Goal: Task Accomplishment & Management: Use online tool/utility

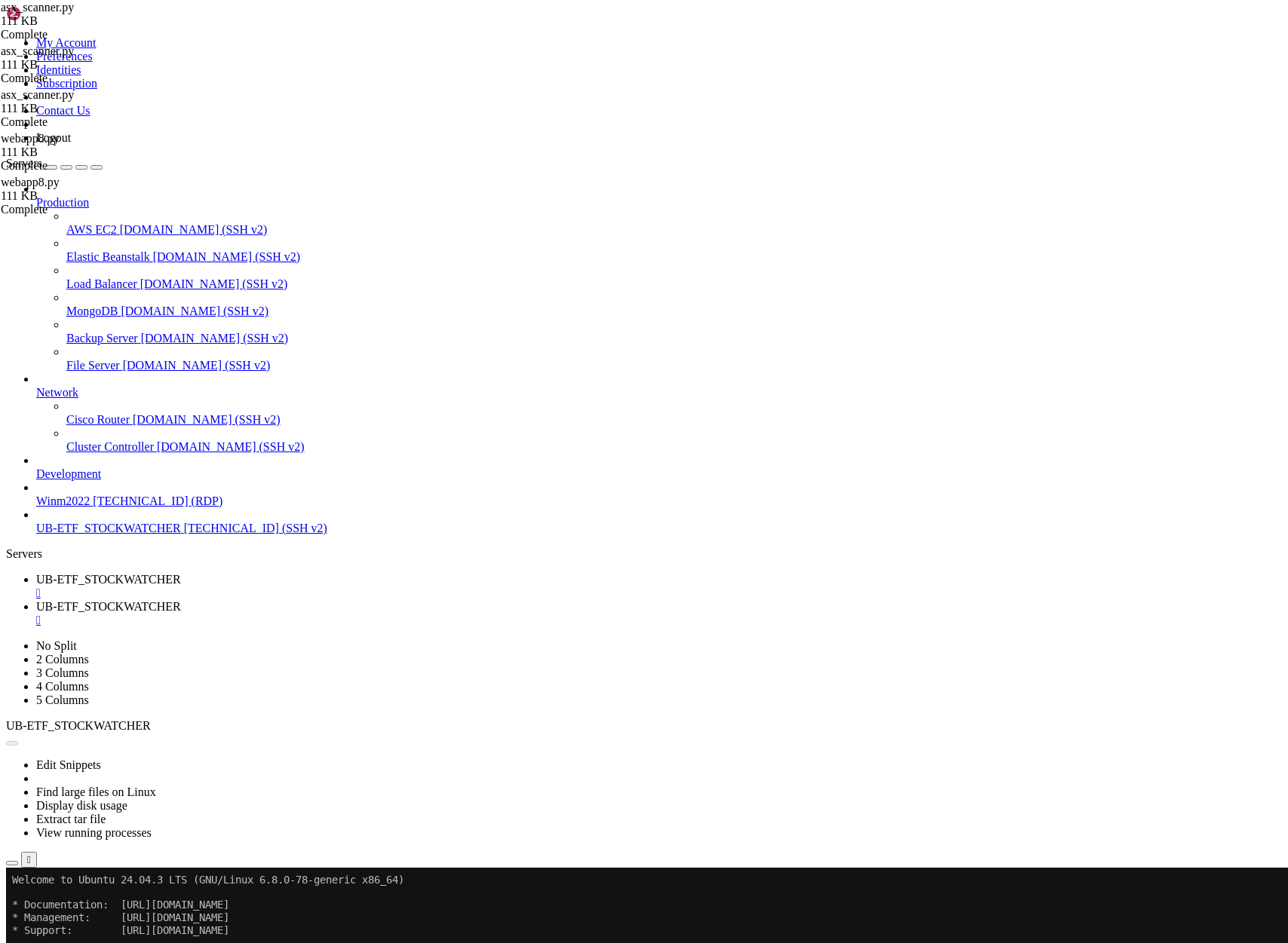
scroll to position [1315854, 0]
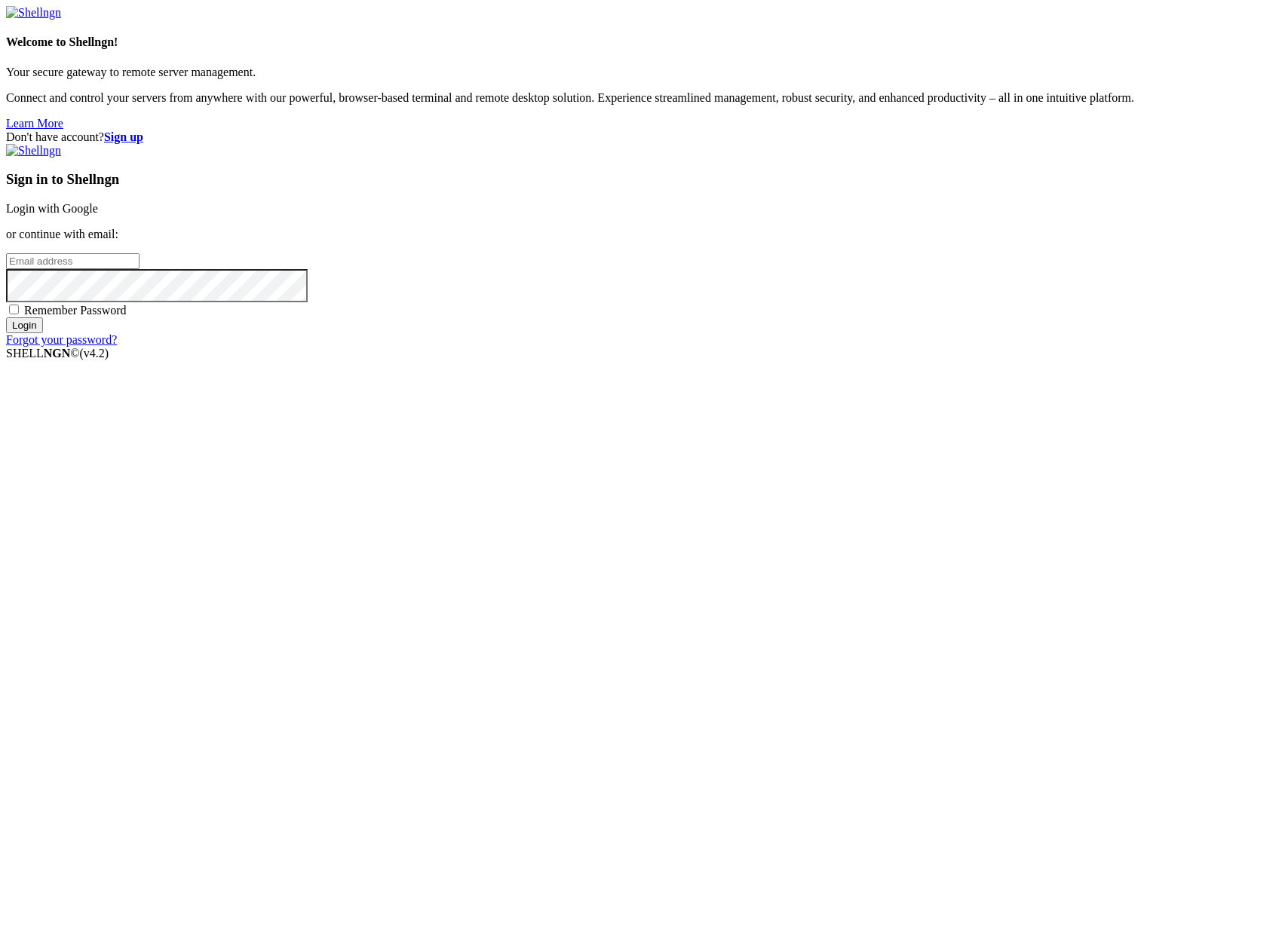
click at [139, 269] on input "email" at bounding box center [72, 261] width 133 height 15
type input "C"
type input "[PERSON_NAME][EMAIL_ADDRESS][DOMAIN_NAME]"
click at [127, 317] on span "Remember Password" at bounding box center [75, 310] width 102 height 13
click at [19, 314] on input "Remember Password" at bounding box center [14, 309] width 9 height 9
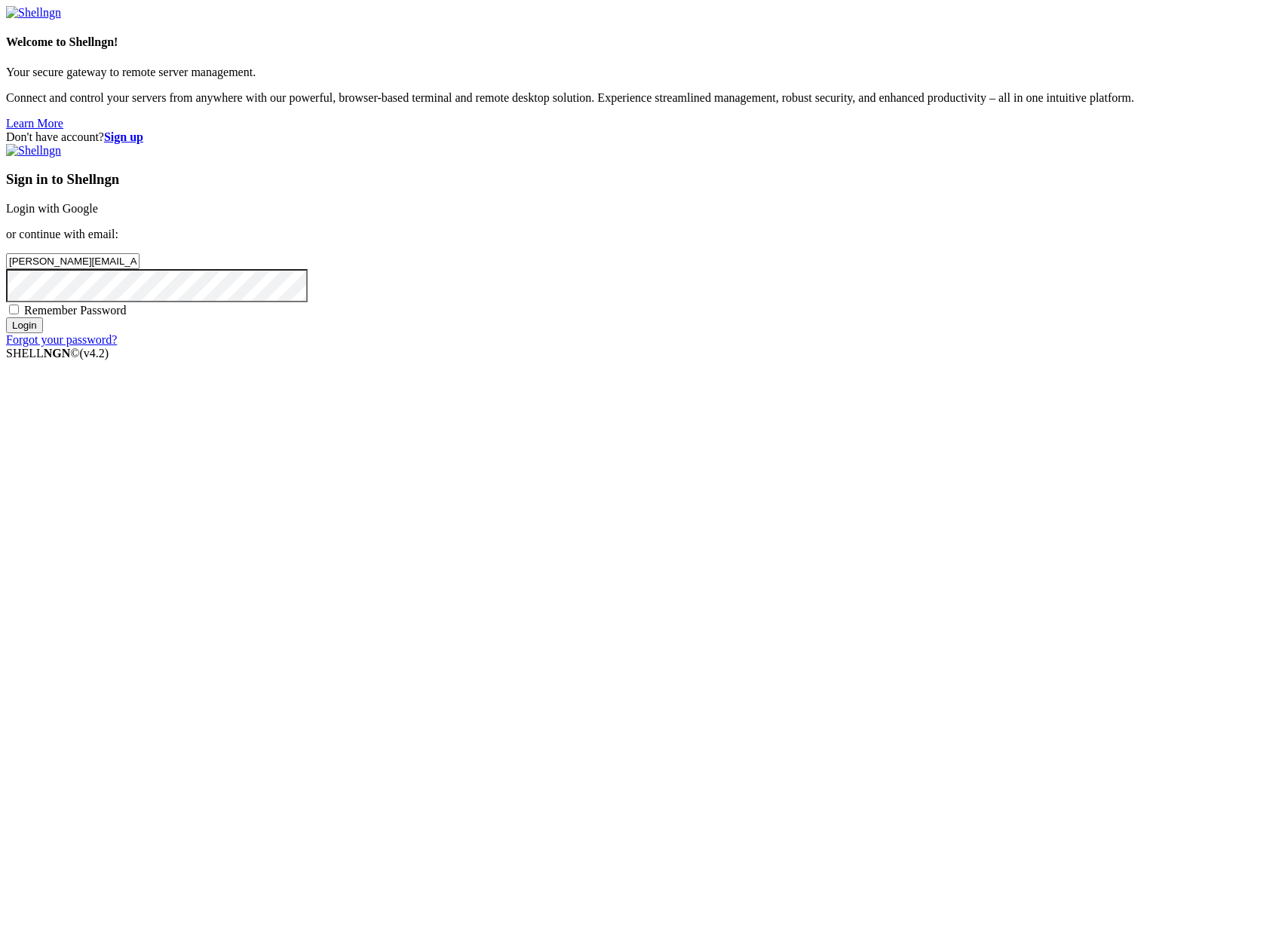
checkbox input "true"
click at [43, 333] on input "Login" at bounding box center [24, 325] width 37 height 15
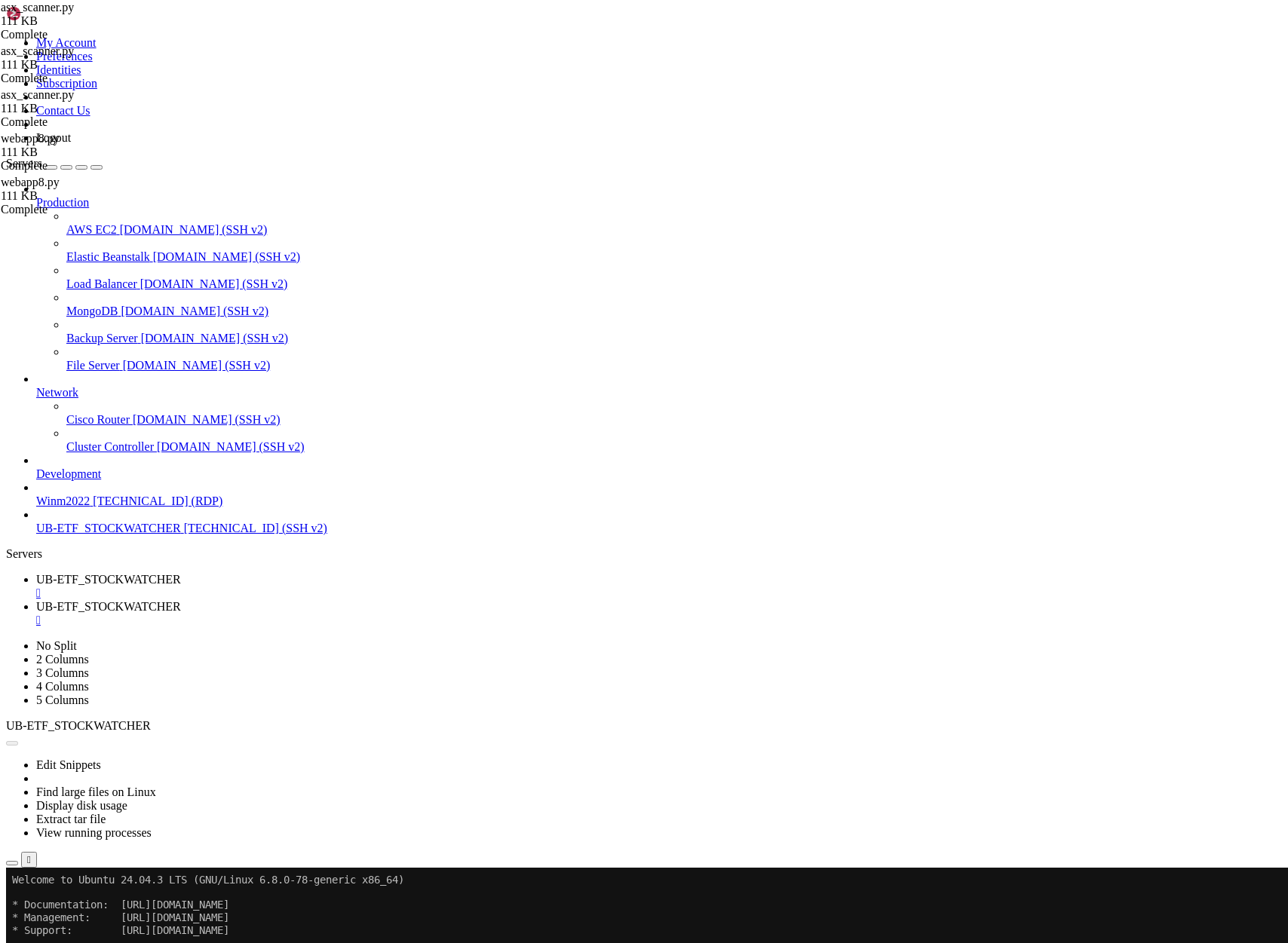
scroll to position [1315854, 0]
click at [765, 910] on div "Reconnect" at bounding box center [644, 918] width 1276 height 15
click at [66, 910] on button "Reconnect" at bounding box center [36, 918] width 60 height 15
type input "/home/ubuntu"
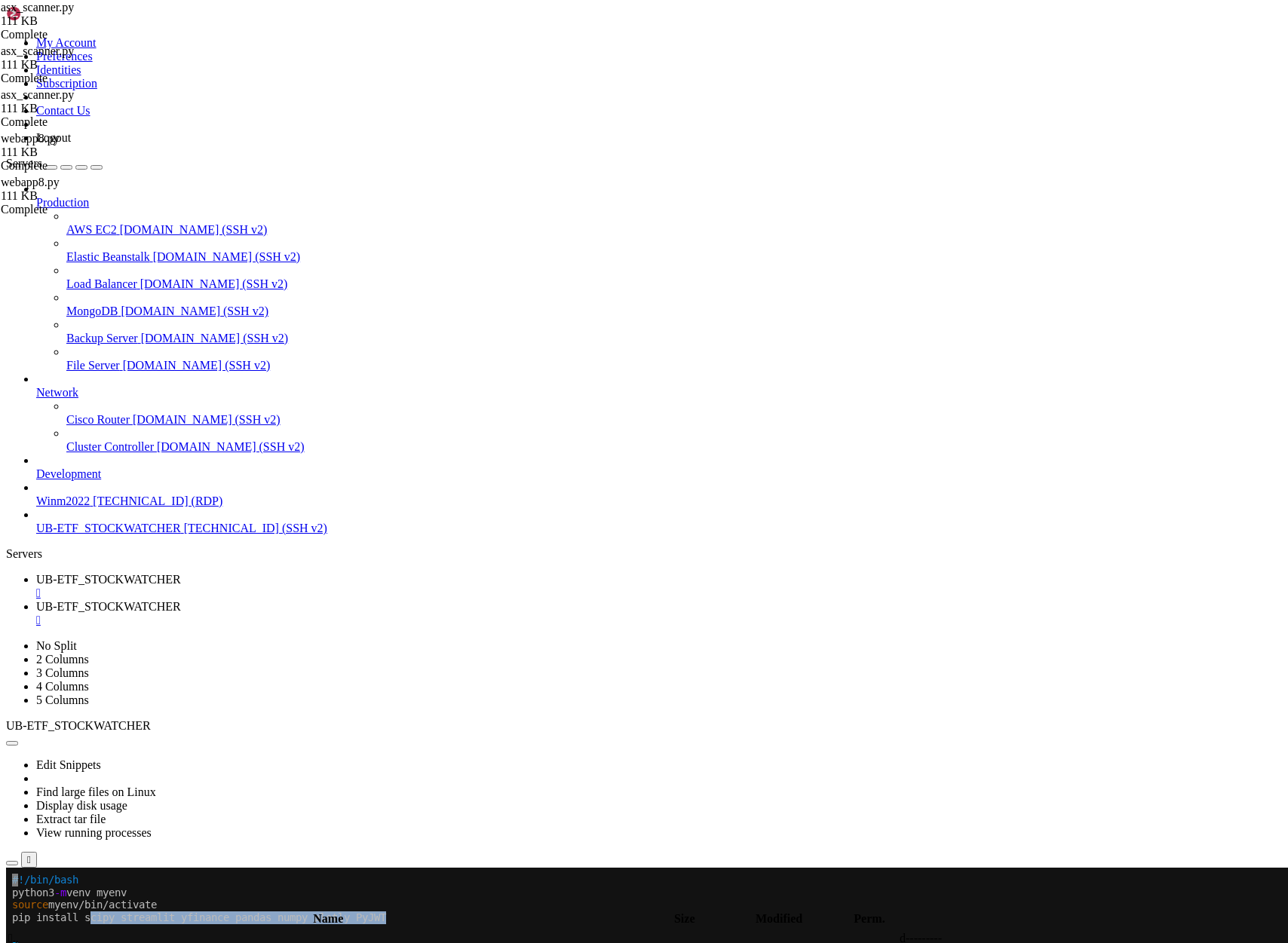
drag, startPoint x: 410, startPoint y: 919, endPoint x: 96, endPoint y: 923, distance: 314.0
click at [96, 923] on x-row "pip install scipy streamlit yfinance pandas numpy plotly PyJWT" at bounding box center [555, 918] width 1085 height 13
click at [95, 922] on x-row "pip install scipy streamlit yfinance pandas numpy plotly PyJWT" at bounding box center [555, 918] width 1085 height 13
drag, startPoint x: 12, startPoint y: 897, endPoint x: 409, endPoint y: 923, distance: 397.9
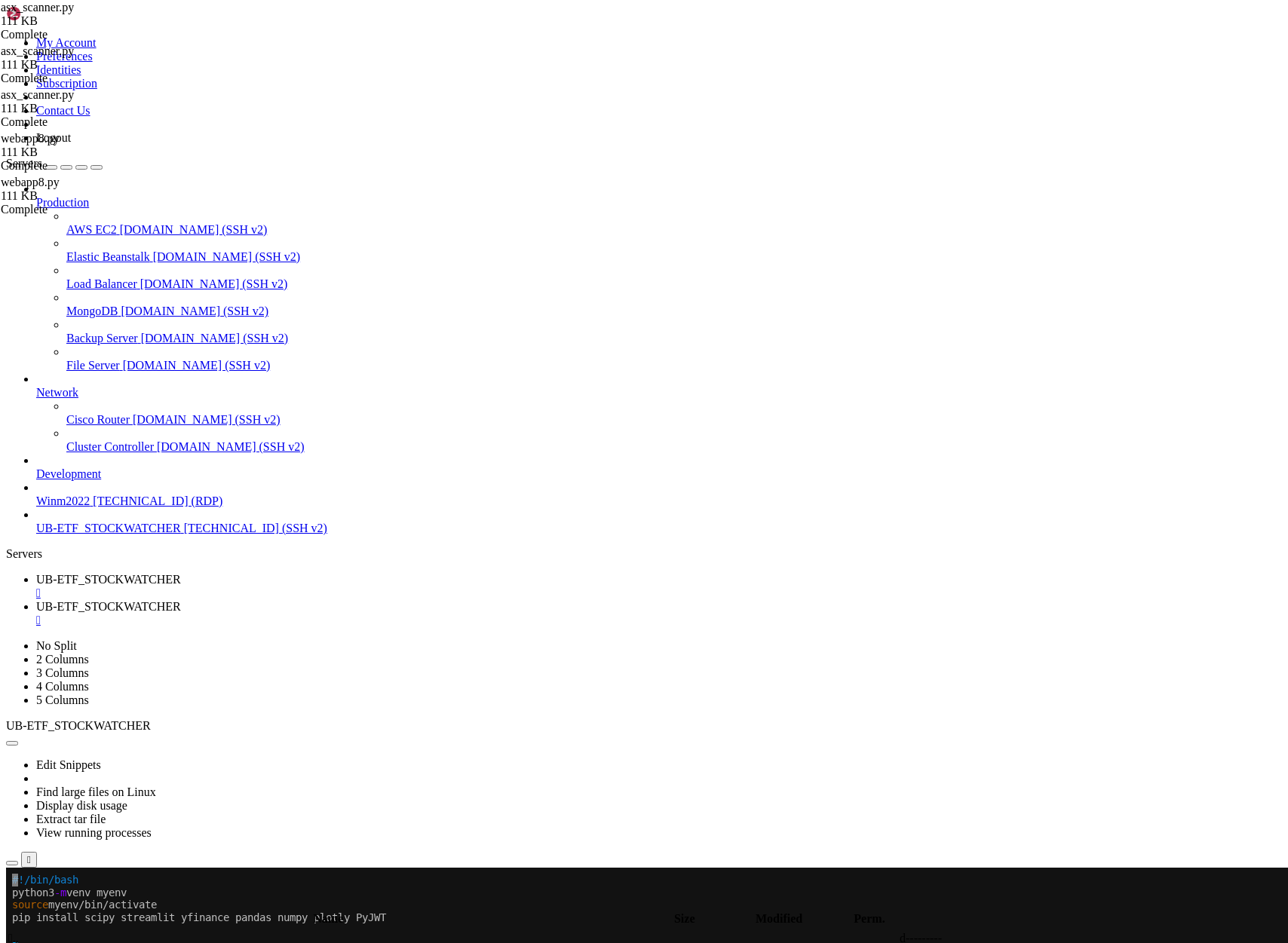
click at [89, 881] on x-row "#!/bin/bash" at bounding box center [555, 880] width 1085 height 13
click at [18, 943] on span "~" at bounding box center [15, 956] width 6 height 12
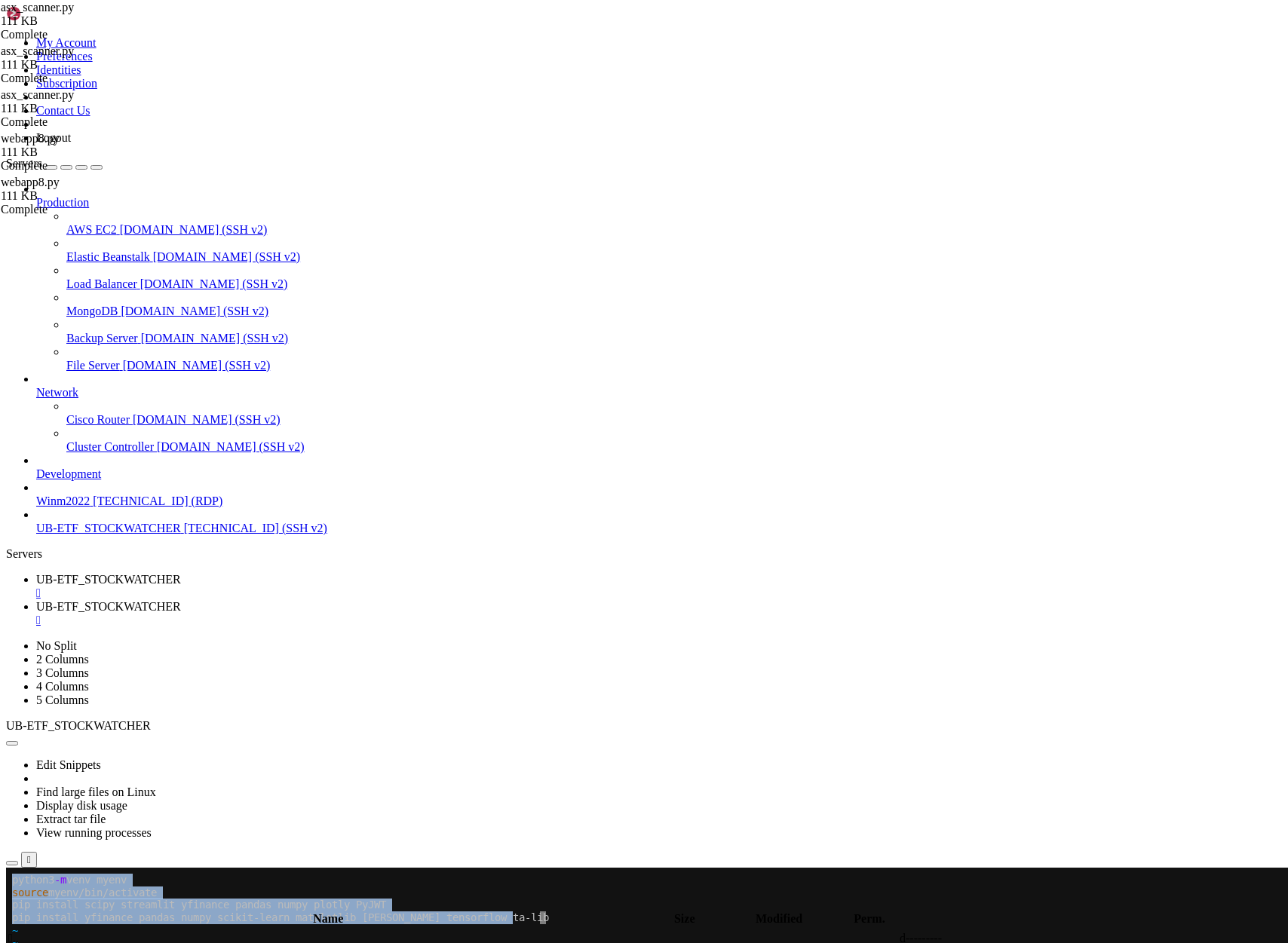
drag, startPoint x: 577, startPoint y: 917, endPoint x: -21, endPoint y: 894, distance: 598.4
click html "Page up python3 -m venv myenv source myenv/bin/activate pip install scipy strea…"
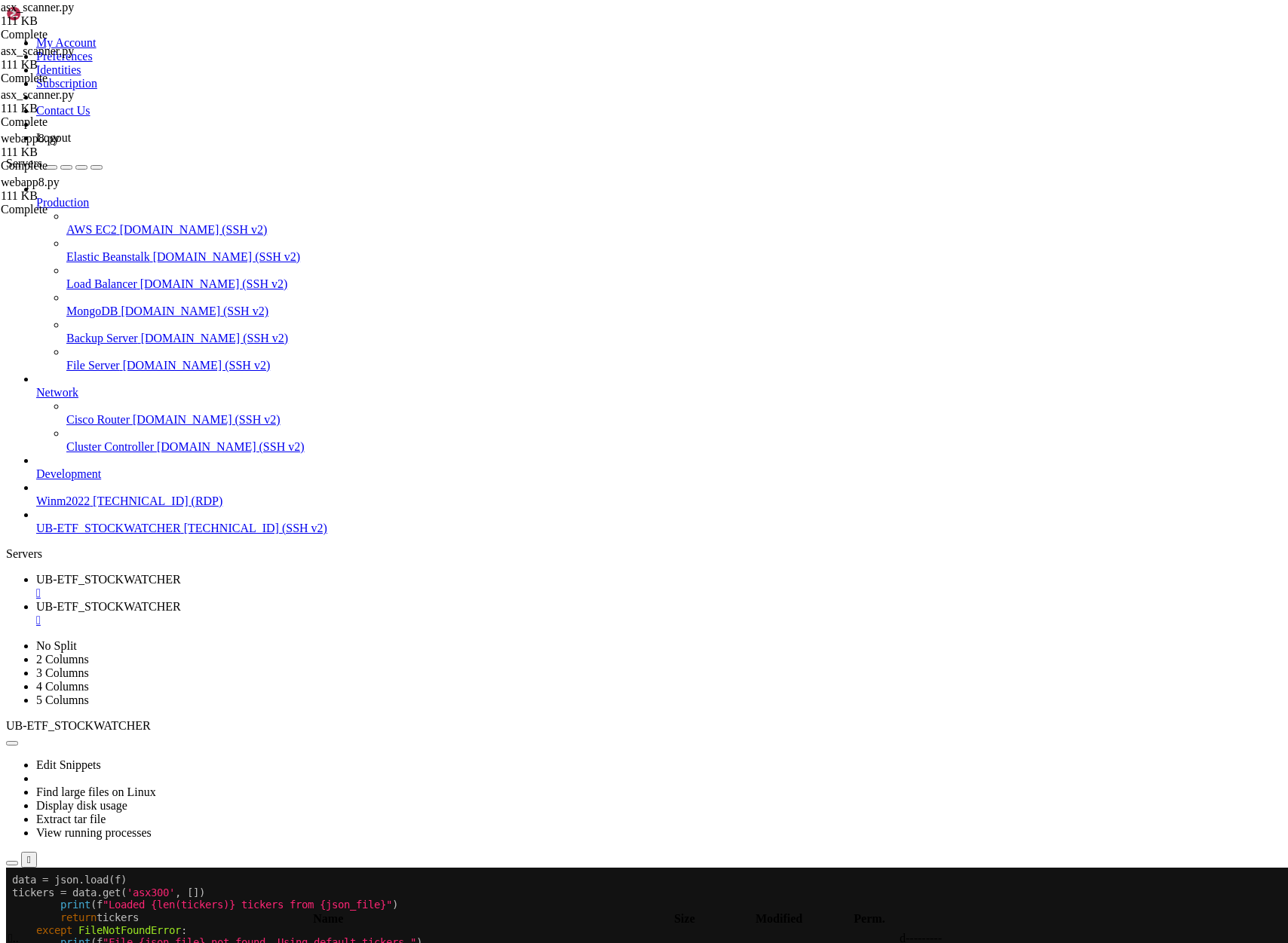
scroll to position [1318614, 0]
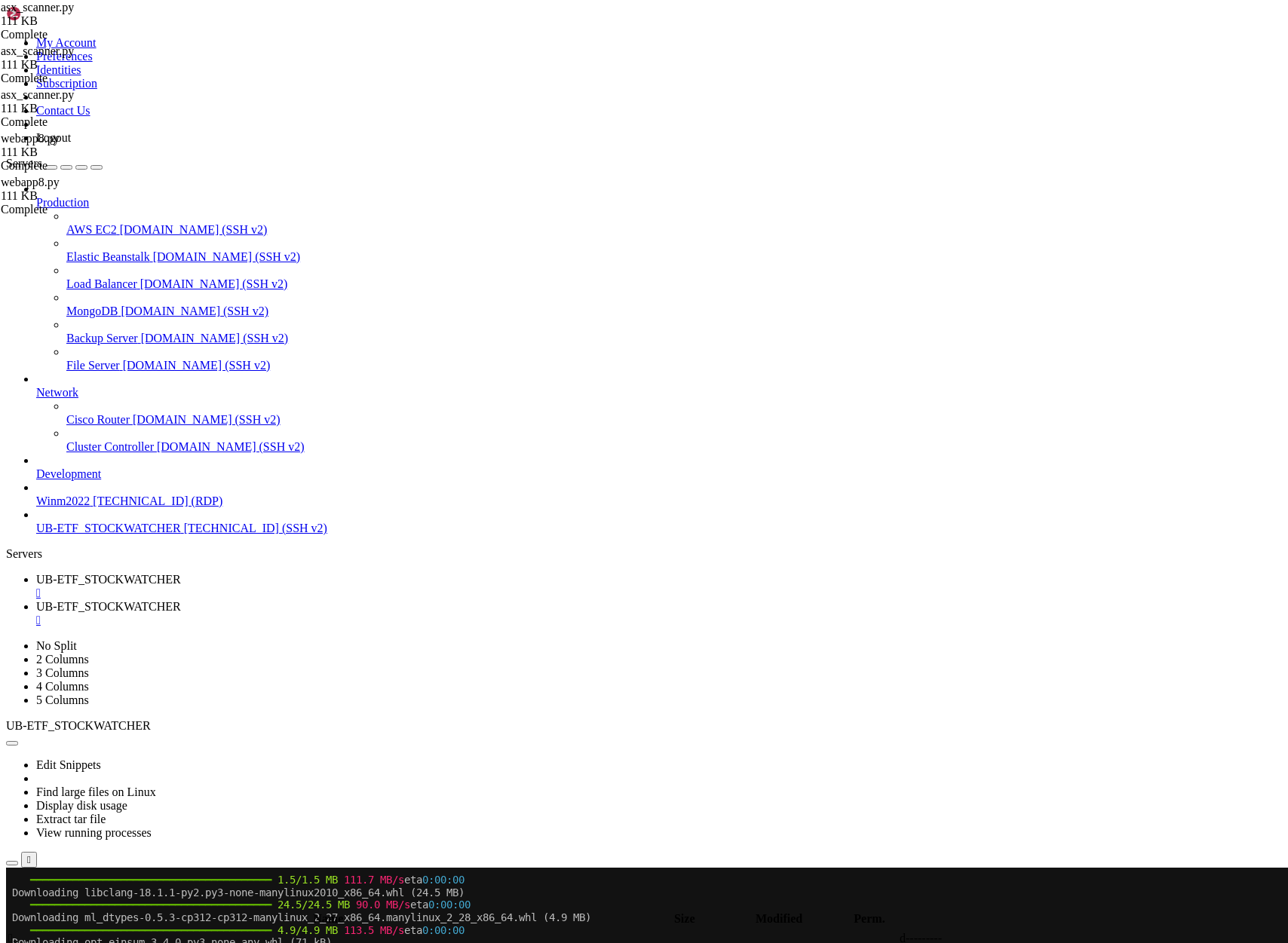
click at [392, 600] on link "UB-ETF_STOCKWATCHER " at bounding box center [659, 614] width 1246 height 27
click at [184, 535] on span "[TECHNICAL_ID] (SSH v2)" at bounding box center [255, 528] width 143 height 13
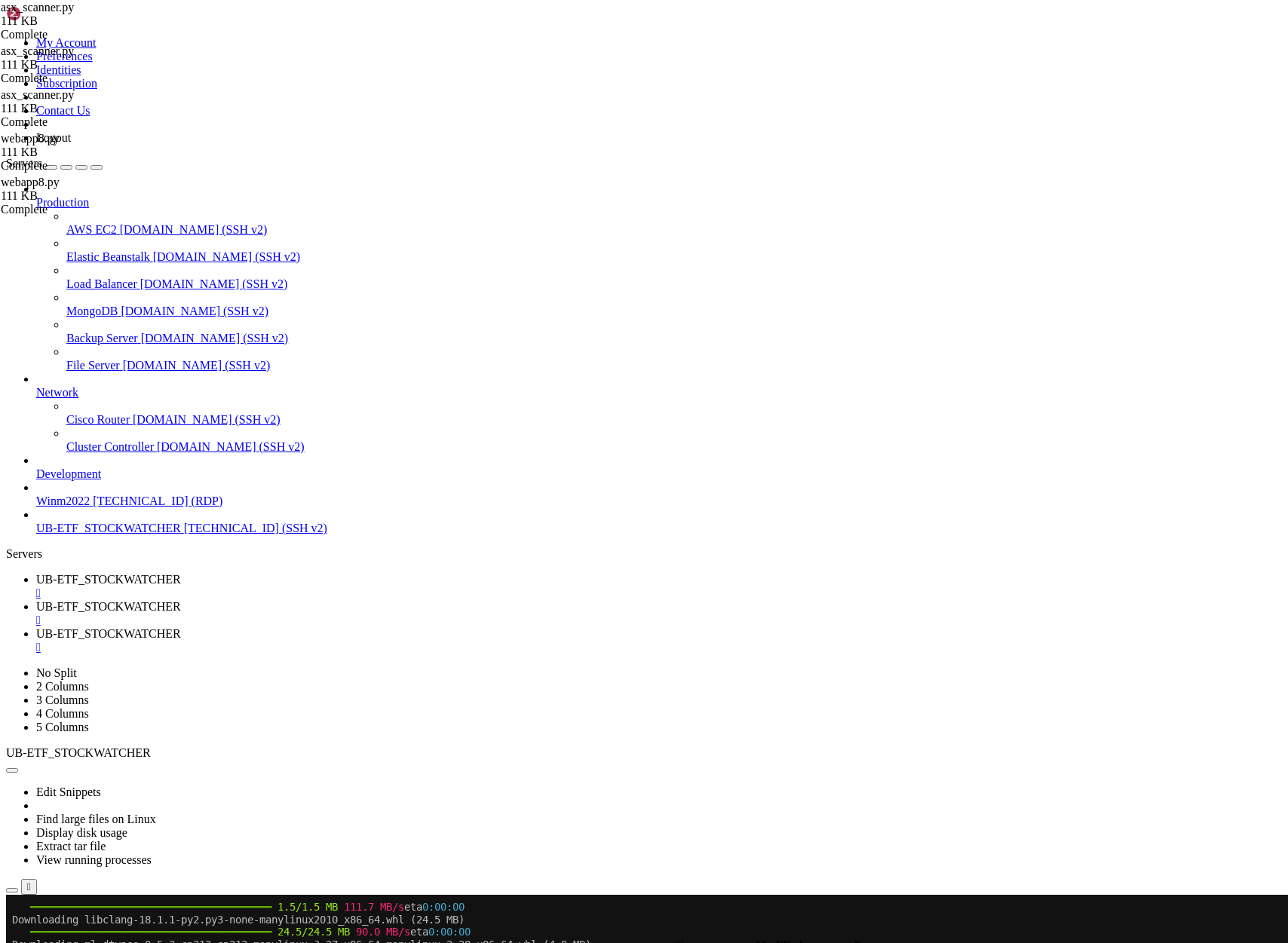
scroll to position [0, 0]
click at [455, 614] on div "" at bounding box center [659, 621] width 1246 height 14
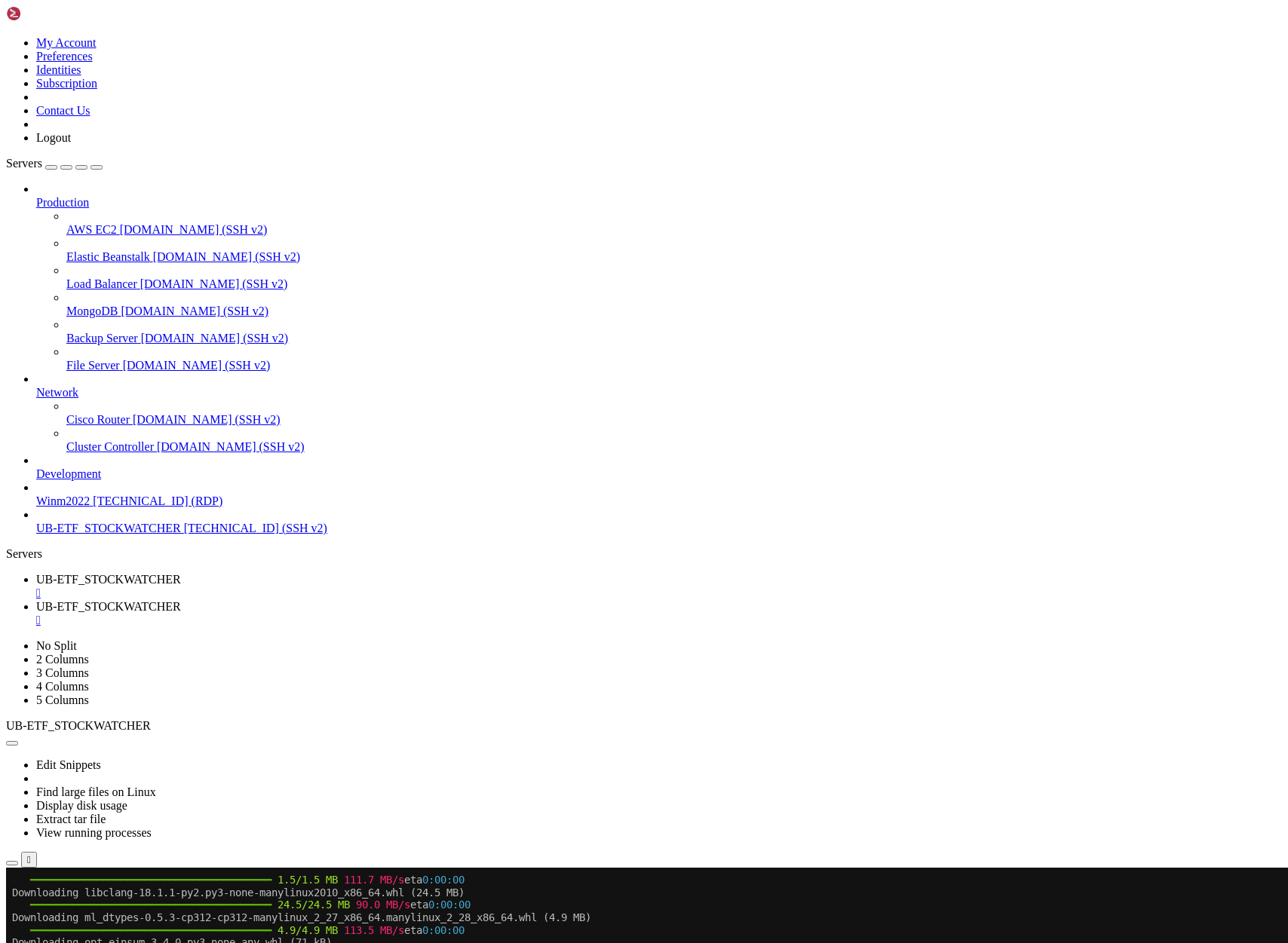
click at [181, 600] on span "UB-ETF_STOCKWATCHER" at bounding box center [108, 606] width 145 height 13
drag, startPoint x: 39, startPoint y: 1247, endPoint x: 9, endPoint y: 1037, distance: 212.1
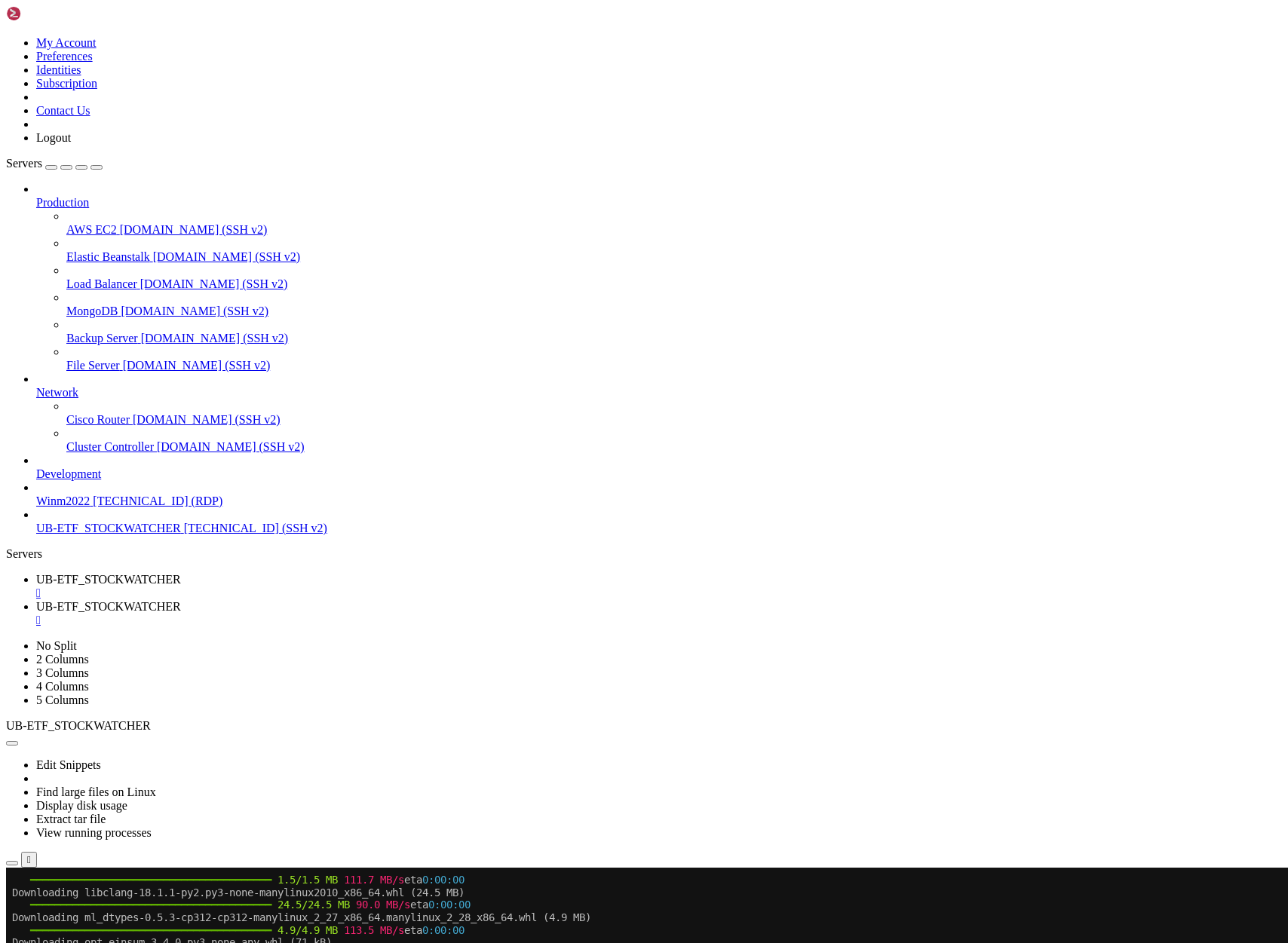
click at [181, 573] on span "UB-ETF_STOCKWATCHER" at bounding box center [108, 579] width 145 height 13
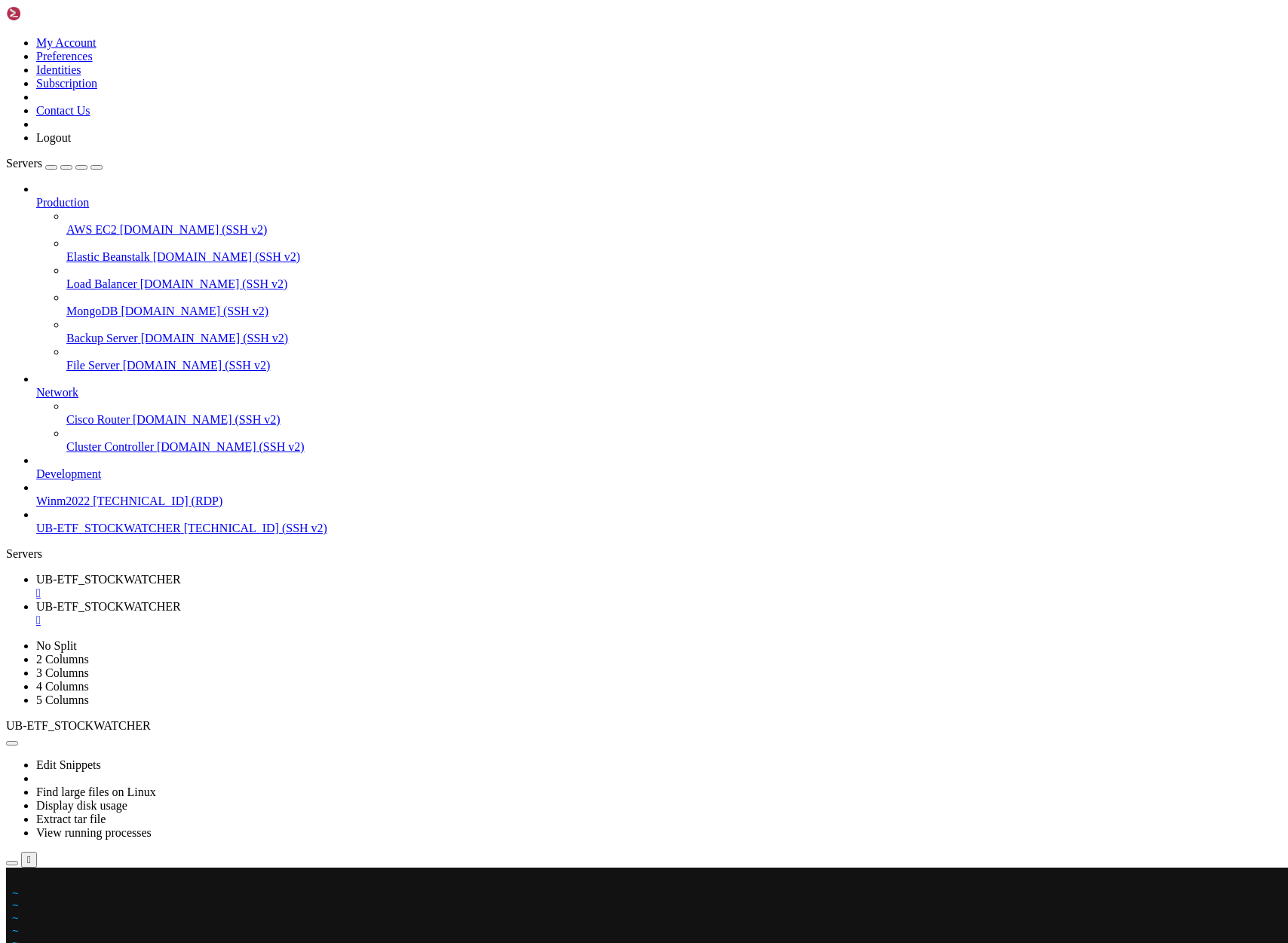
scroll to position [1318627, 0]
click at [18, 880] on x-row at bounding box center [555, 880] width 1085 height 13
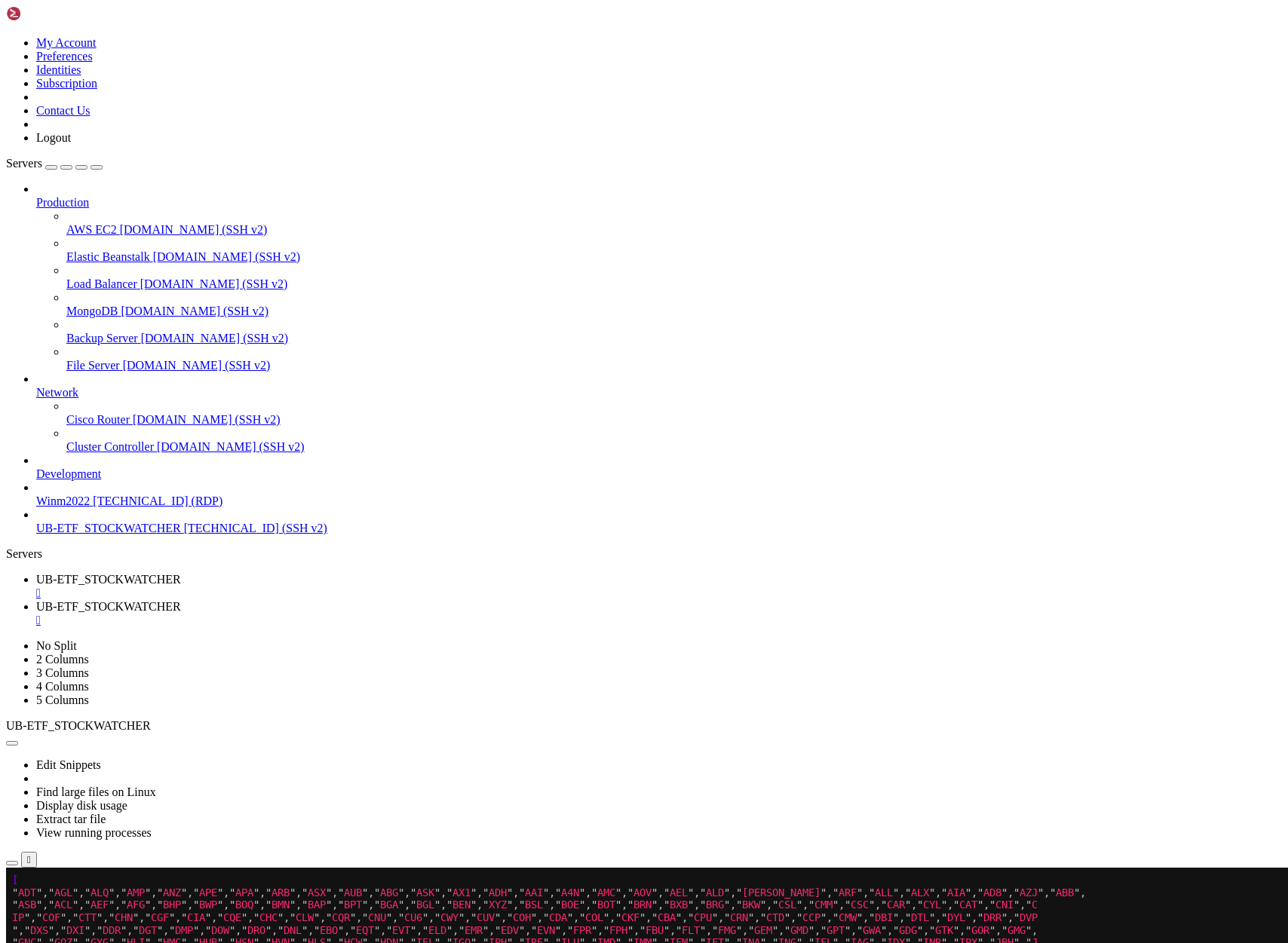
scroll to position [1318639, 0]
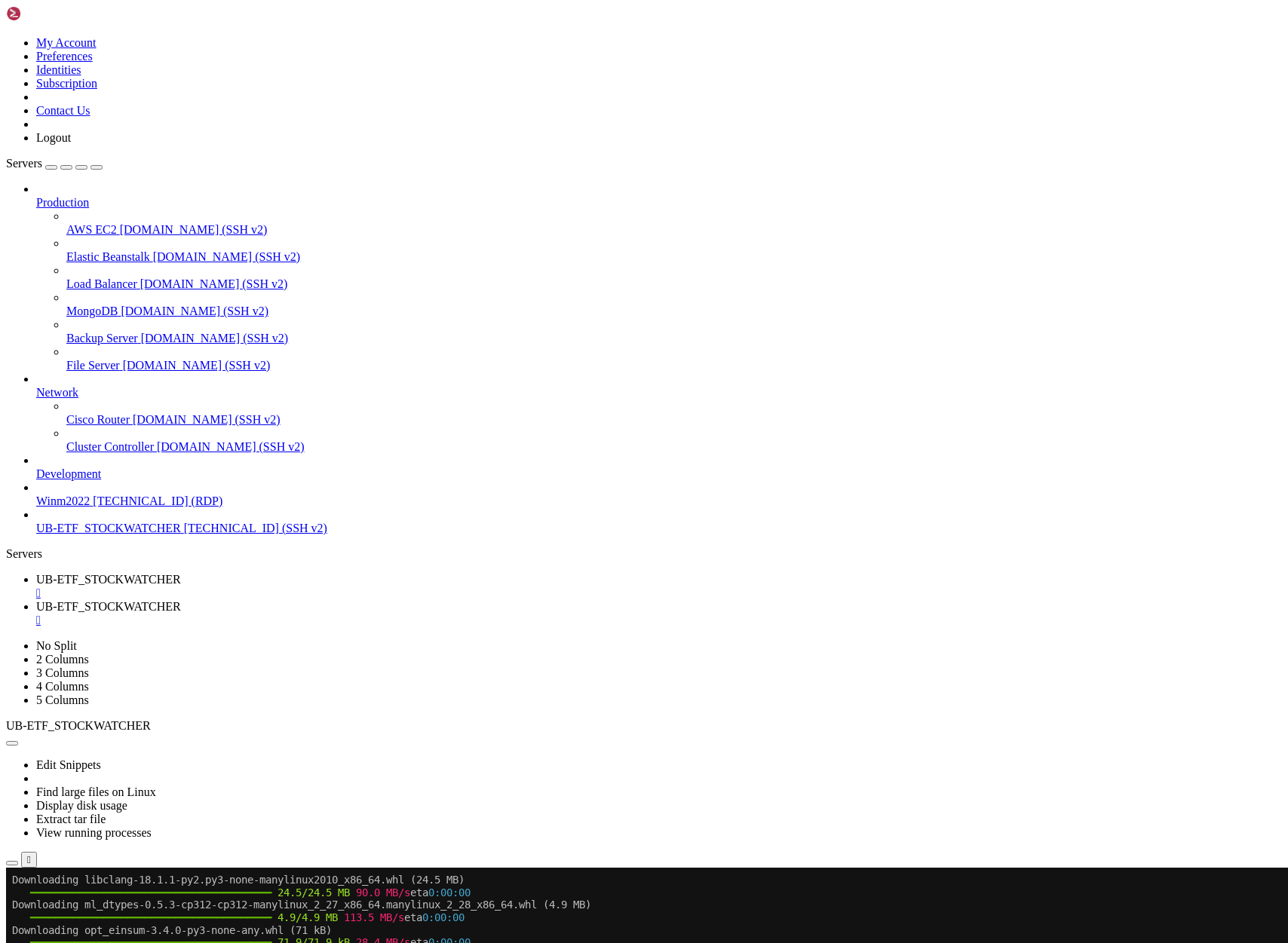
click at [181, 600] on span "UB-ETF_STOCKWATCHER" at bounding box center [108, 606] width 145 height 13
click at [181, 573] on span "UB-ETF_STOCKWATCHER" at bounding box center [108, 579] width 145 height 13
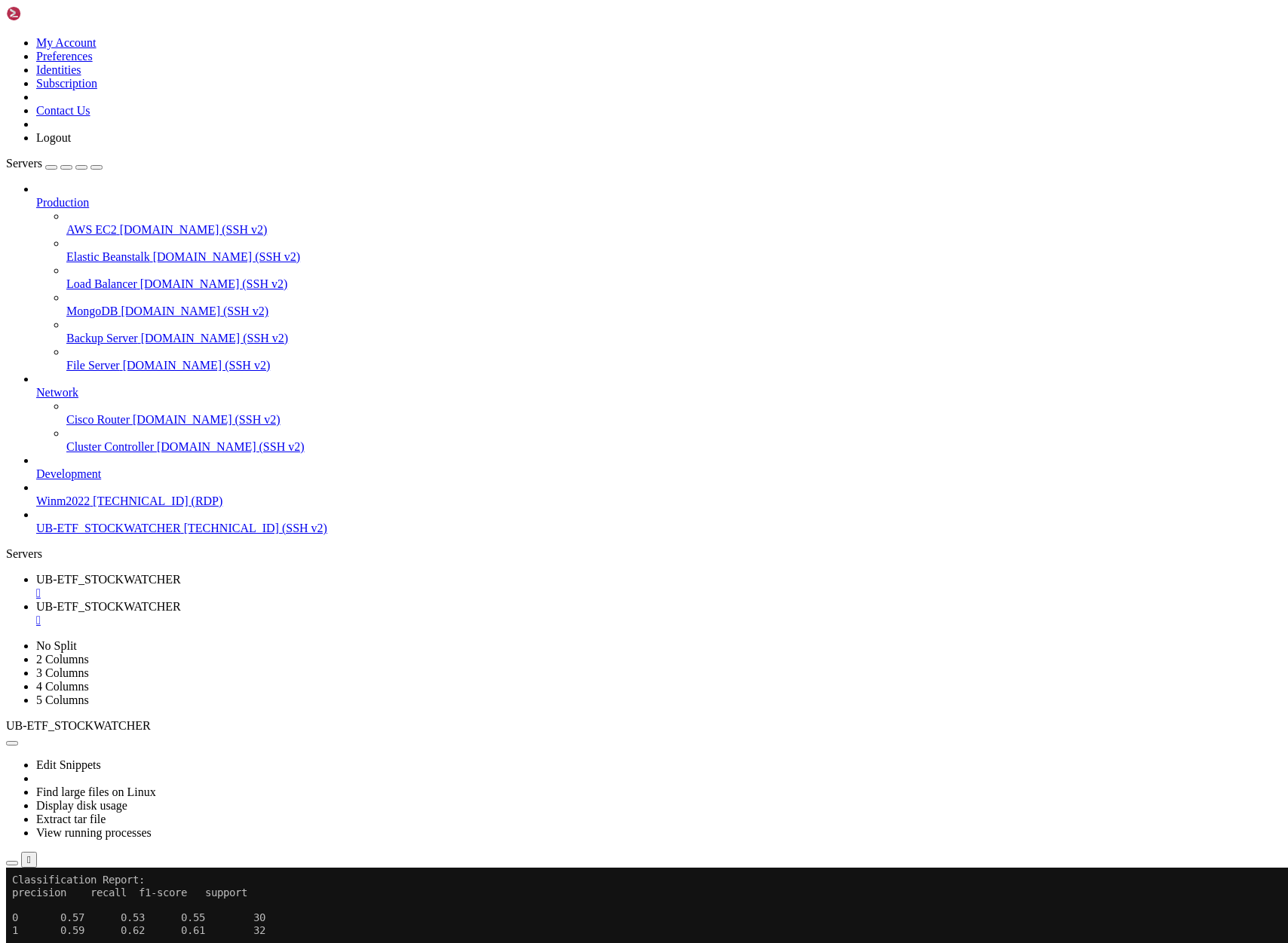
scroll to position [1319394, 0]
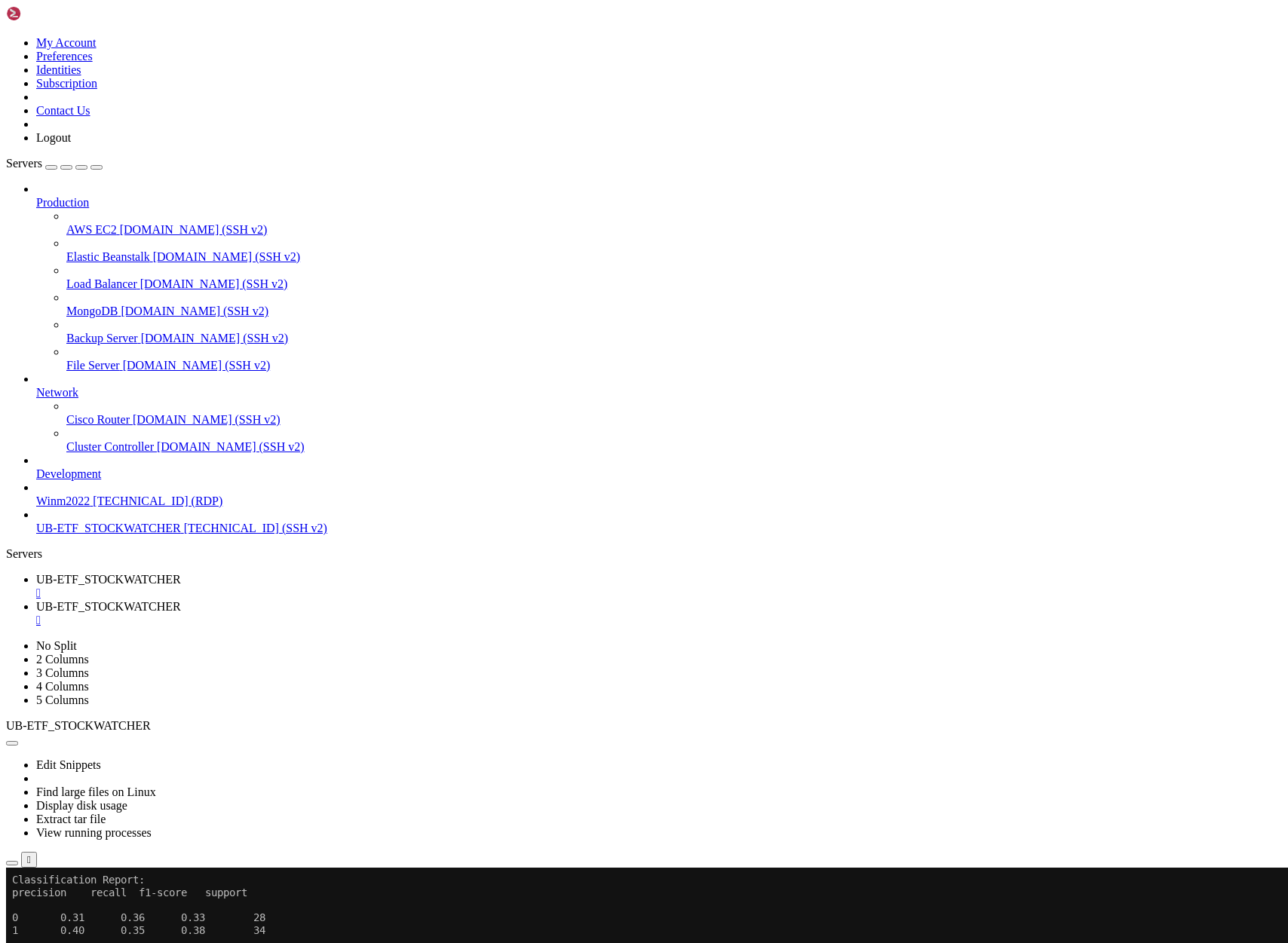
scroll to position [1322264, 0]
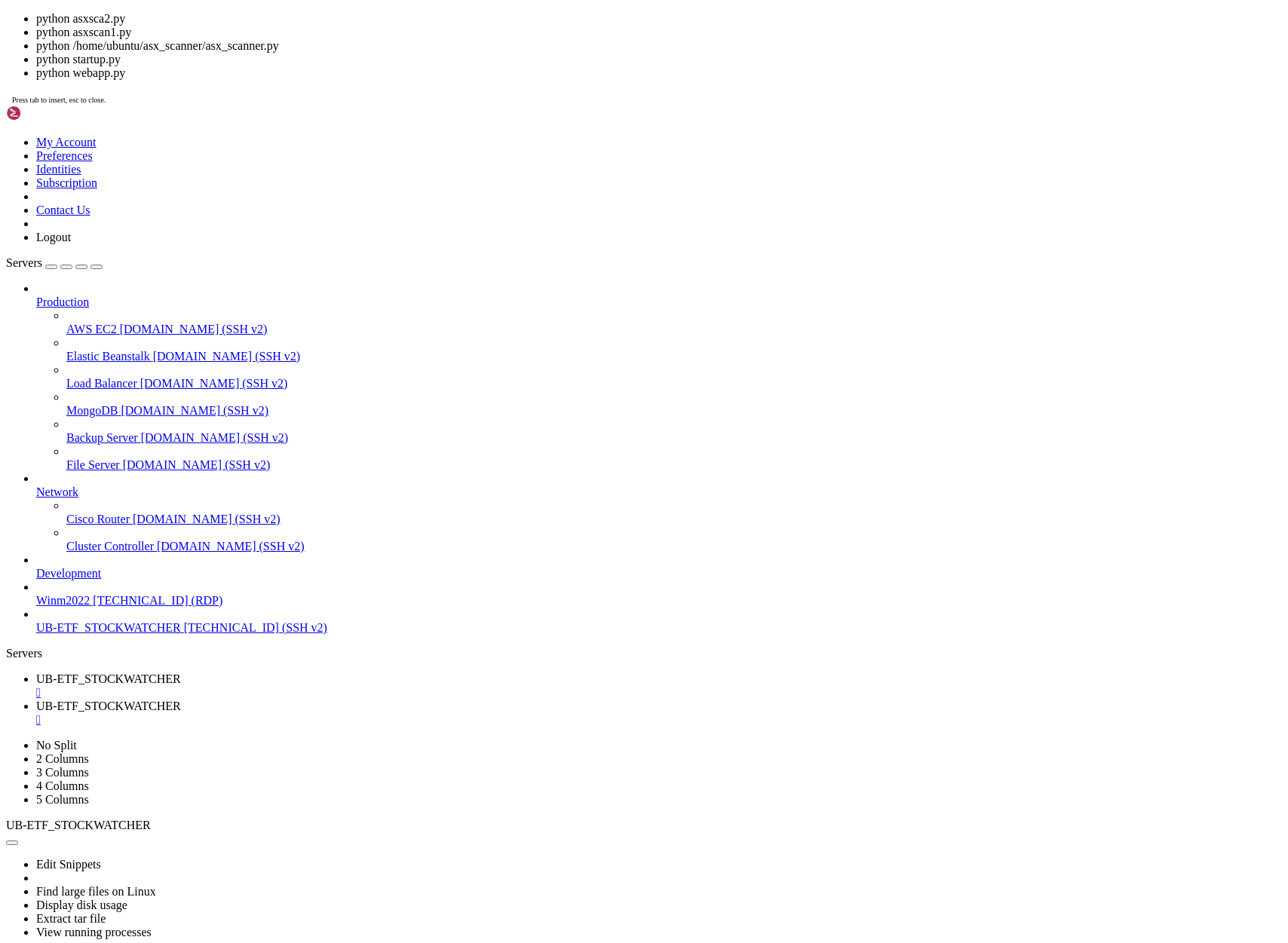
drag, startPoint x: 178, startPoint y: 1796, endPoint x: 248, endPoint y: 1798, distance: 70.0
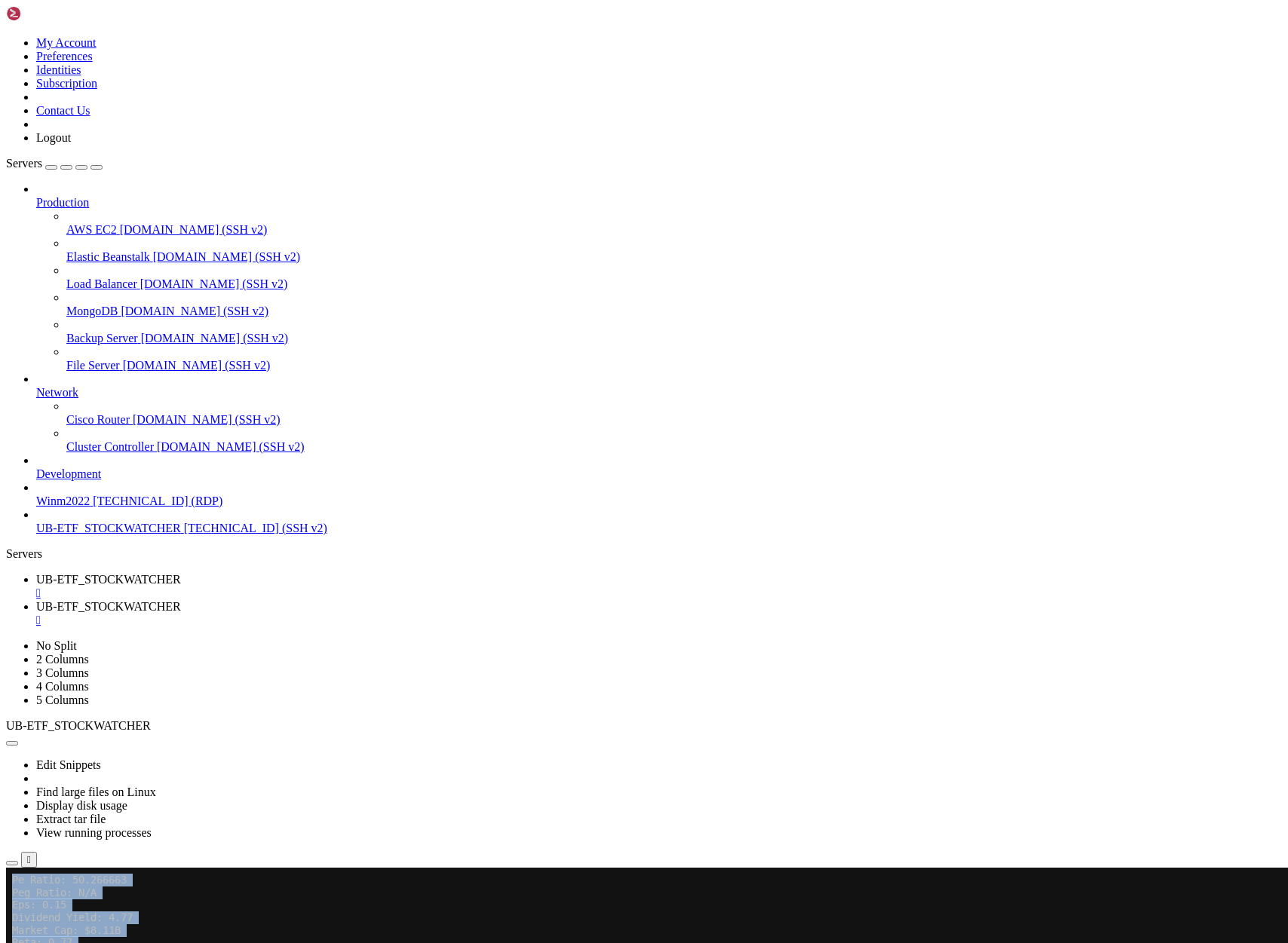
scroll to position [1355414, 0]
copy x-row "$ python"
click at [181, 600] on span "UB-ETF_STOCKWATCHER" at bounding box center [108, 606] width 145 height 13
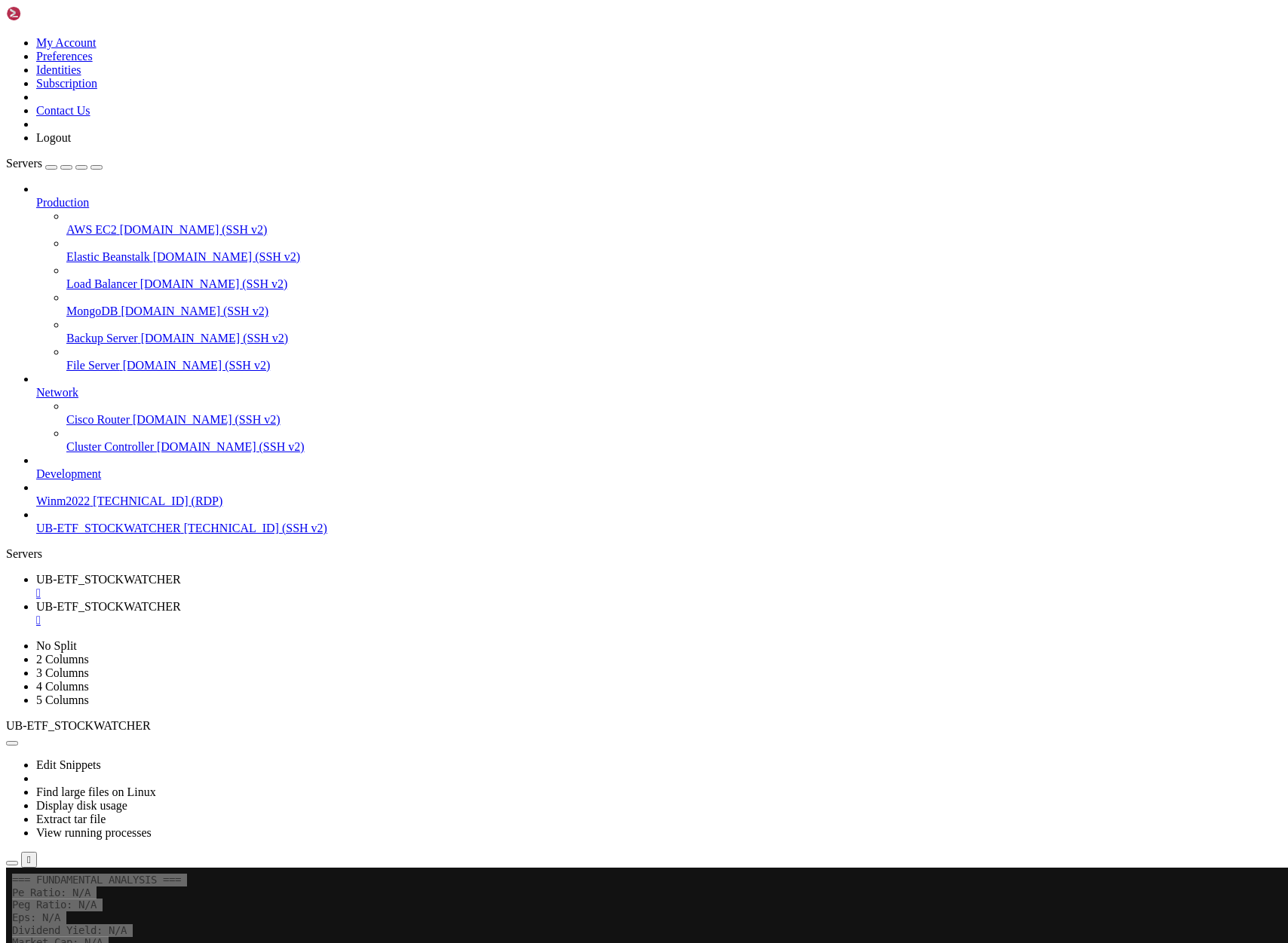
click at [181, 573] on span "UB-ETF_STOCKWATCHER" at bounding box center [108, 579] width 145 height 13
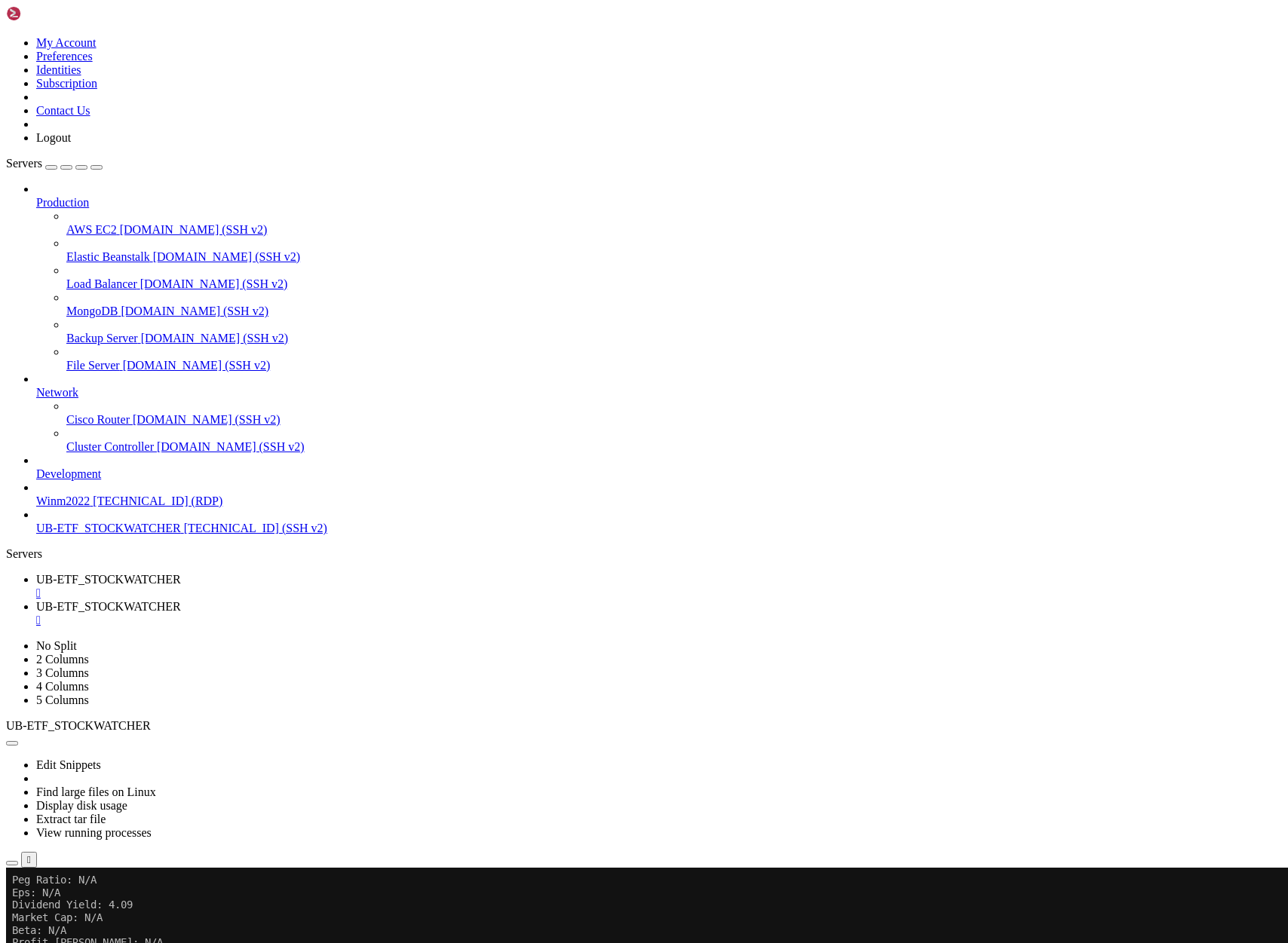
click at [181, 600] on span "UB-ETF_STOCKWATCHER" at bounding box center [108, 606] width 145 height 13
drag, startPoint x: 238, startPoint y: 1570, endPoint x: 750, endPoint y: 1569, distance: 512.0
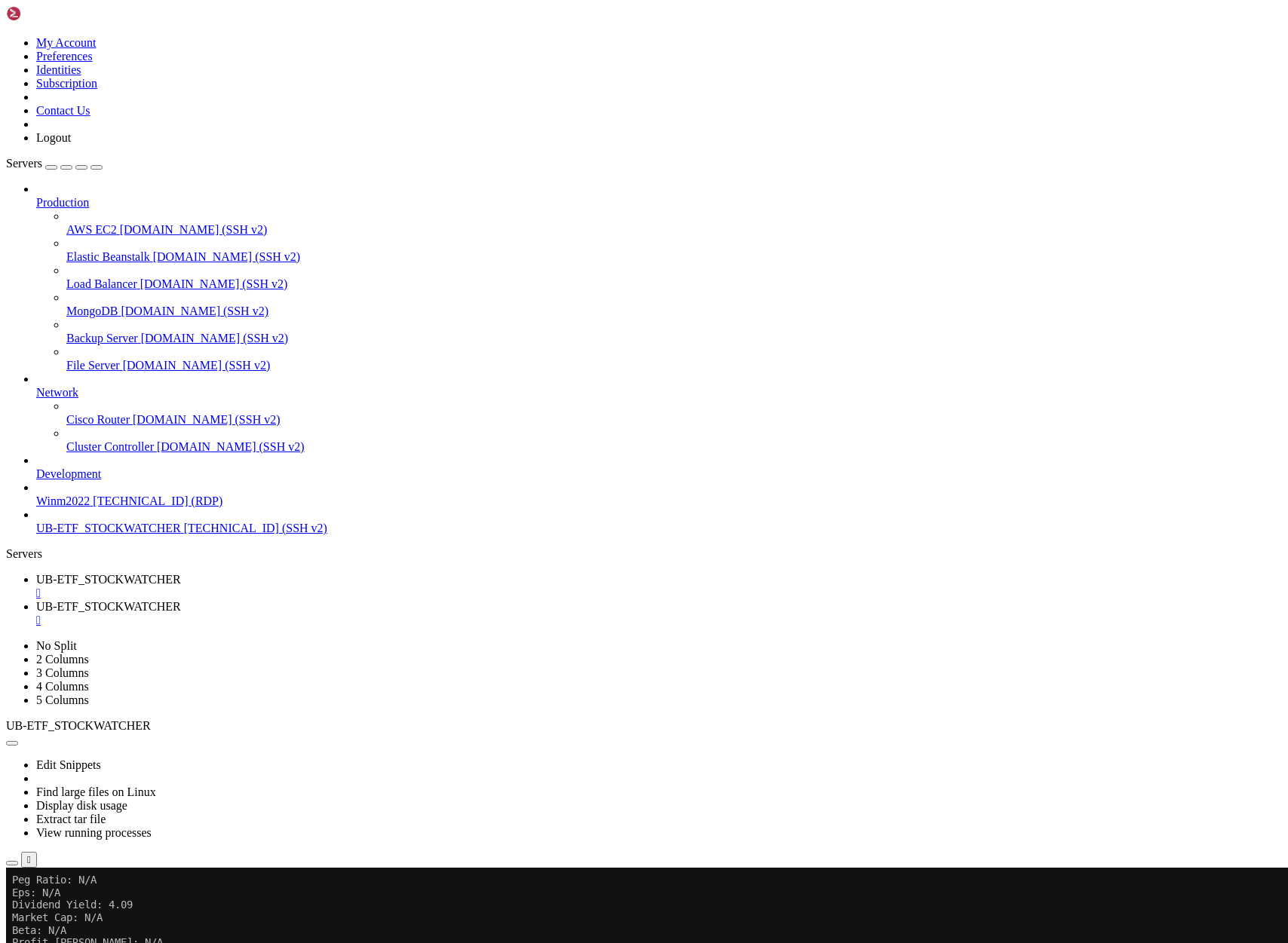
click at [277, 573] on link "UB-ETF_STOCKWATCHER " at bounding box center [659, 587] width 1246 height 27
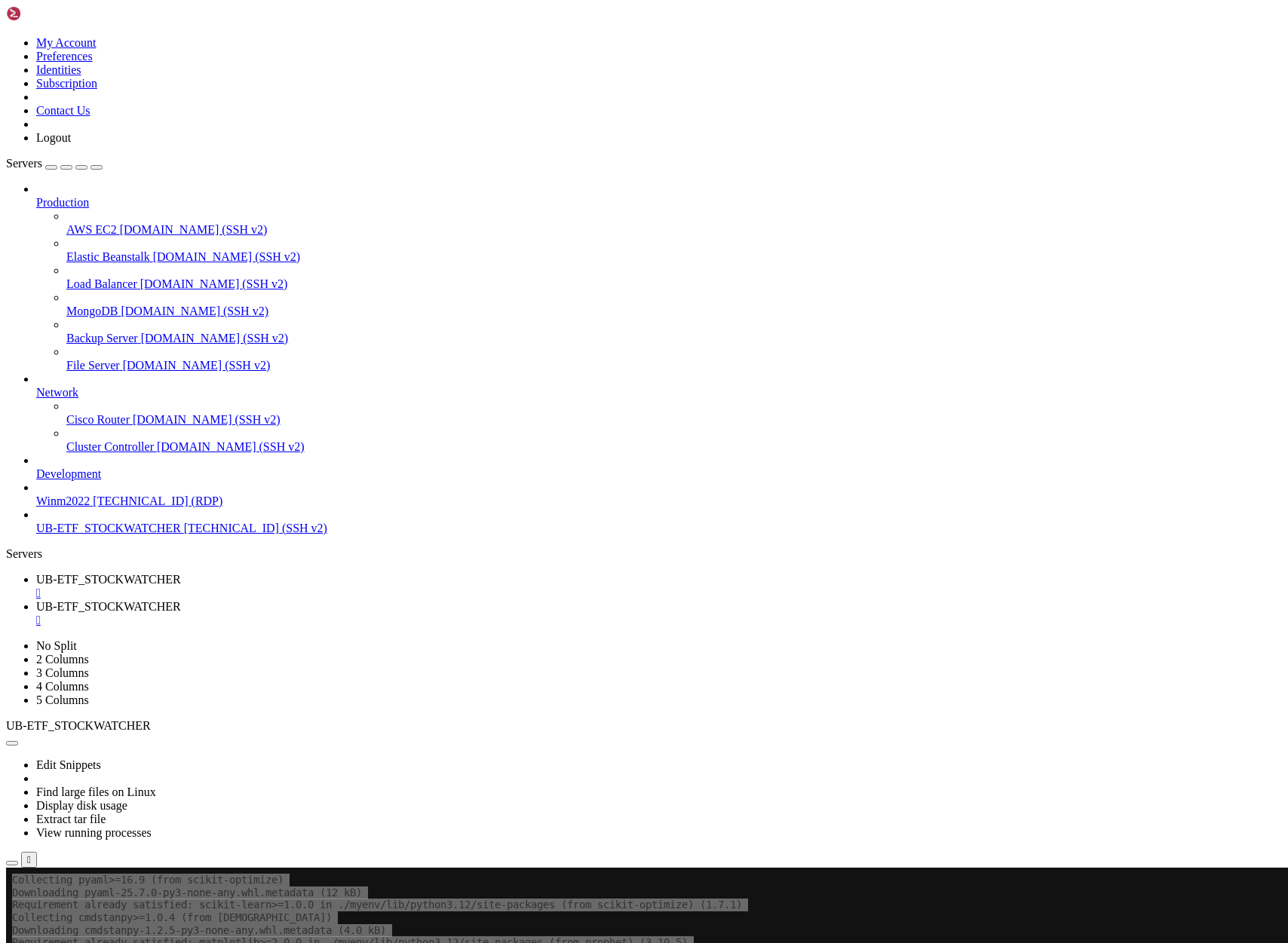
scroll to position [1464975, 0]
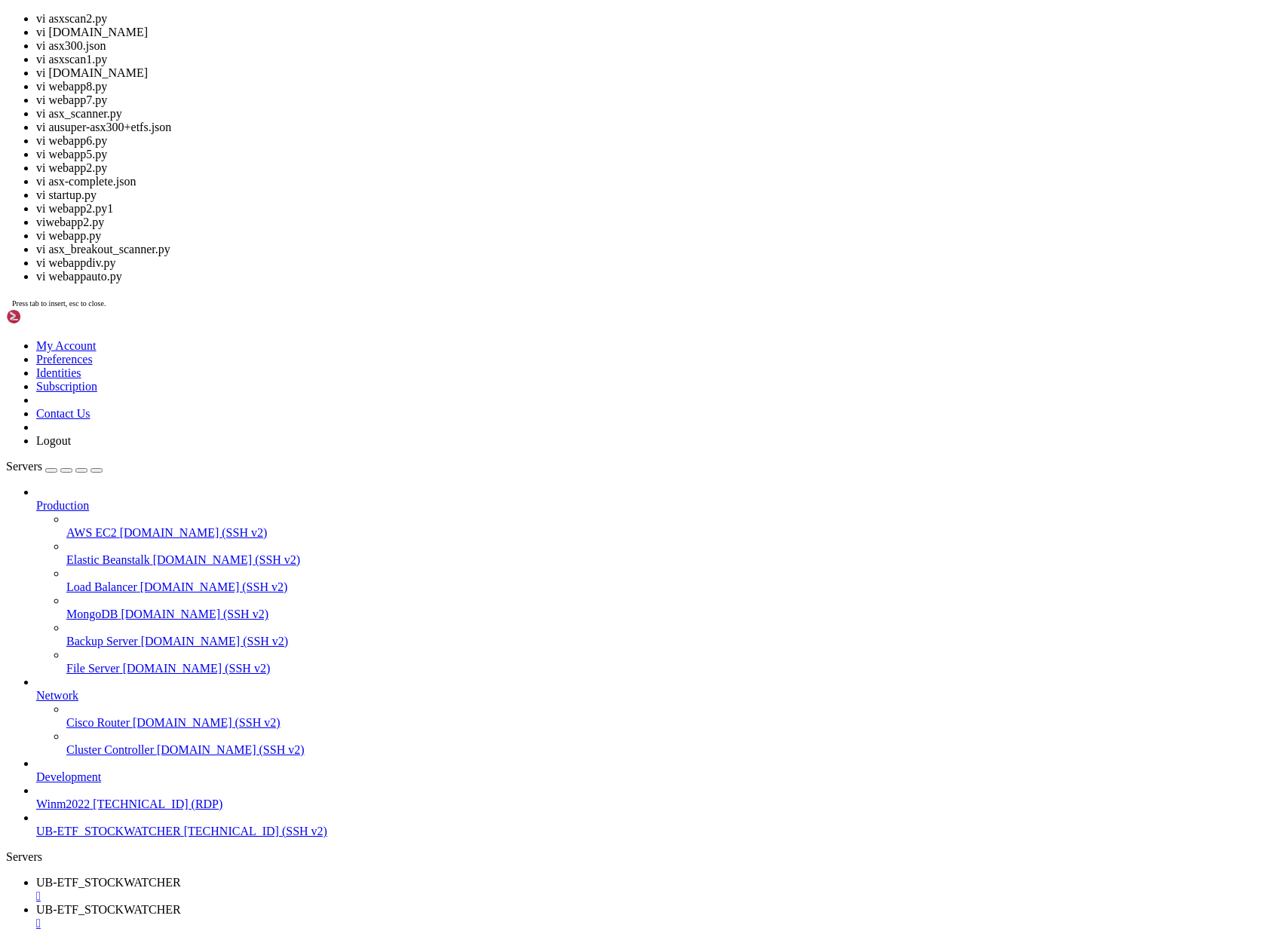
scroll to position [1464987, 0]
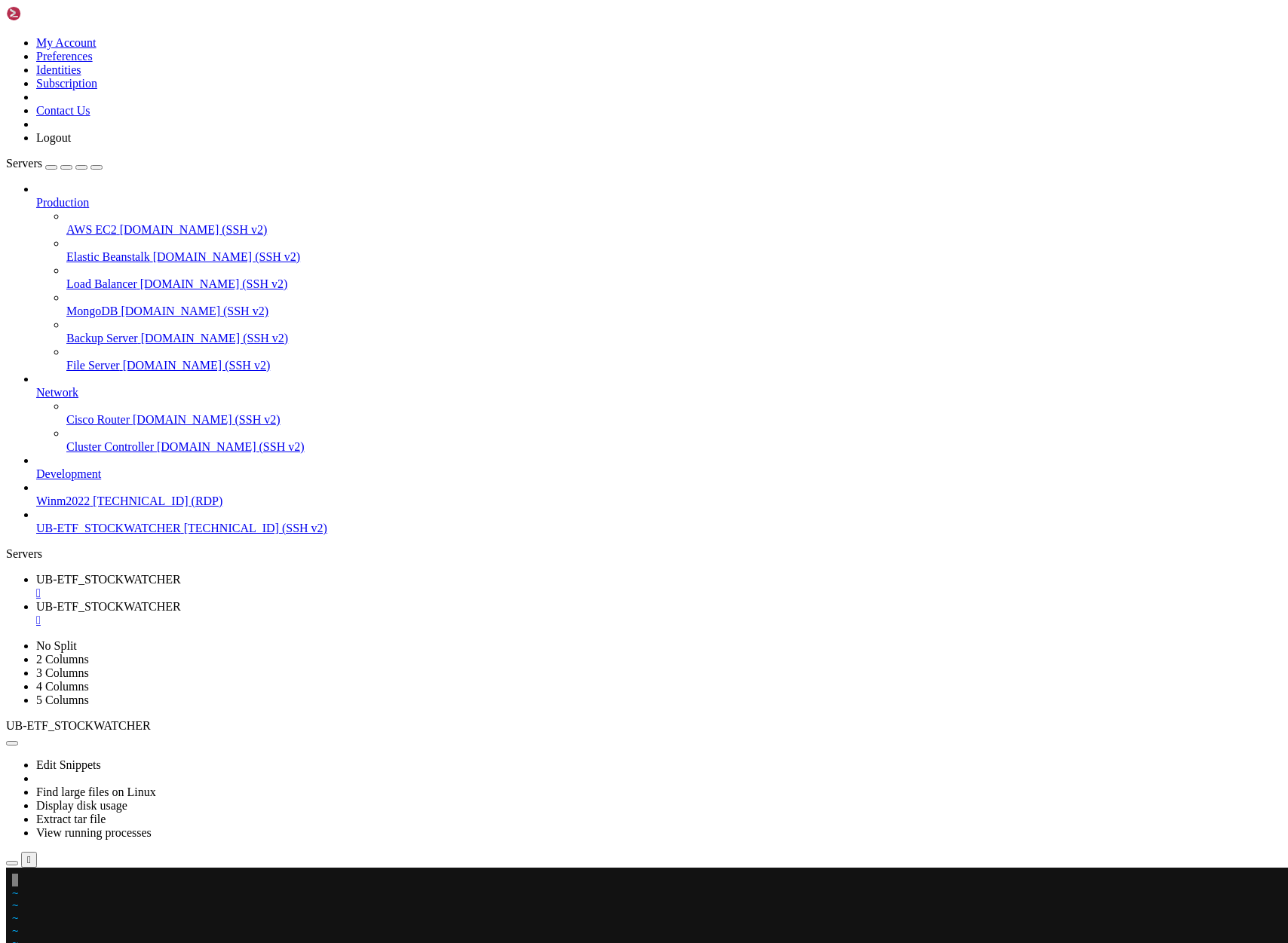
click at [181, 573] on span "UB-ETF_STOCKWATCHER" at bounding box center [108, 579] width 145 height 13
click at [181, 600] on span "UB-ETF_STOCKWATCHER" at bounding box center [108, 606] width 145 height 13
click at [181, 573] on span "UB-ETF_STOCKWATCHER" at bounding box center [108, 579] width 145 height 13
click at [16, 881] on x-row at bounding box center [555, 880] width 1085 height 13
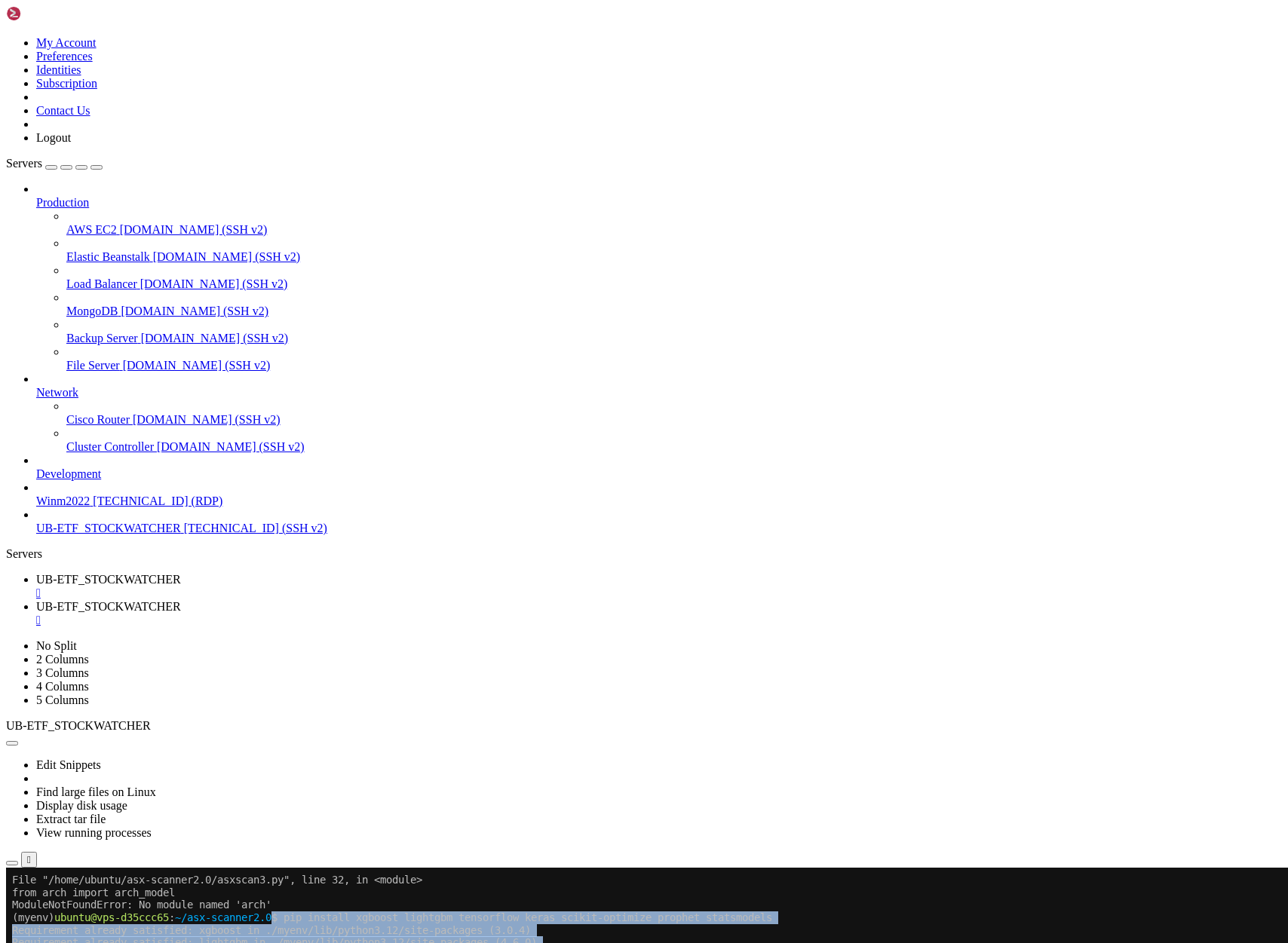
scroll to position [1465977, 0]
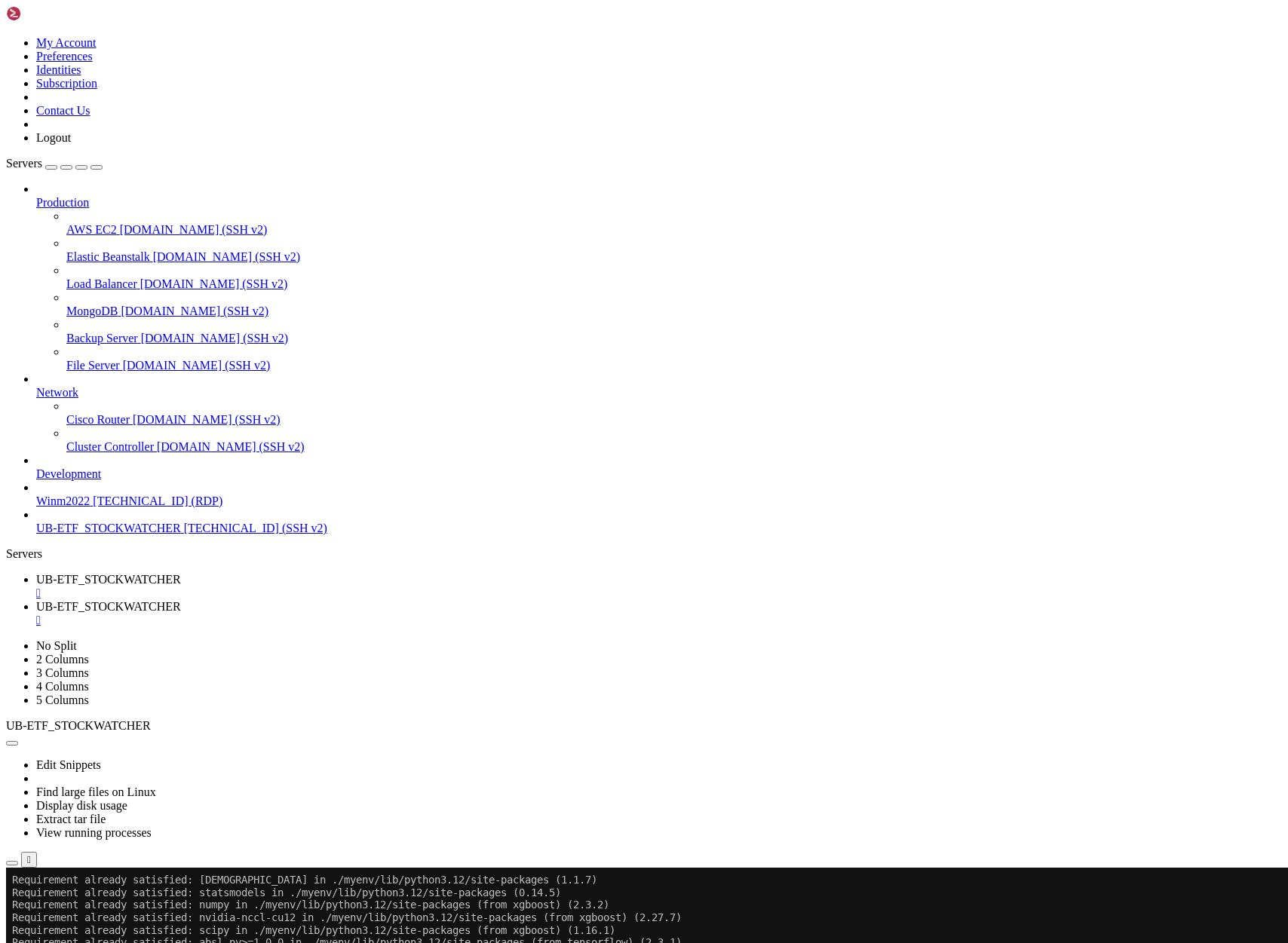
scroll to position [1466115, 0]
drag, startPoint x: 13, startPoint y: 1586, endPoint x: 289, endPoint y: 1691, distance: 295.3
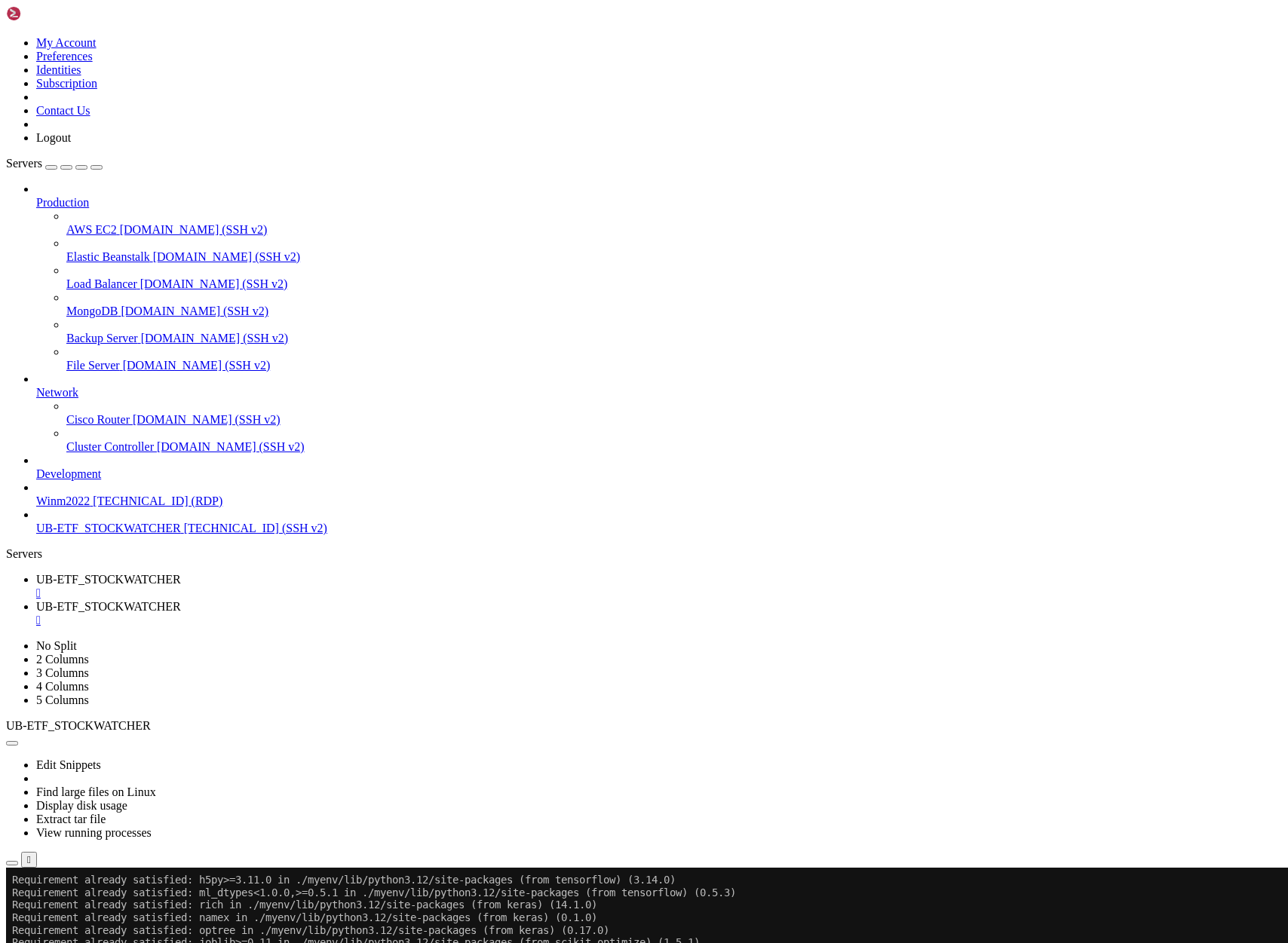
click at [181, 600] on span "UB-ETF_STOCKWATCHER" at bounding box center [108, 606] width 145 height 13
click at [181, 573] on span "UB-ETF_STOCKWATCHER" at bounding box center [108, 579] width 145 height 13
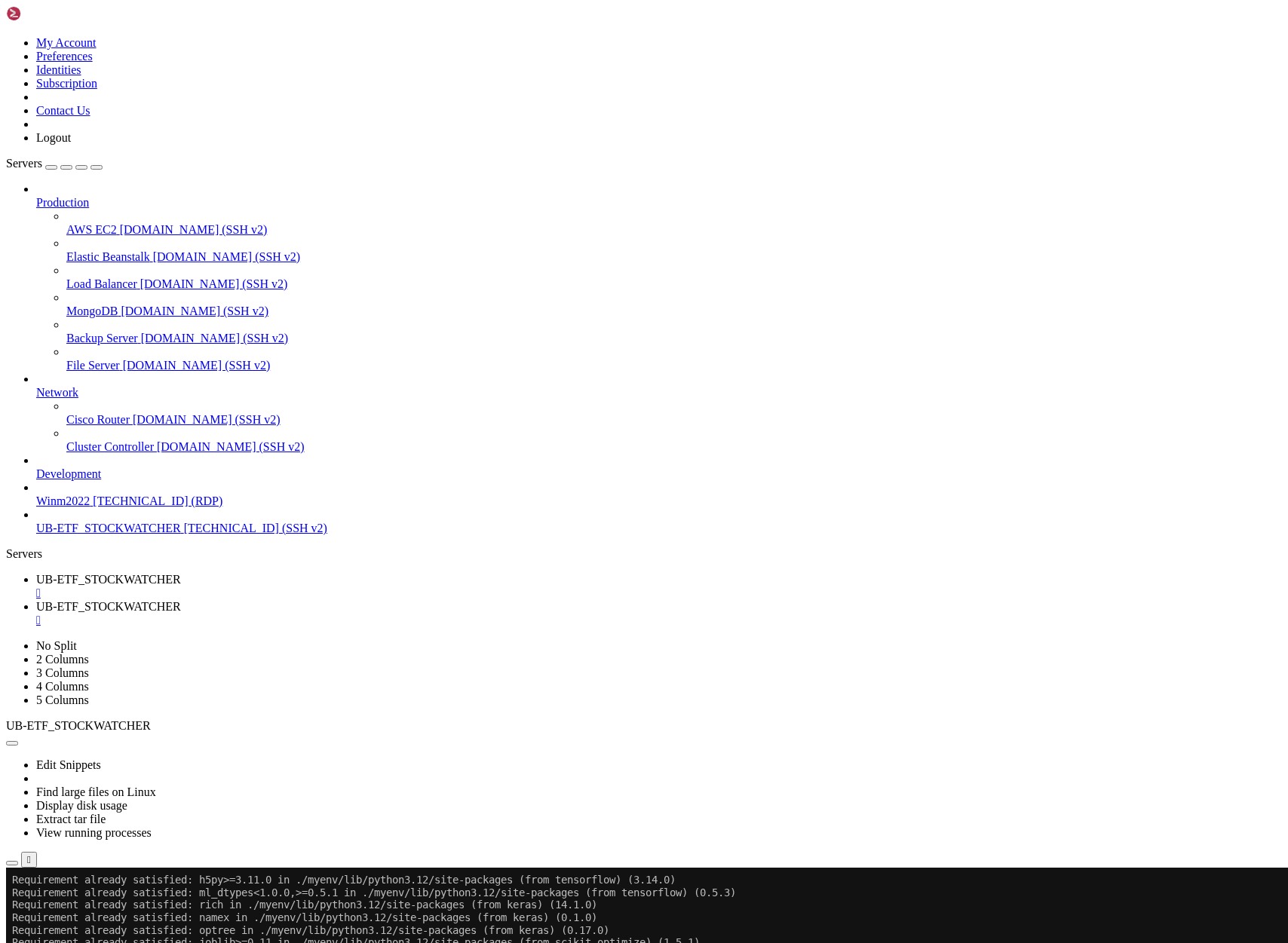
click at [181, 600] on span "UB-ETF_STOCKWATCHER" at bounding box center [108, 606] width 145 height 13
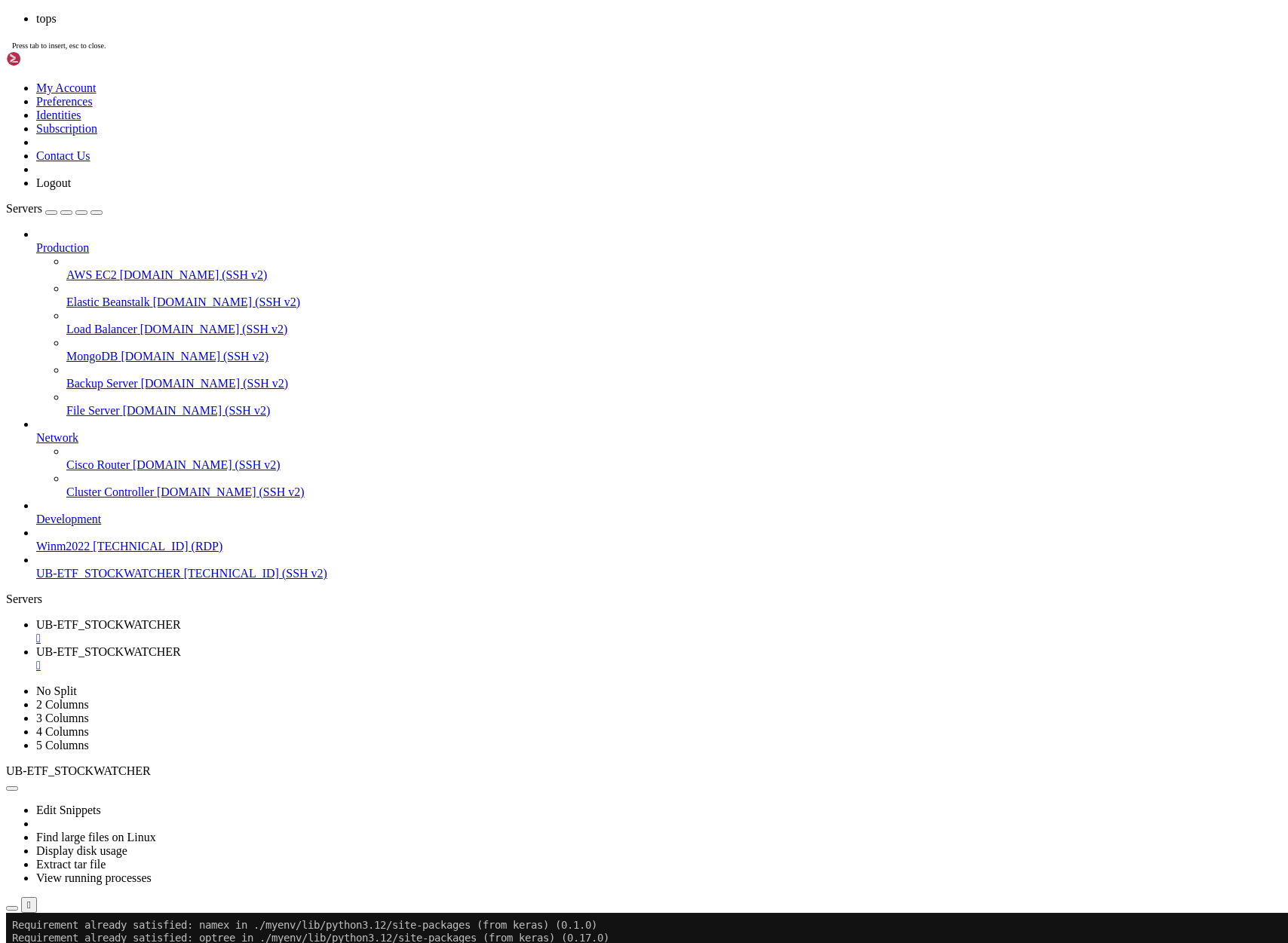
scroll to position [313, 0]
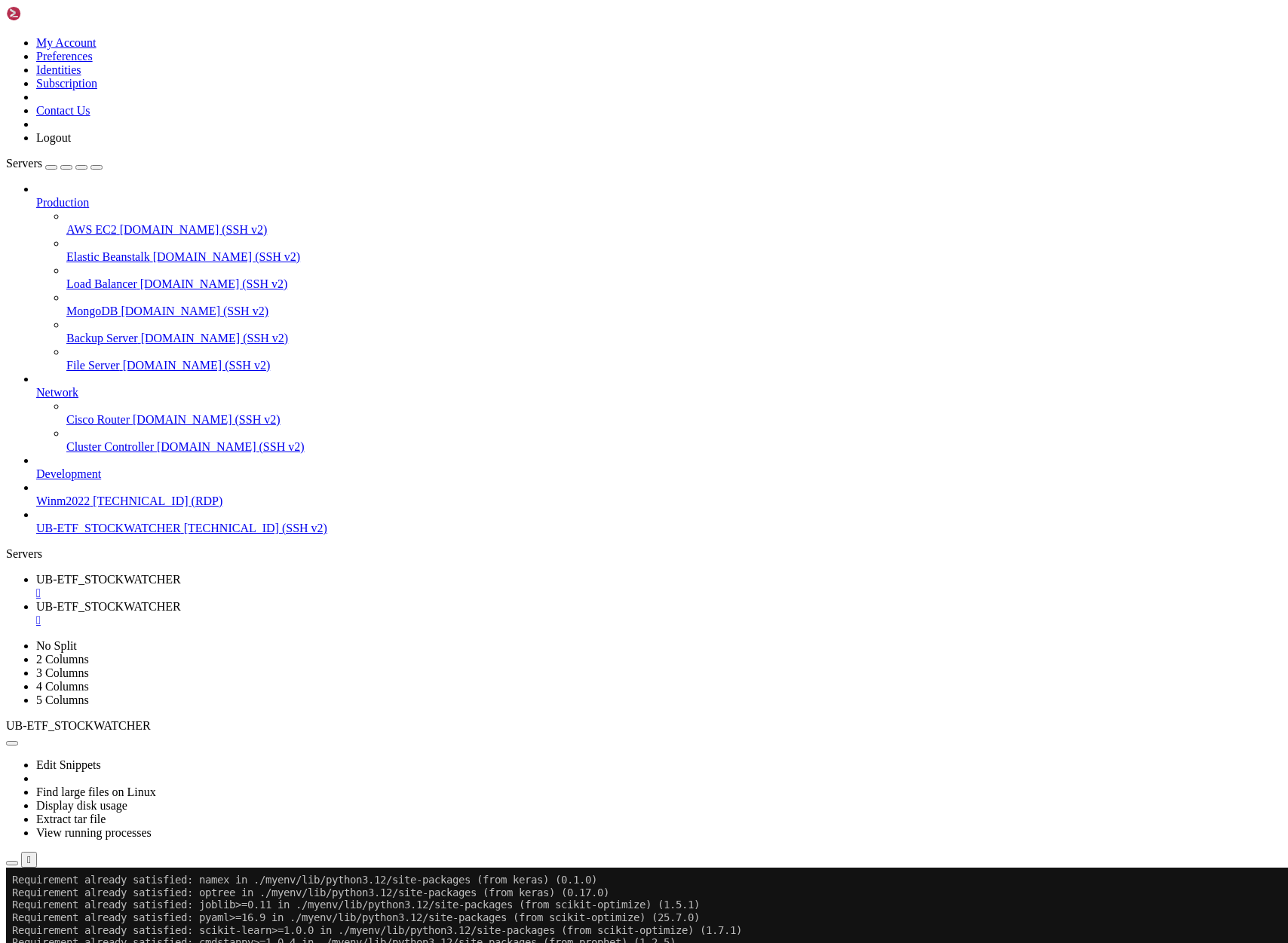
scroll to position [15, 3]
click at [181, 573] on span "UB-ETF_STOCKWATCHER" at bounding box center [108, 579] width 145 height 13
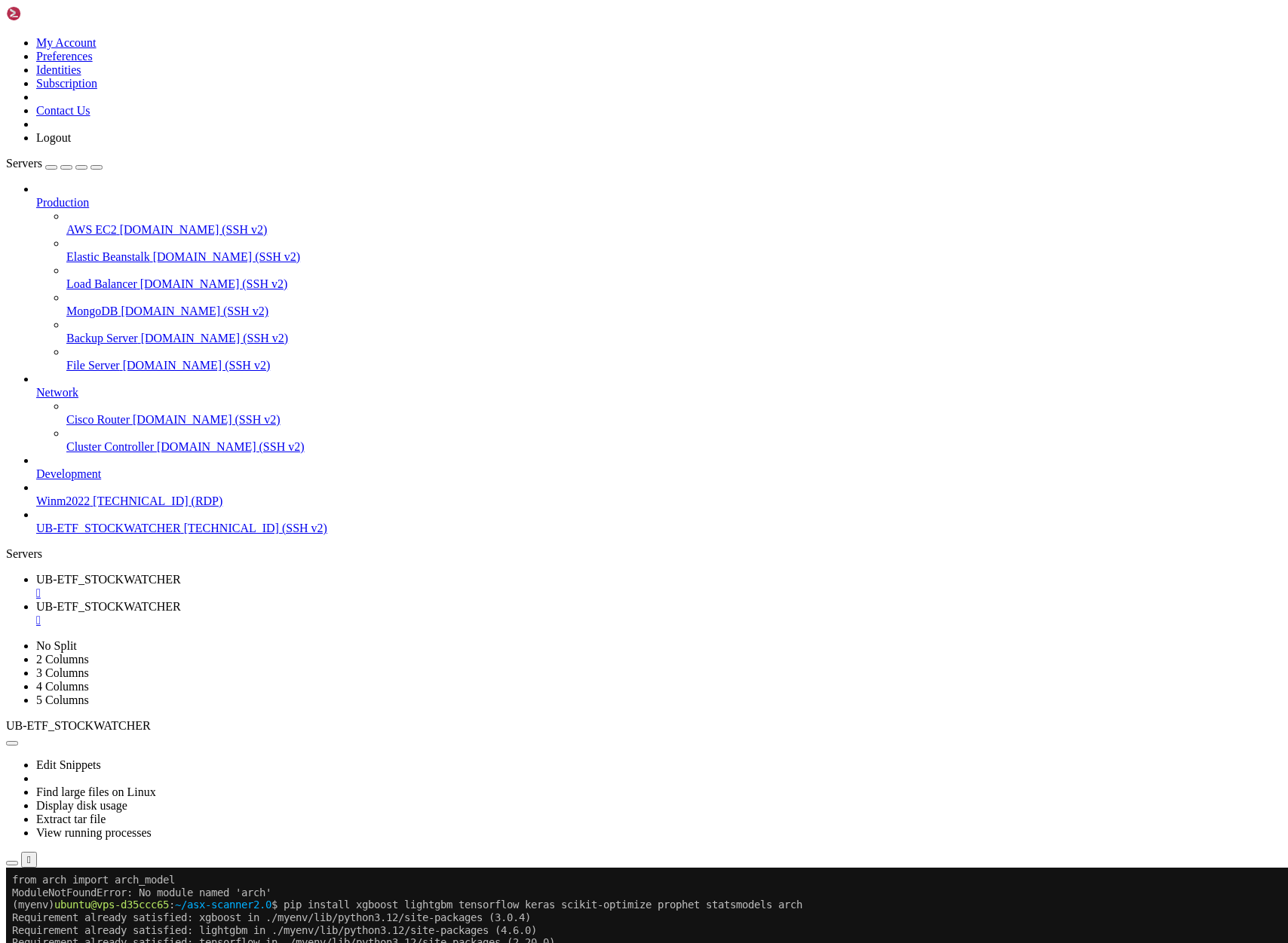
scroll to position [1467357, 0]
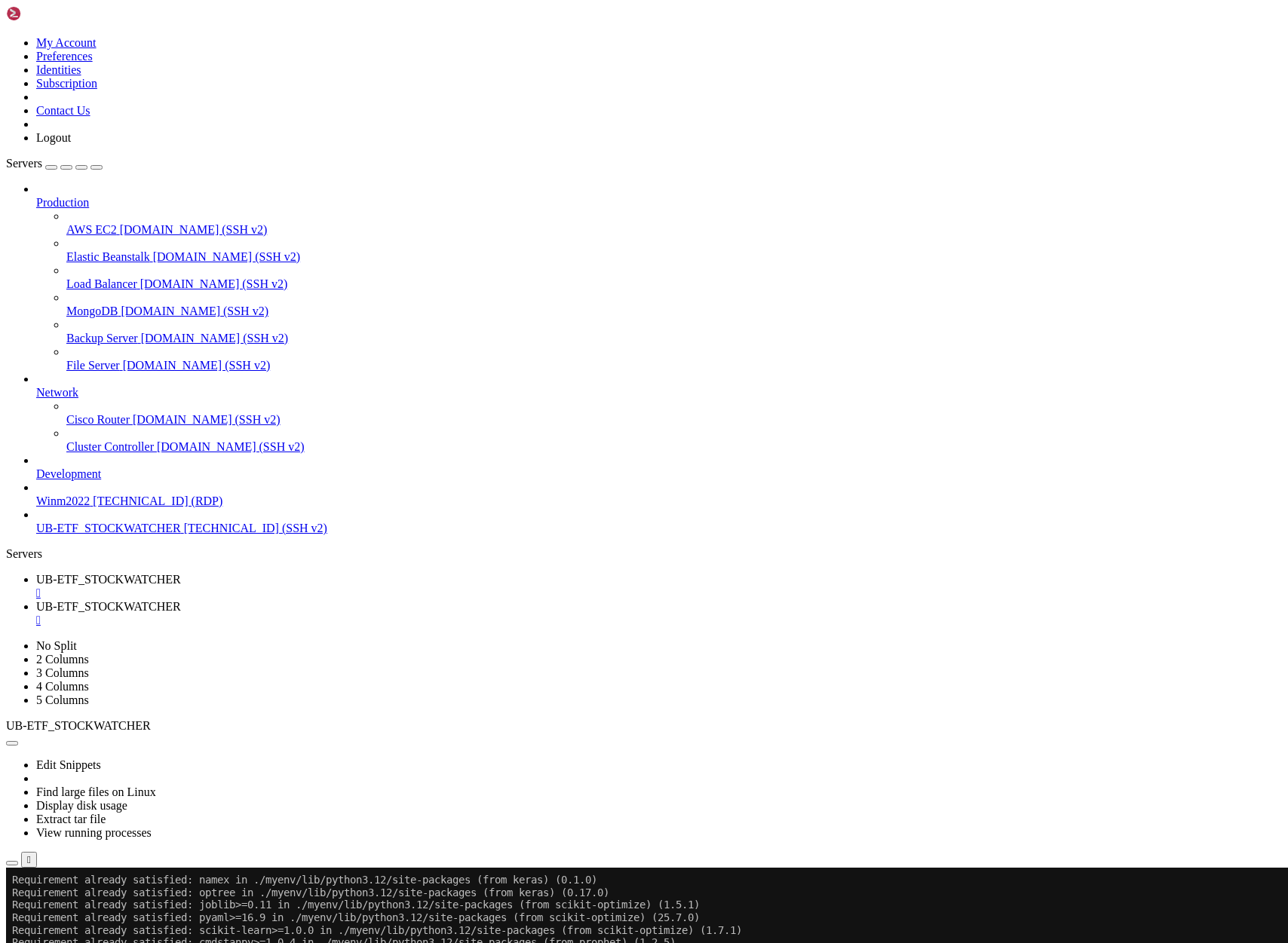
click at [181, 600] on span "UB-ETF_STOCKWATCHER" at bounding box center [108, 606] width 145 height 13
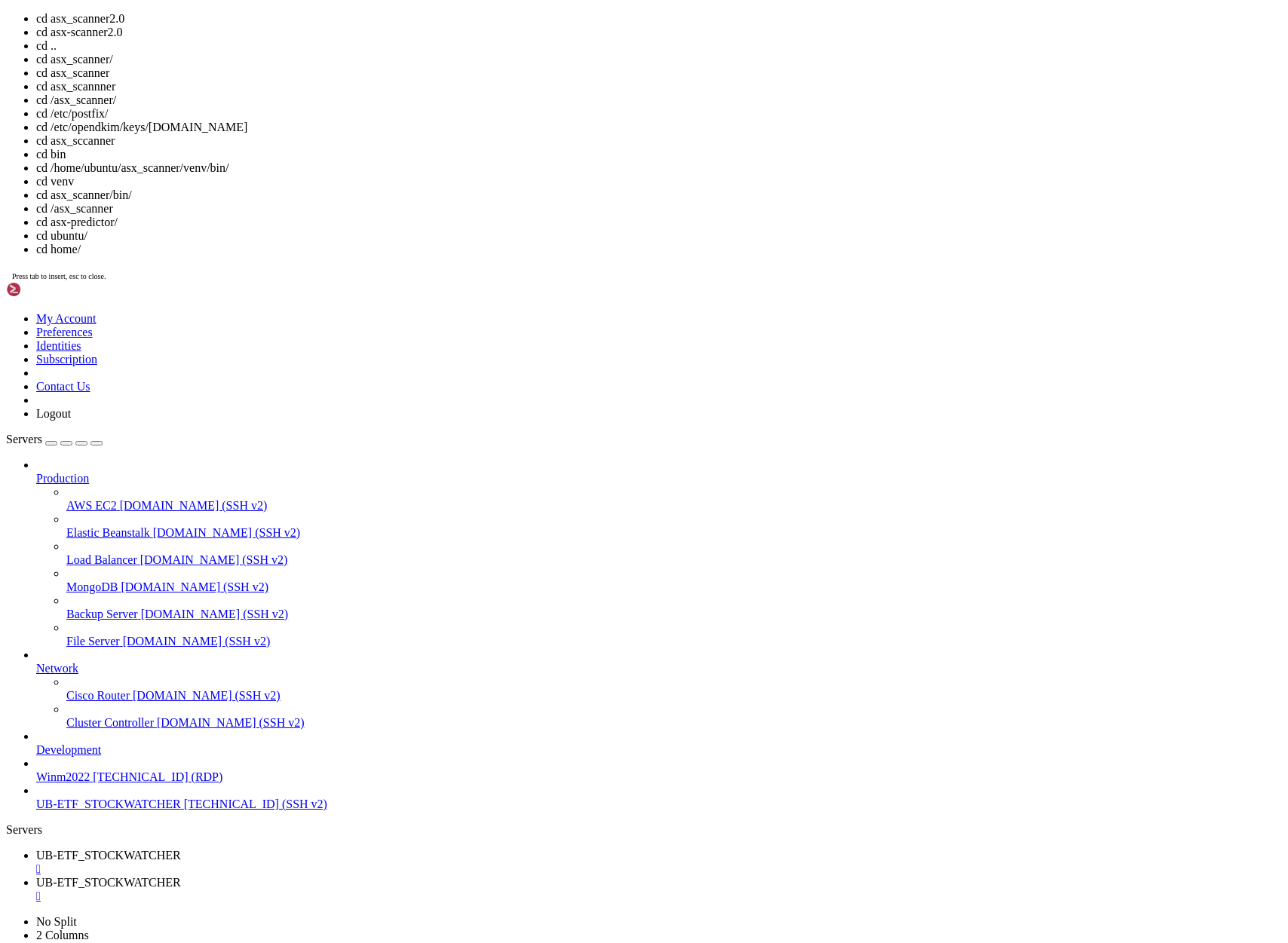
drag, startPoint x: 290, startPoint y: 1807, endPoint x: 359, endPoint y: 1804, distance: 69.1
drag, startPoint x: 288, startPoint y: 1809, endPoint x: 374, endPoint y: 1805, distance: 86.1
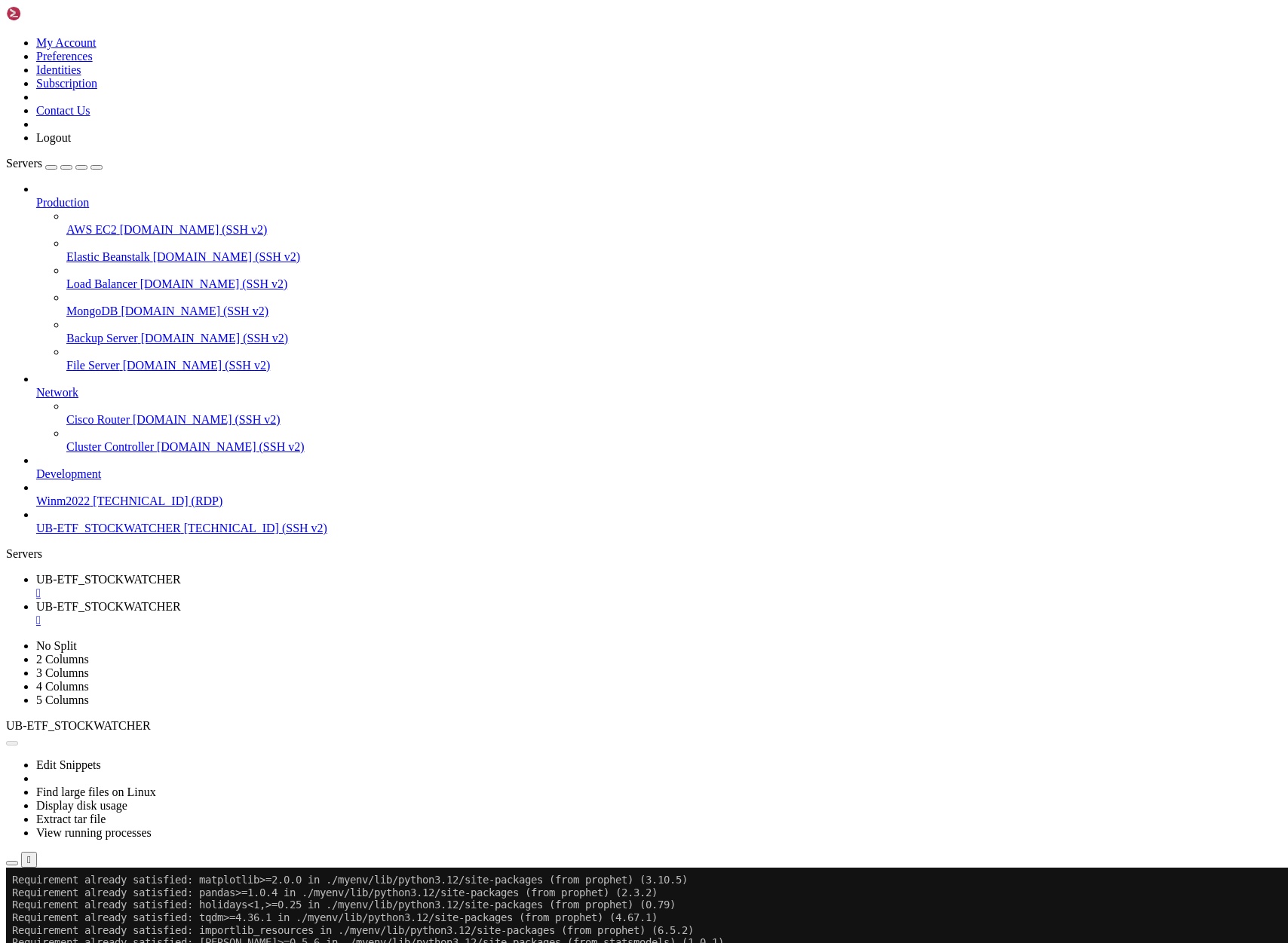
drag, startPoint x: 1058, startPoint y: 1131, endPoint x: -23, endPoint y: 1102, distance: 1081.4
click html "Page up python3 -m venv myenv source myenv/bin/activate pip install yfinance pa…"
click at [181, 573] on span "UB-ETF_STOCKWATCHER" at bounding box center [108, 579] width 145 height 13
click at [66, 910] on button "Reconnect" at bounding box center [36, 918] width 60 height 15
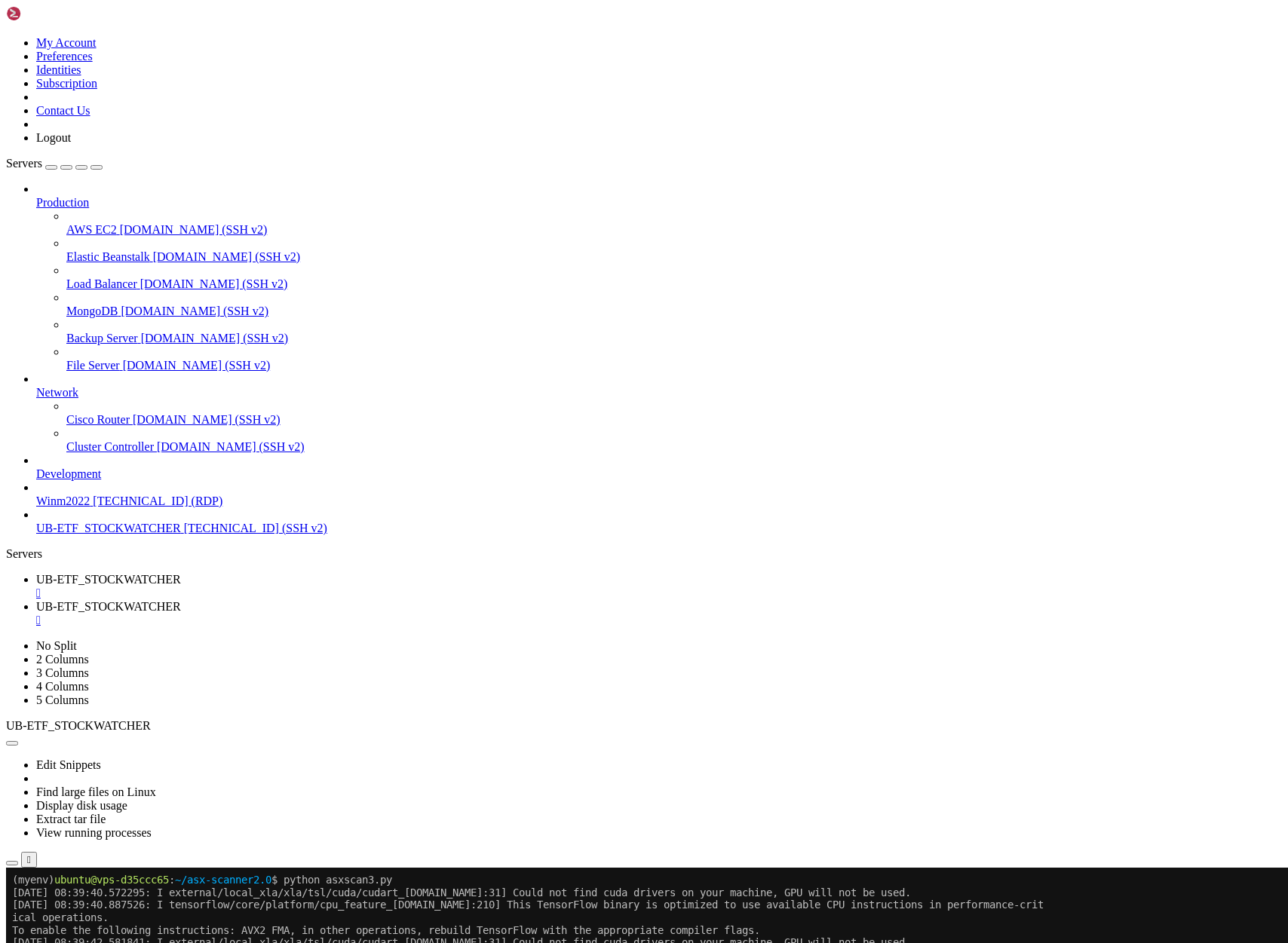
scroll to position [1468950, 0]
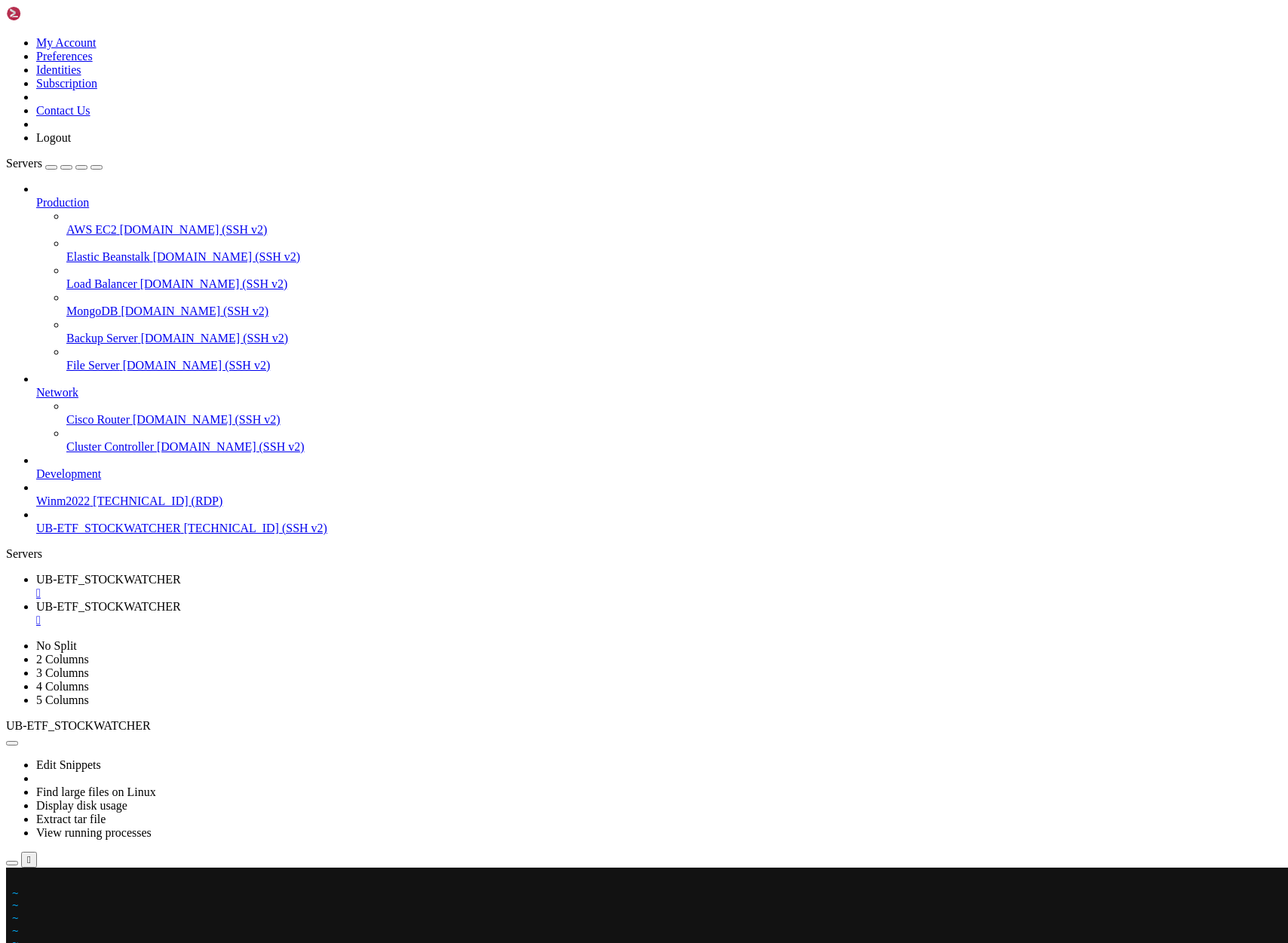
click at [16, 881] on x-row at bounding box center [555, 880] width 1085 height 13
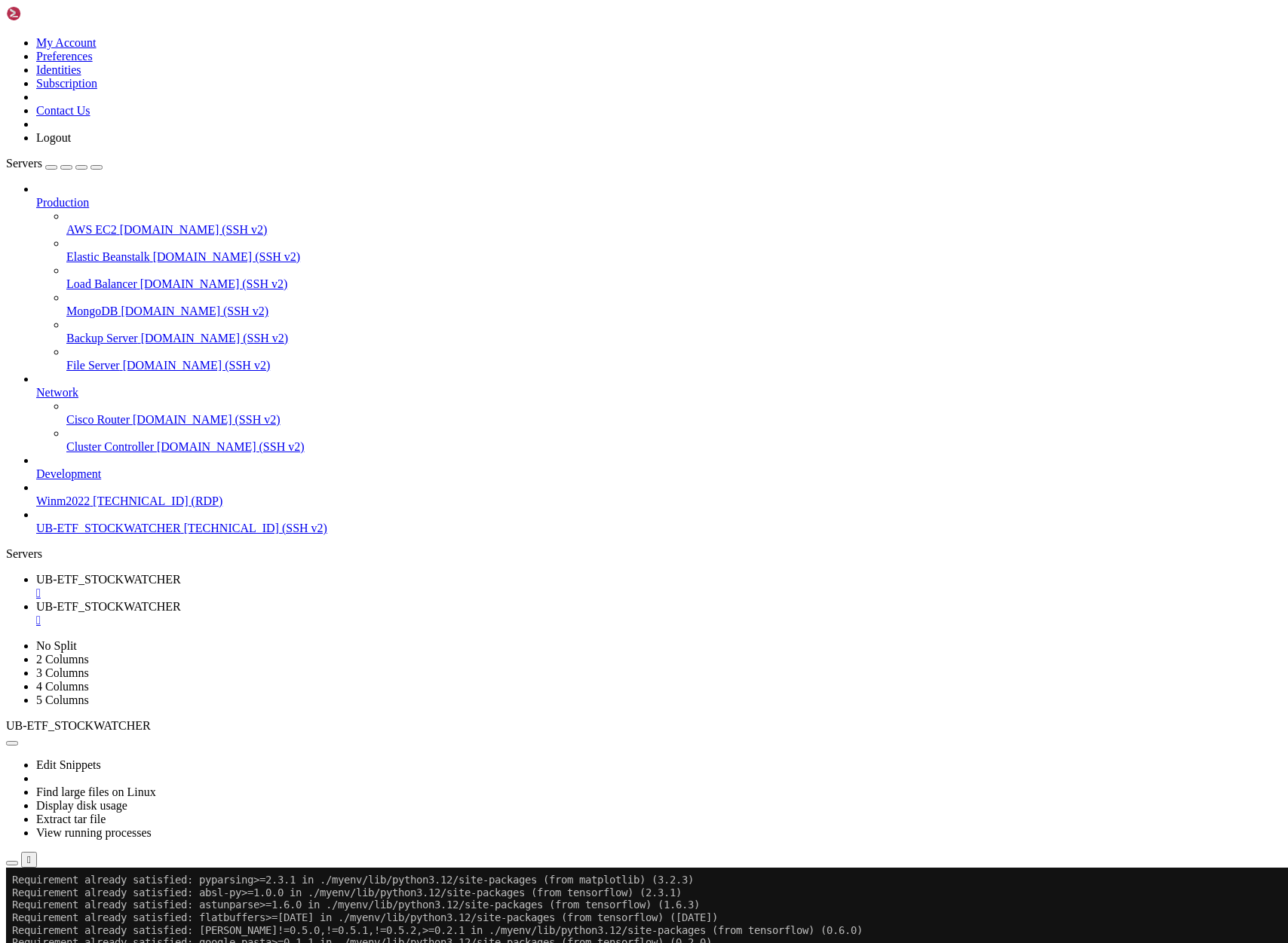
scroll to position [1470393, 0]
drag, startPoint x: 471, startPoint y: 1698, endPoint x: 20, endPoint y: 1576, distance: 467.2
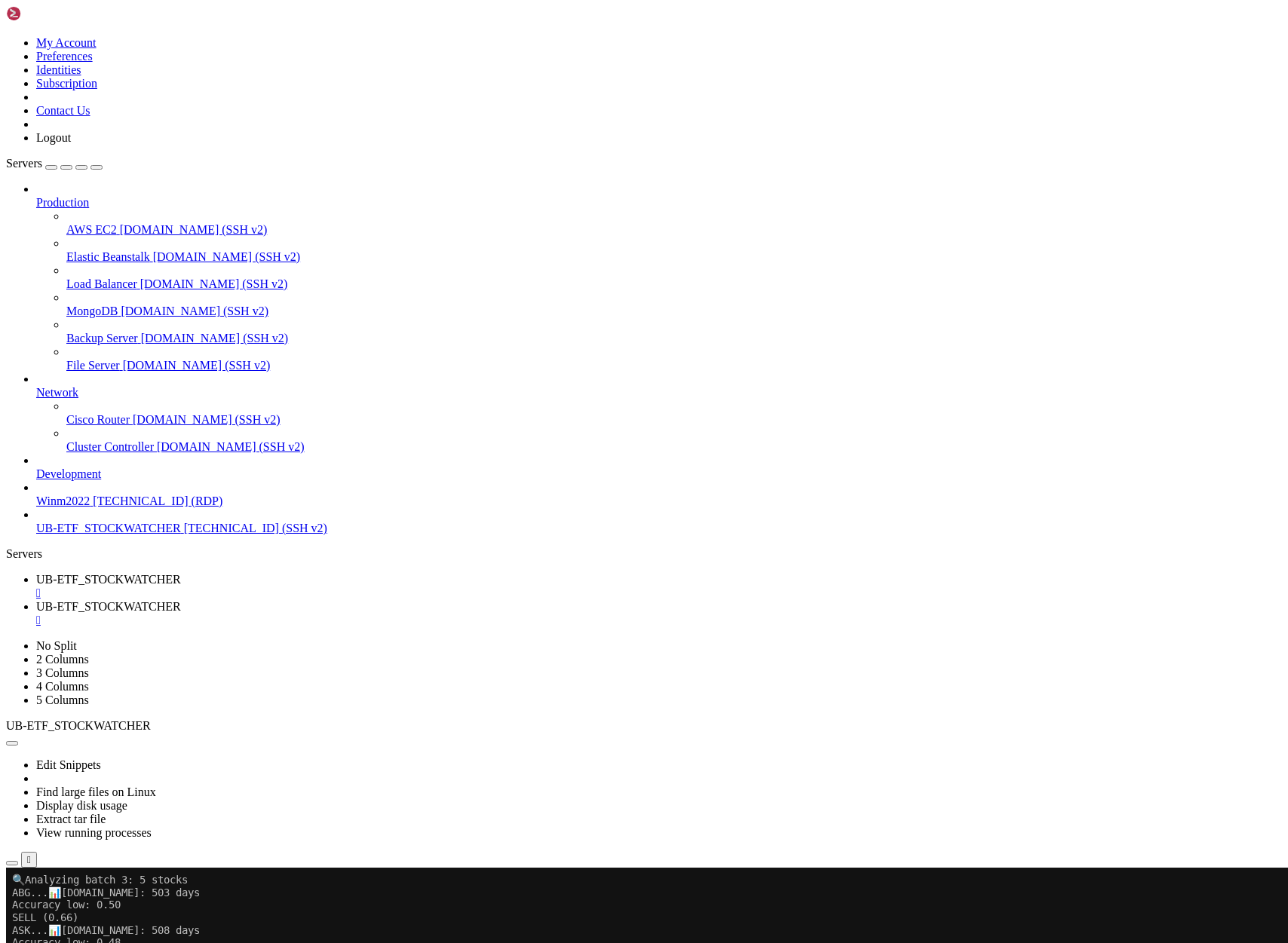
scroll to position [1472061, 0]
click at [181, 600] on span "UB-ETF_STOCKWATCHER" at bounding box center [108, 606] width 145 height 13
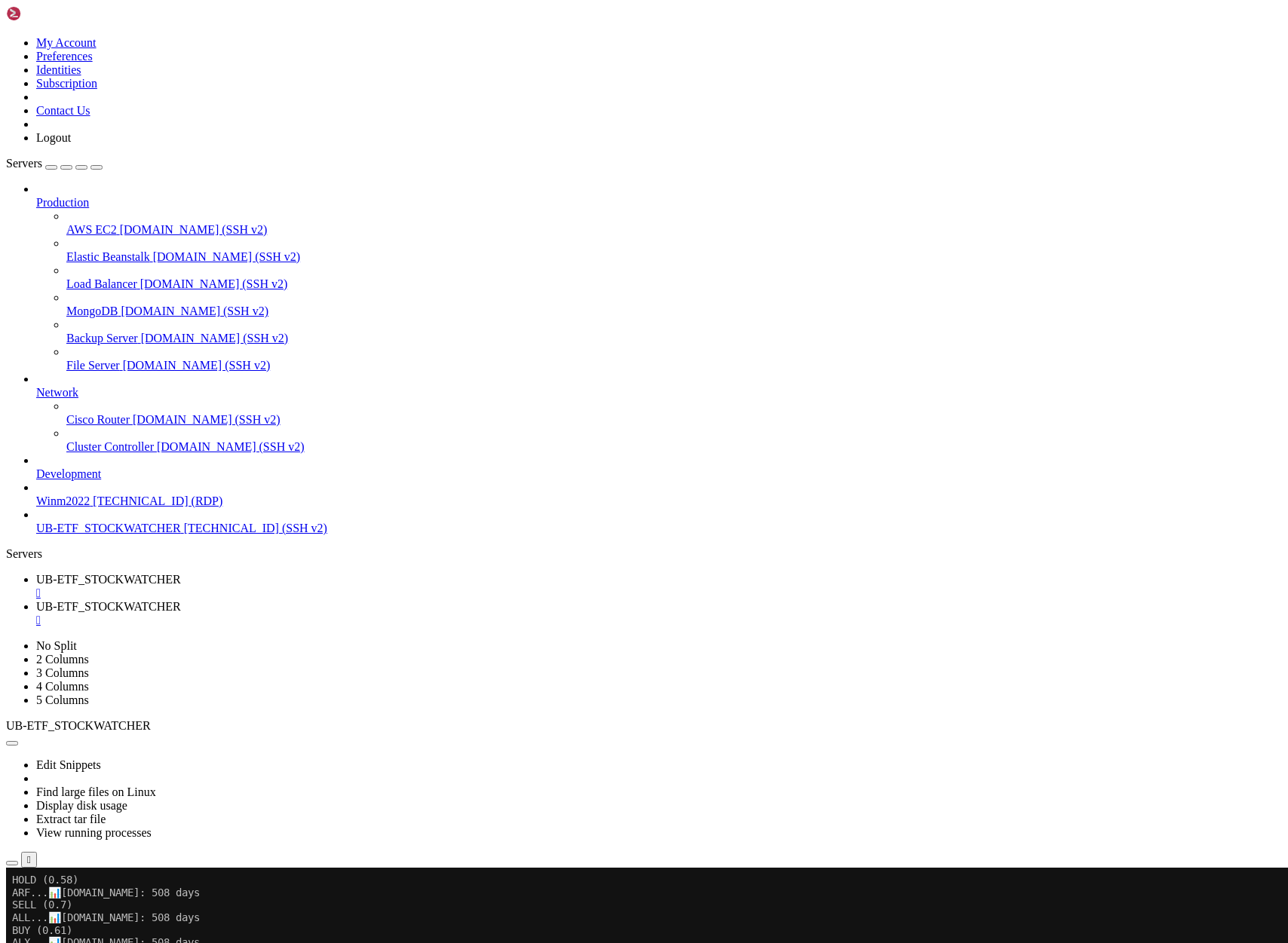
click at [181, 573] on span "UB-ETF_STOCKWATCHER" at bounding box center [108, 579] width 145 height 13
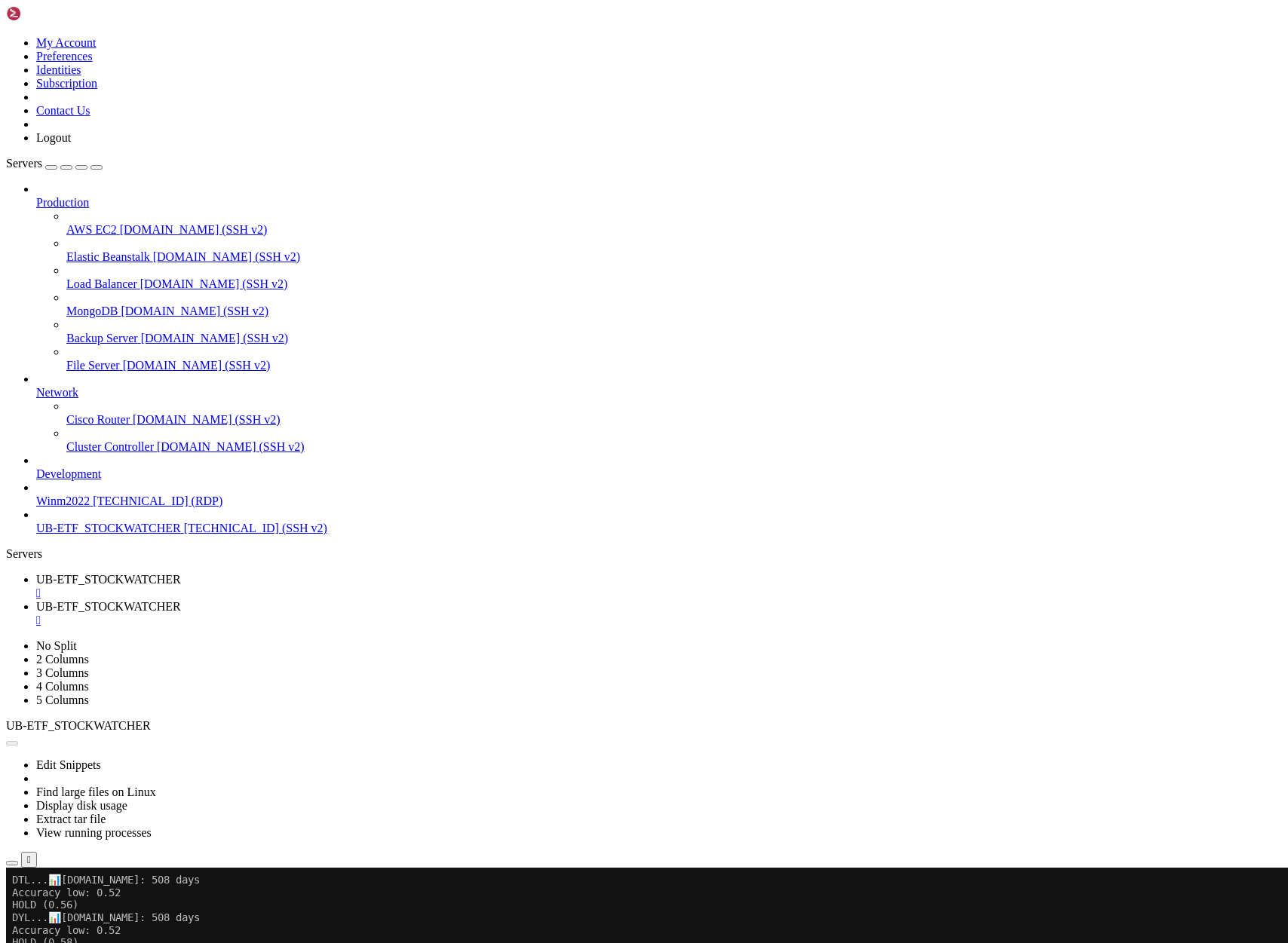
scroll to position [11, 0]
click at [442, 897] on div "Connection Closed Reconnect" at bounding box center [644, 911] width 1276 height 29
drag, startPoint x: 671, startPoint y: 500, endPoint x: 681, endPoint y: 476, distance: 26.0
click at [672, 897] on div "Connection Closed Reconnect" at bounding box center [644, 911] width 1276 height 29
click at [66, 910] on button "Reconnect" at bounding box center [36, 918] width 60 height 15
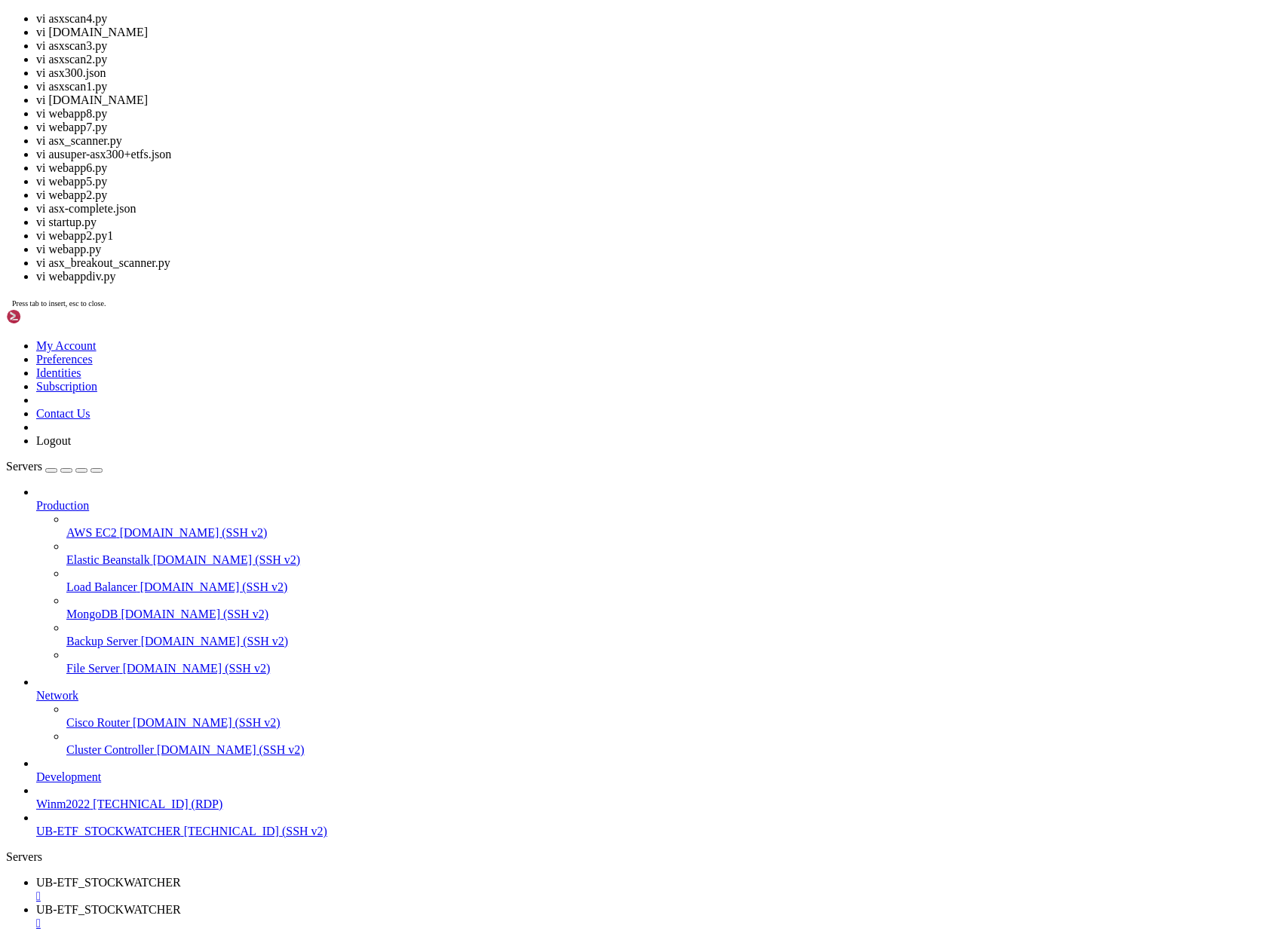
drag, startPoint x: 434, startPoint y: 1623, endPoint x: 572, endPoint y: 1624, distance: 138.0
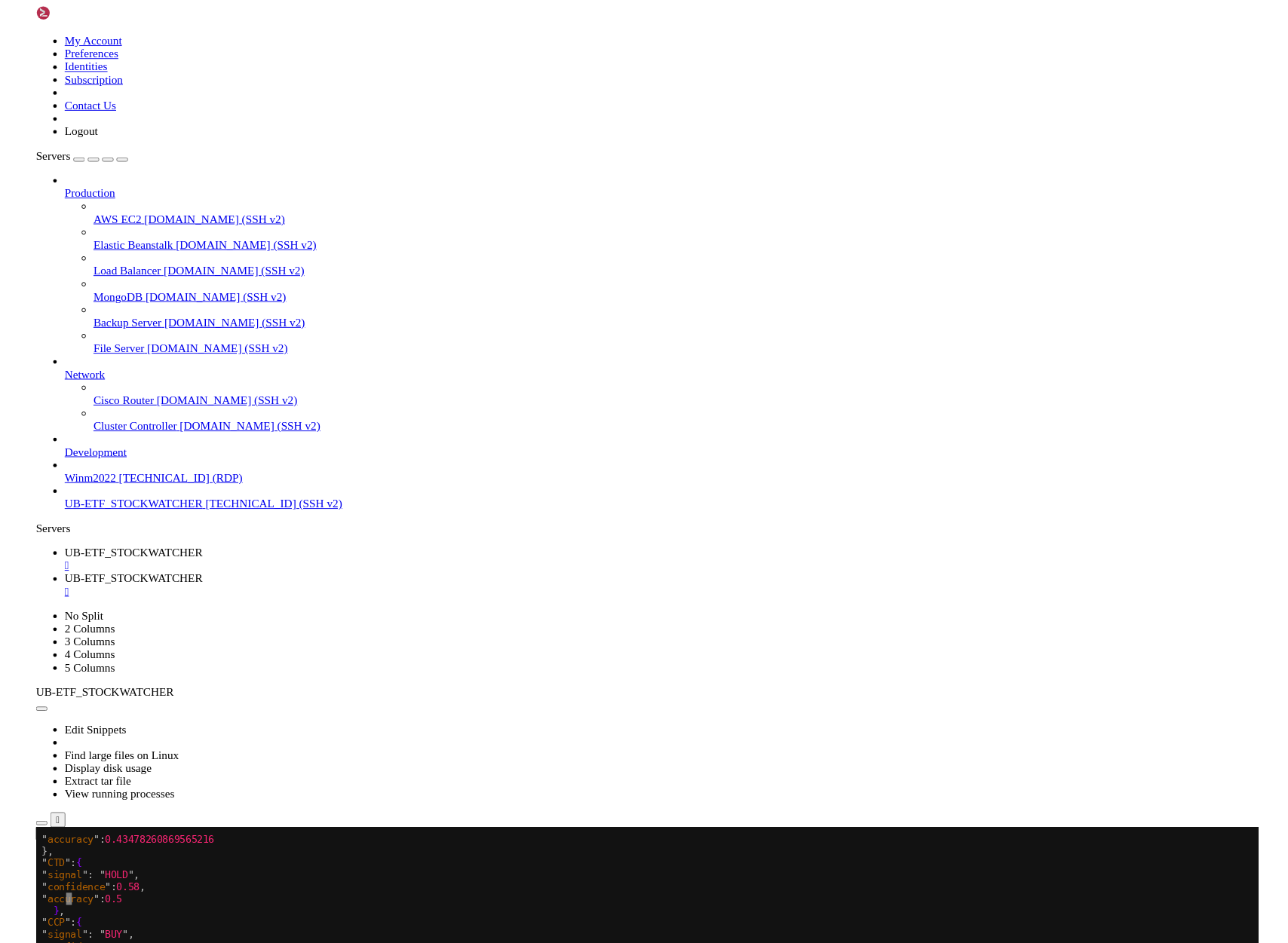
scroll to position [1474482, 0]
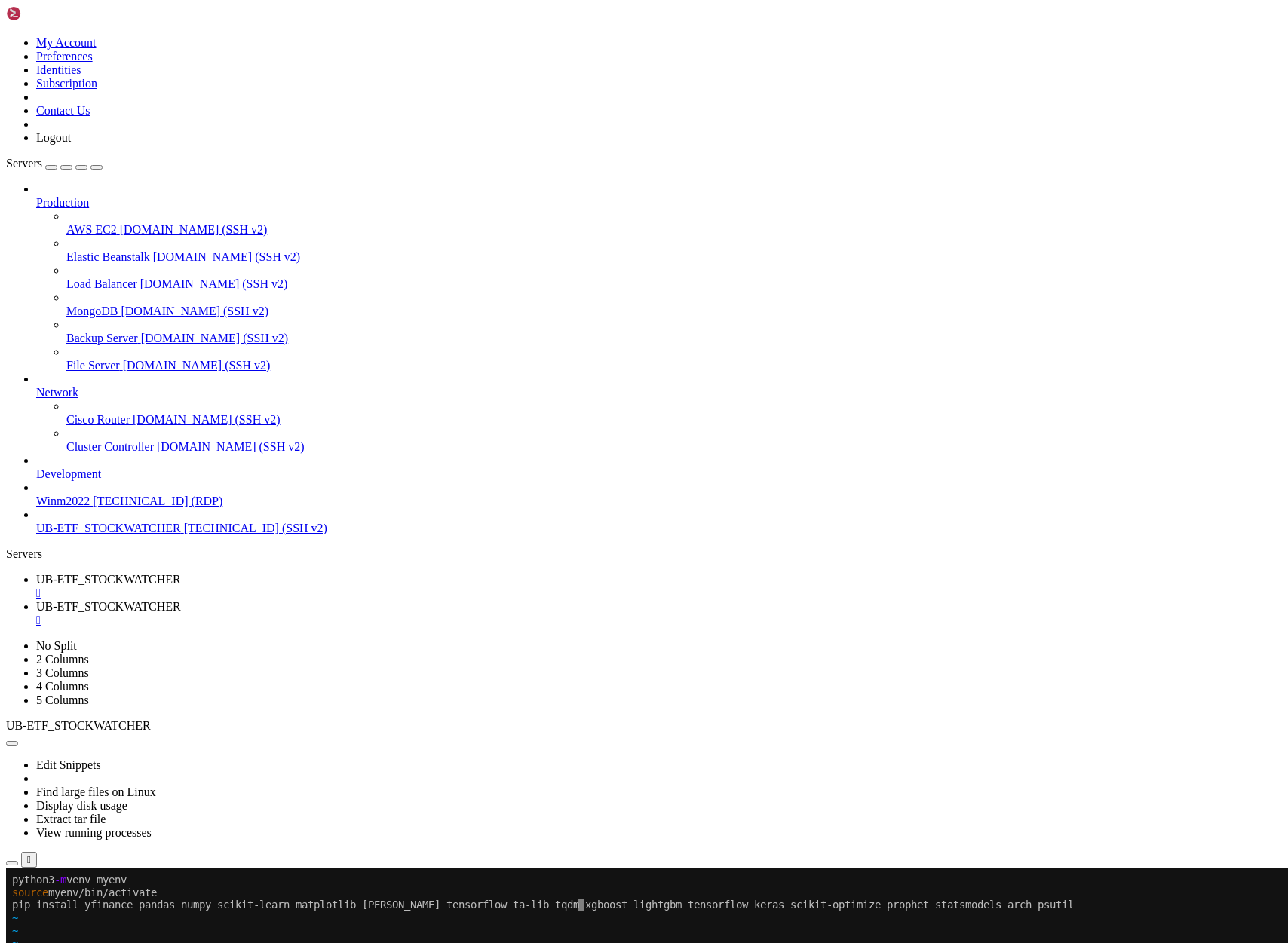
drag, startPoint x: 15, startPoint y: 881, endPoint x: 40, endPoint y: 916, distance: 43.0
click at [18, 943] on span "~" at bounding box center [15, 956] width 6 height 12
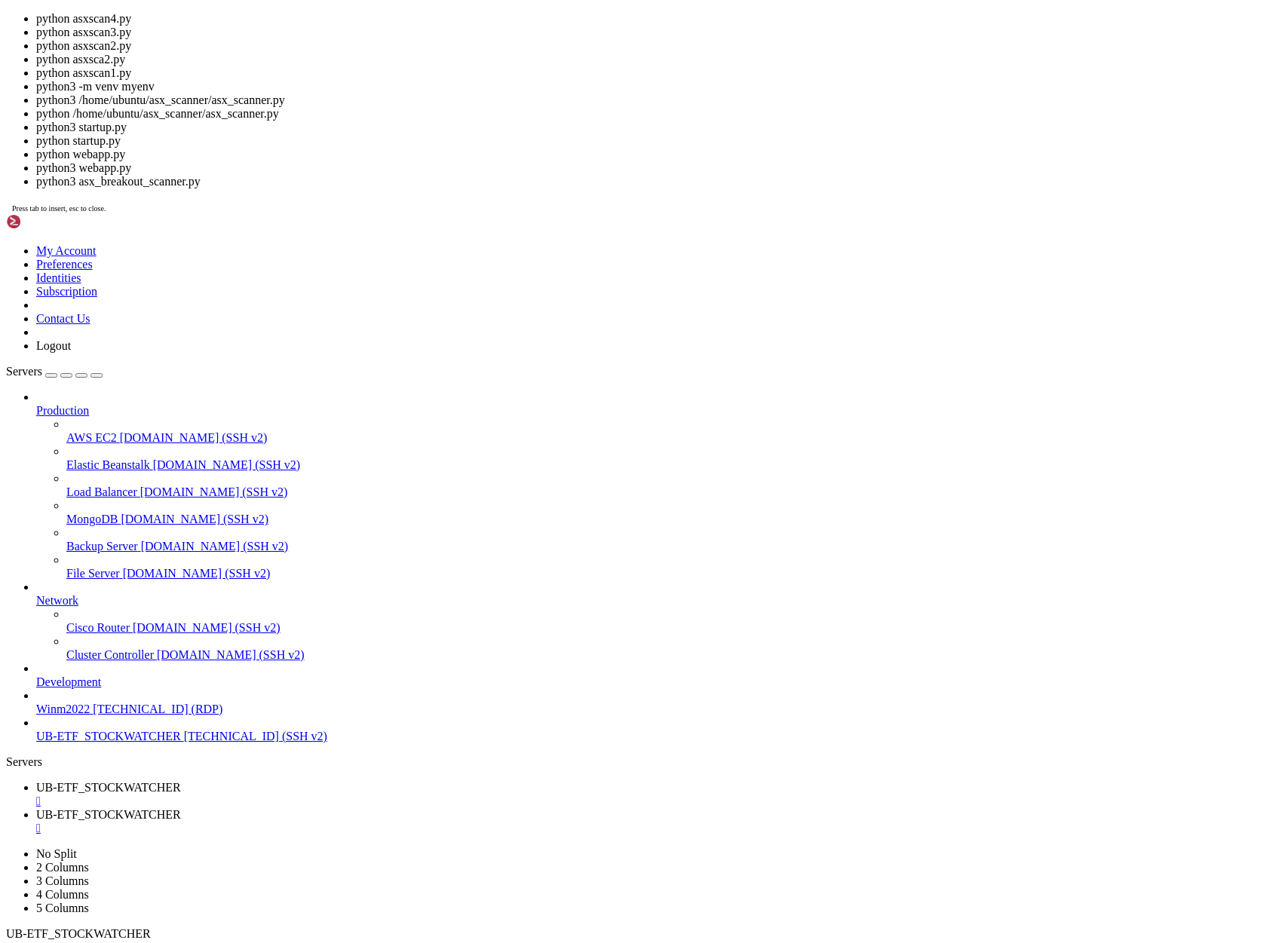
scroll to position [1475335, 0]
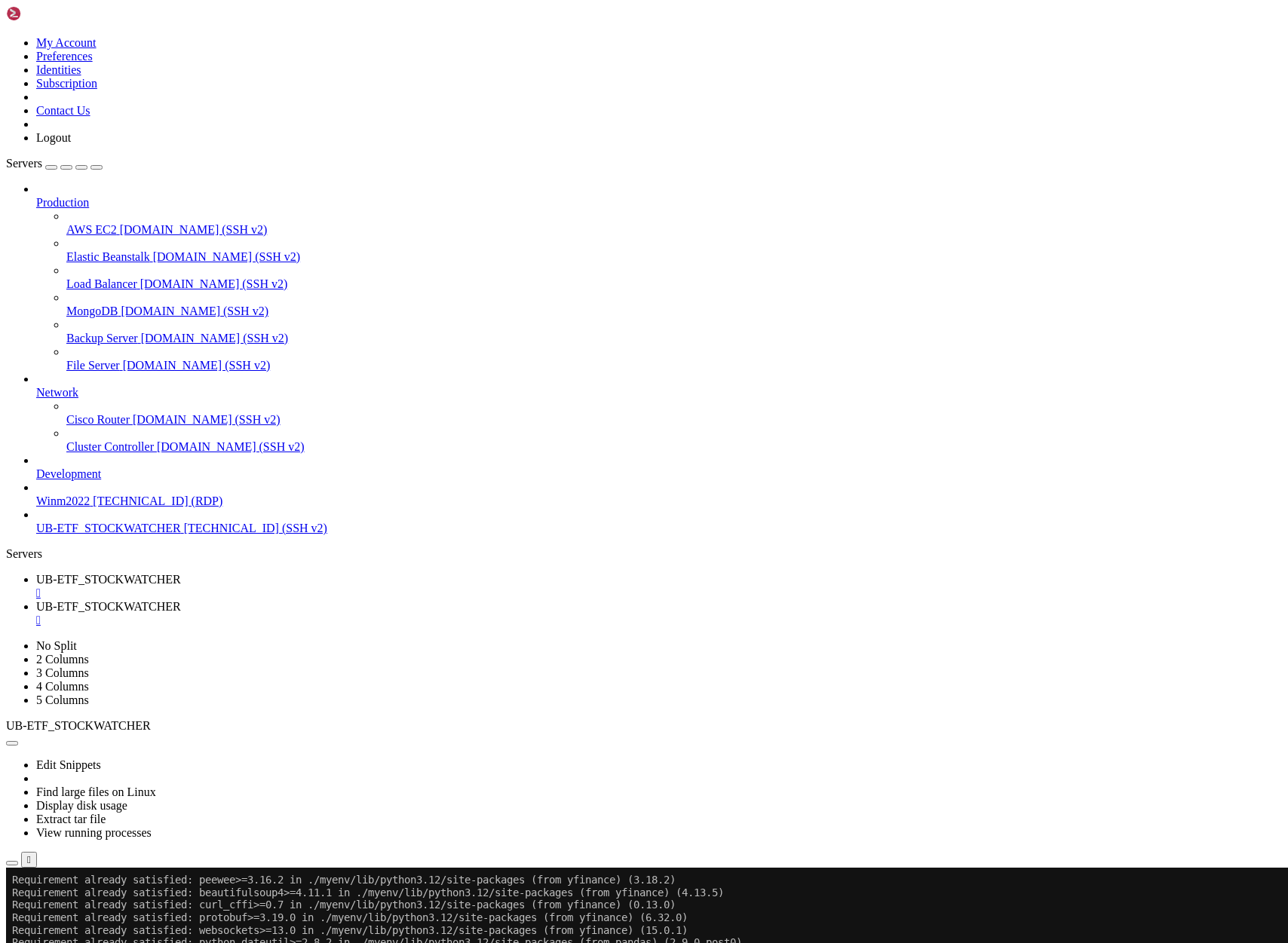
click at [181, 600] on span "UB-ETF_STOCKWATCHER" at bounding box center [108, 606] width 145 height 13
click at [181, 573] on span "UB-ETF_STOCKWATCHER" at bounding box center [108, 579] width 145 height 13
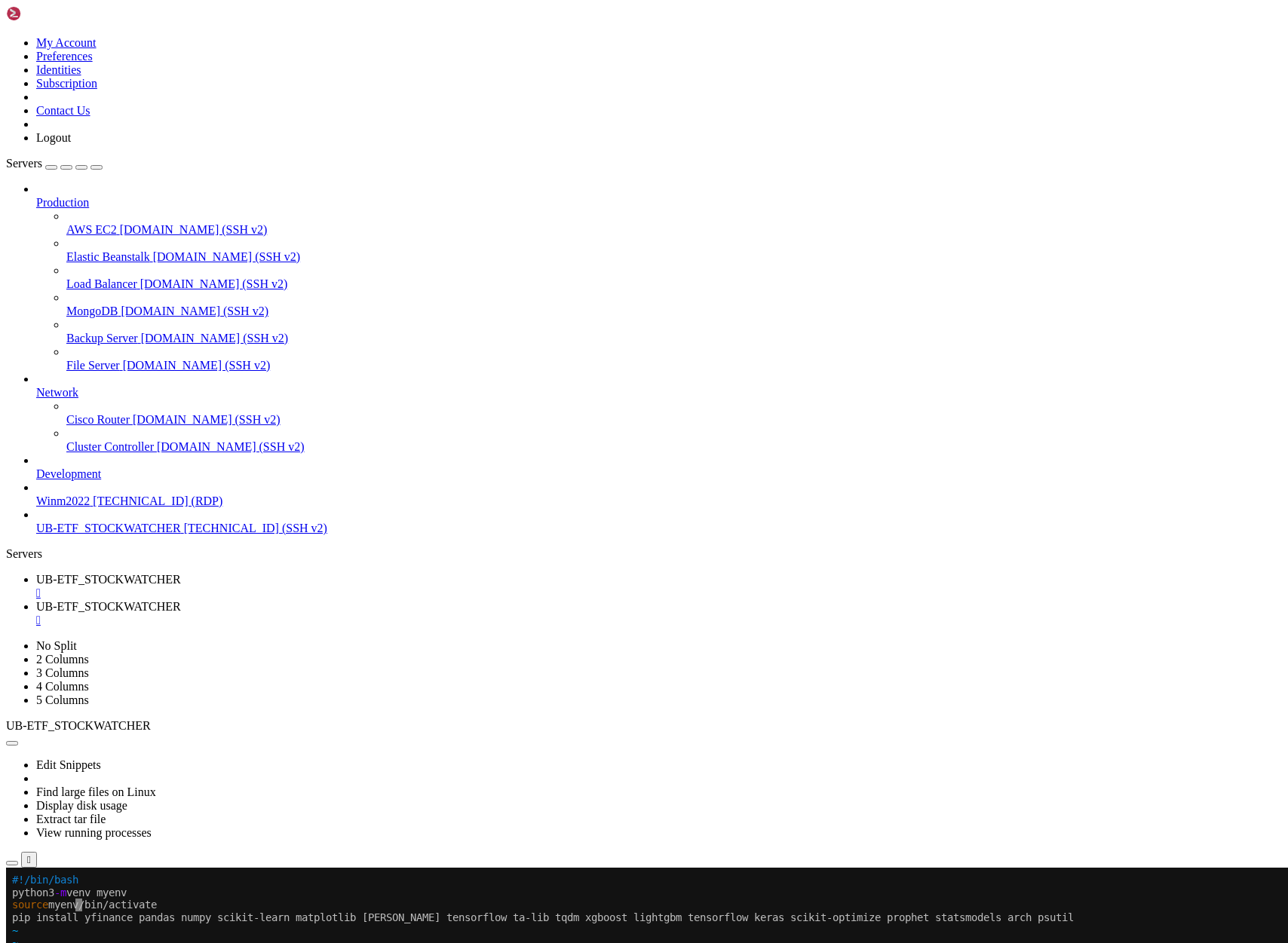
drag, startPoint x: 177, startPoint y: 908, endPoint x: 96, endPoint y: 906, distance: 81.0
click at [96, 906] on x-row "source myenv/bin/activate" at bounding box center [555, 905] width 1085 height 13
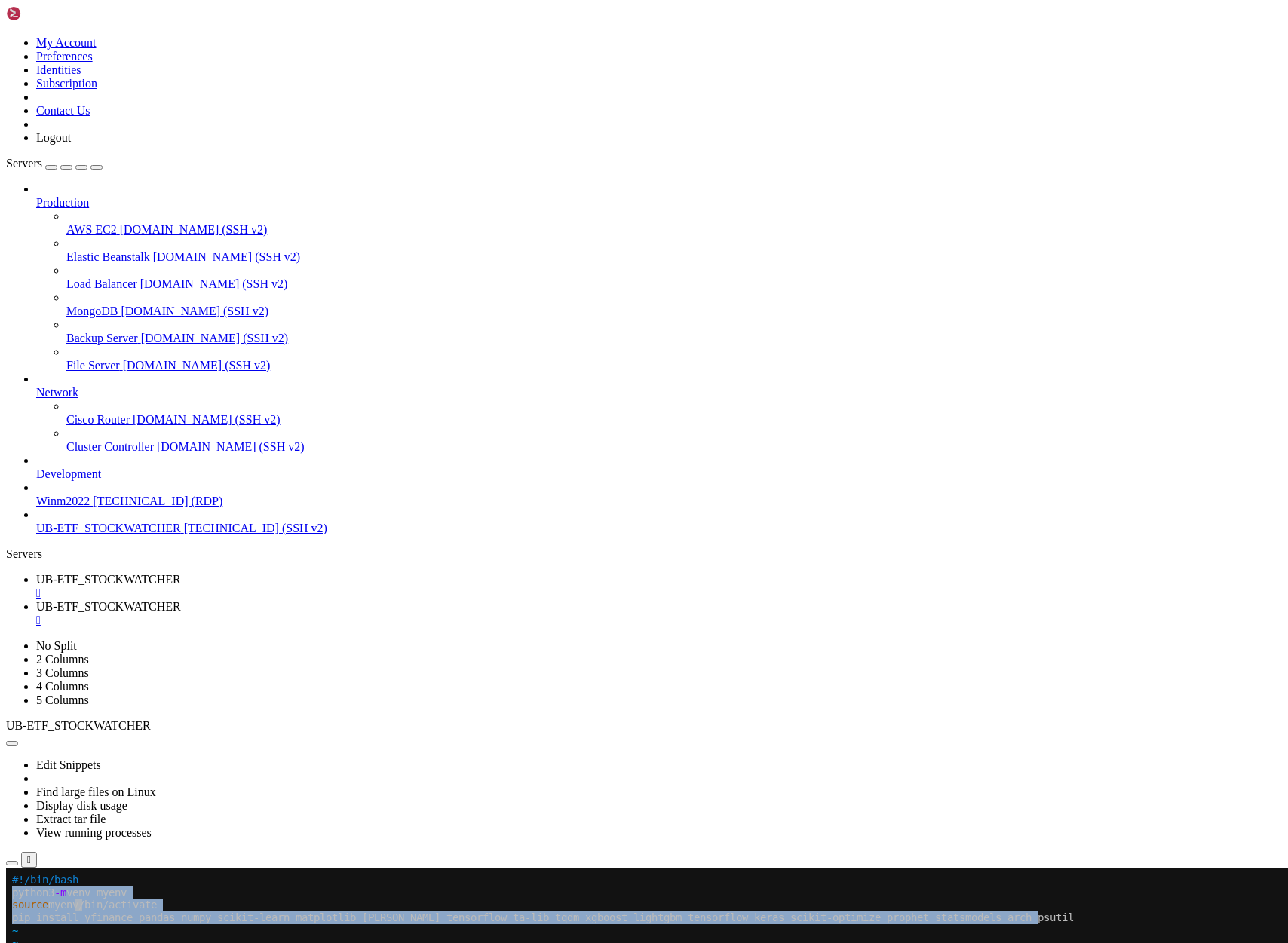
drag, startPoint x: 14, startPoint y: 891, endPoint x: 1093, endPoint y: 917, distance: 1079.3
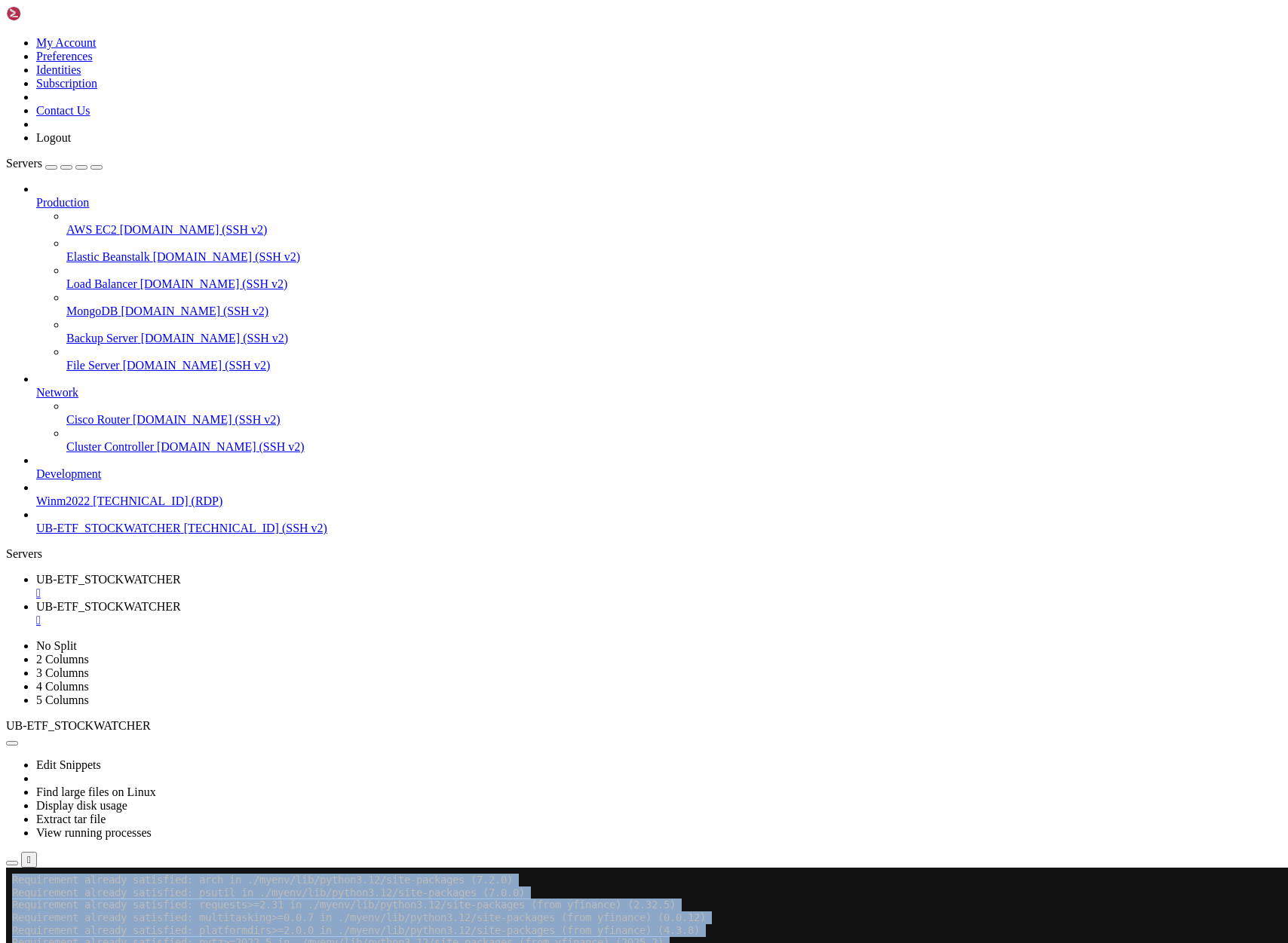
scroll to position [1476437, 0]
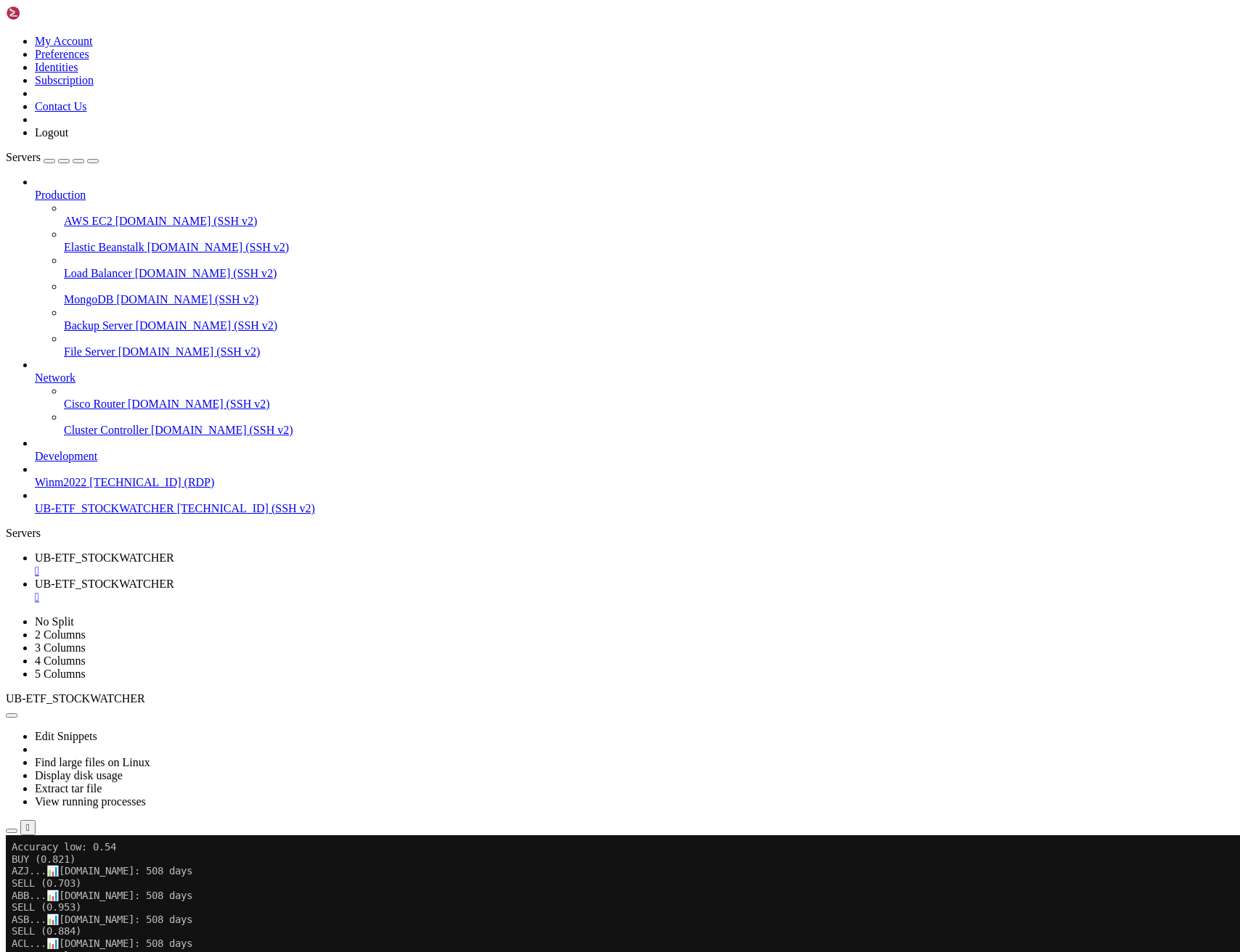
scroll to position [1422519, 0]
click at [174, 578] on span "UB-ETF_STOCKWATCHER" at bounding box center [104, 583] width 140 height 12
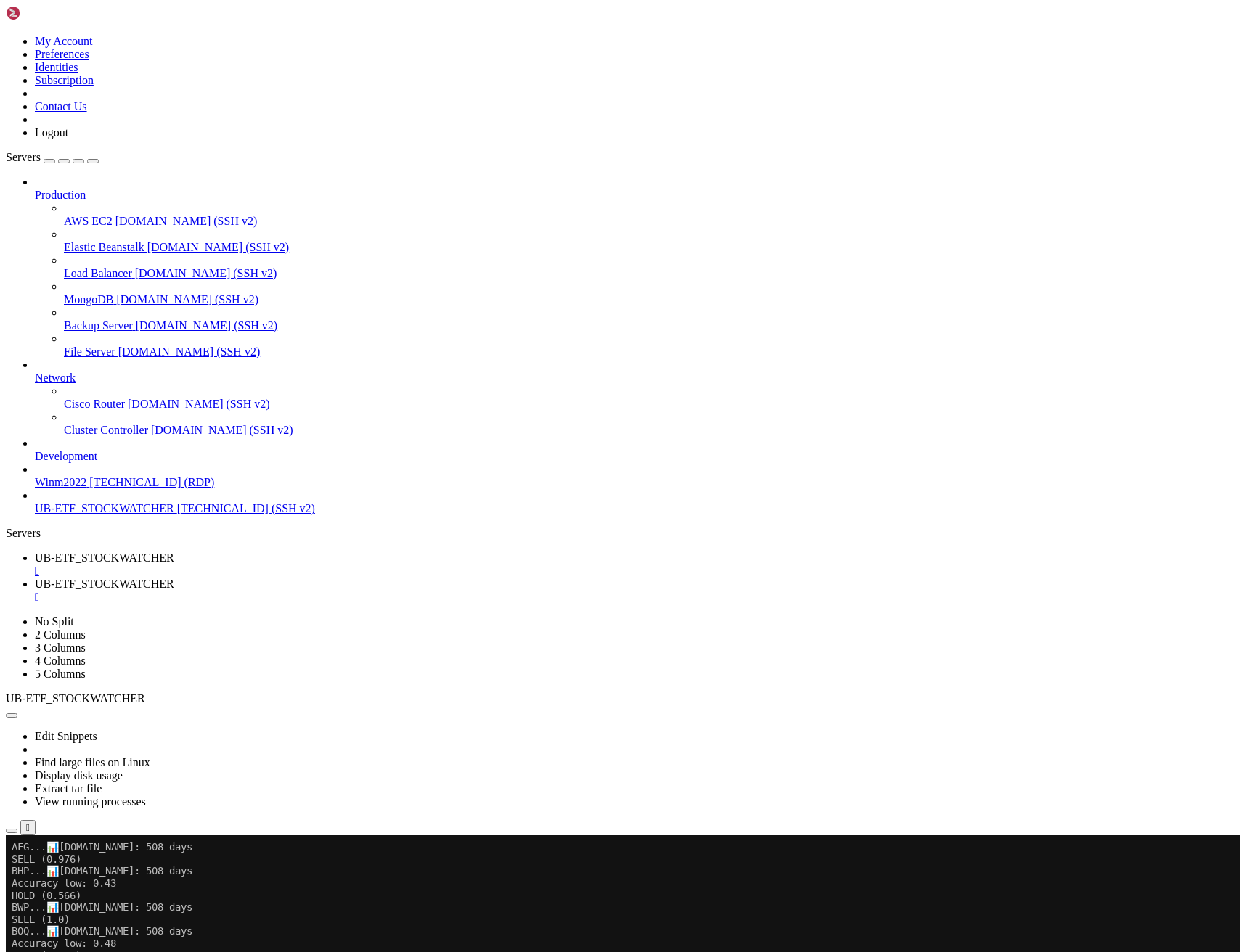
scroll to position [1422737, 0]
click at [174, 551] on span "UB-ETF_STOCKWATCHER" at bounding box center [104, 557] width 140 height 12
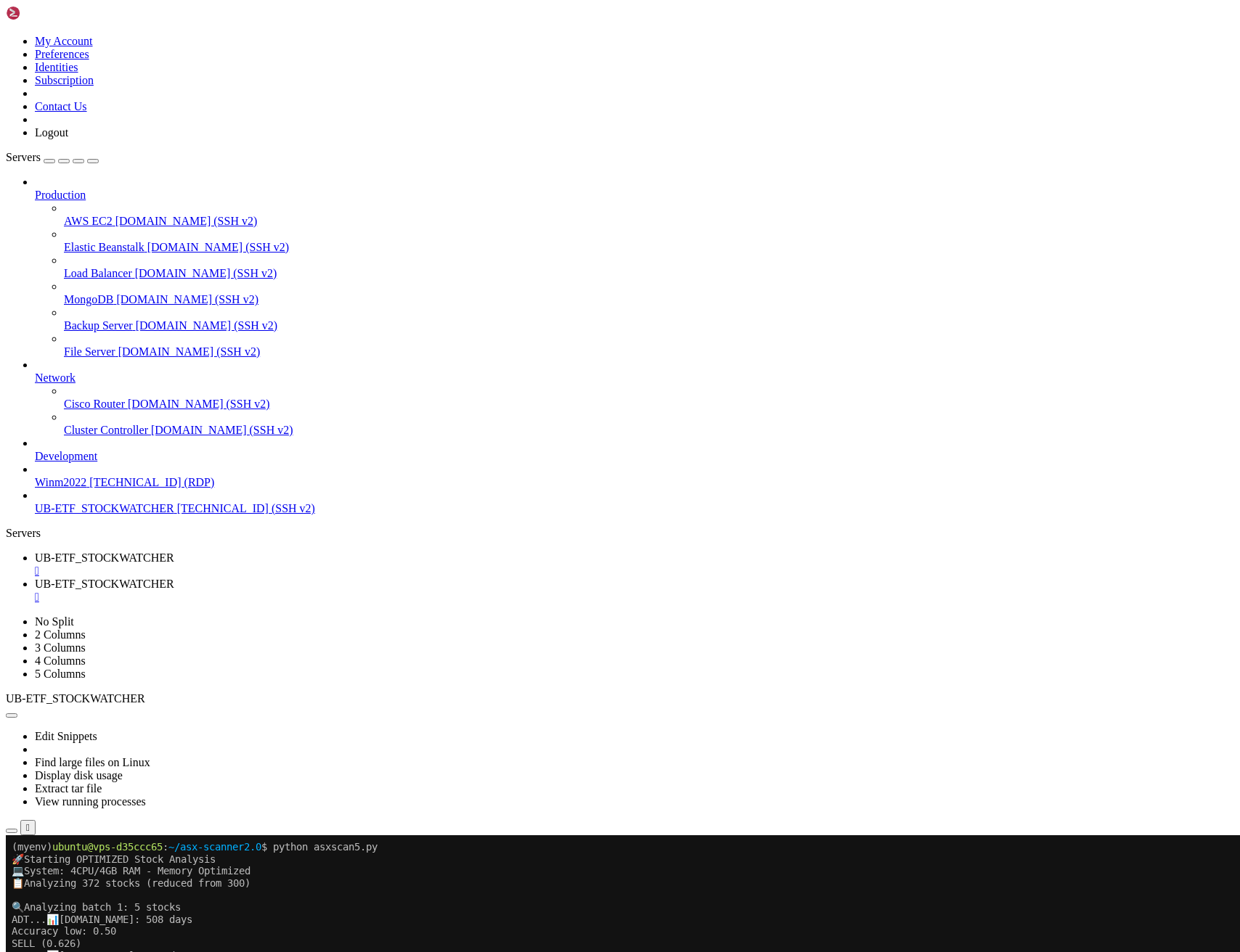
click at [174, 578] on span "UB-ETF_STOCKWATCHER" at bounding box center [104, 583] width 140 height 12
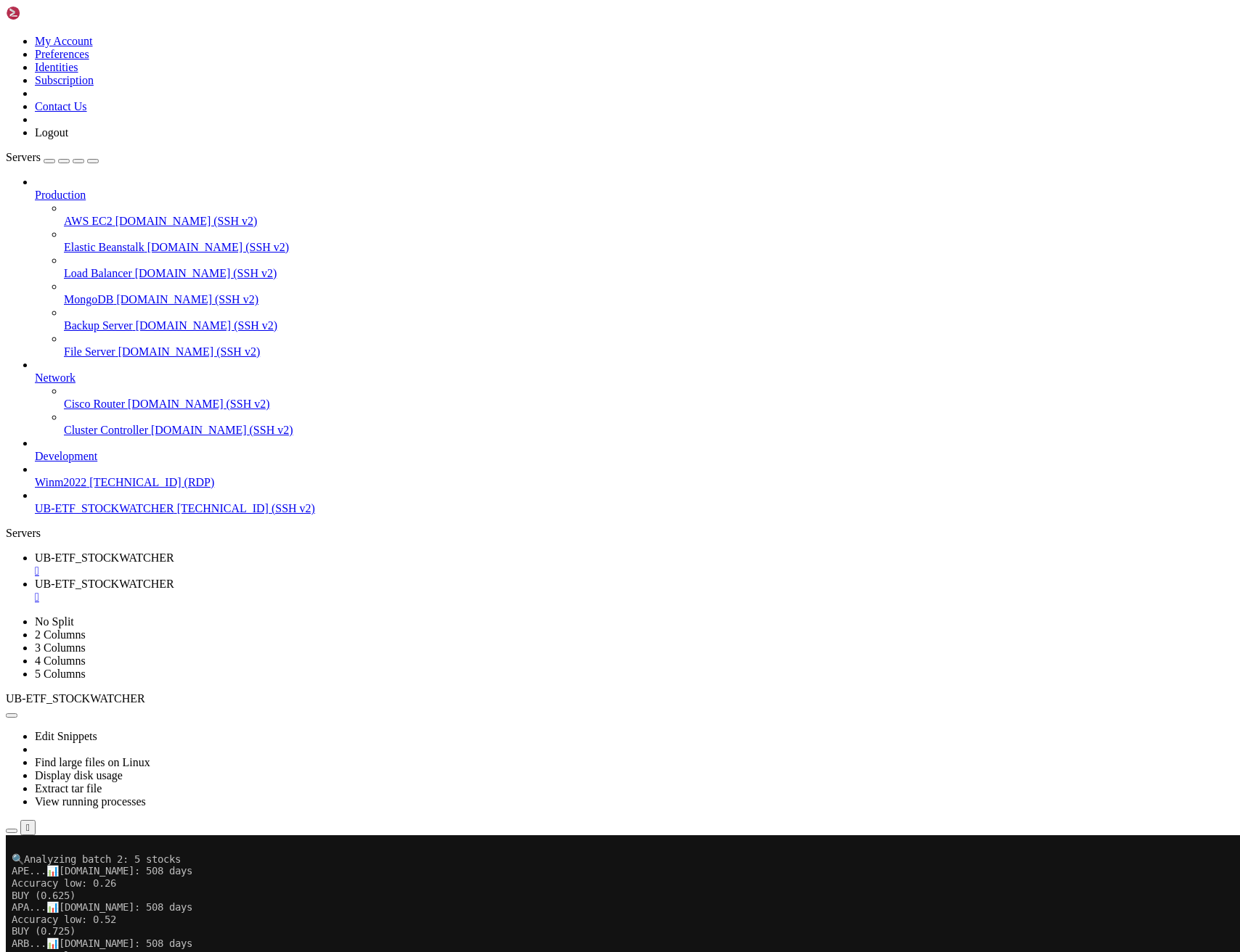
scroll to position [265, 0]
click at [174, 551] on span "UB-ETF_STOCKWATCHER" at bounding box center [104, 557] width 140 height 12
drag, startPoint x: 207, startPoint y: 1669, endPoint x: 16, endPoint y: 1350, distance: 371.8
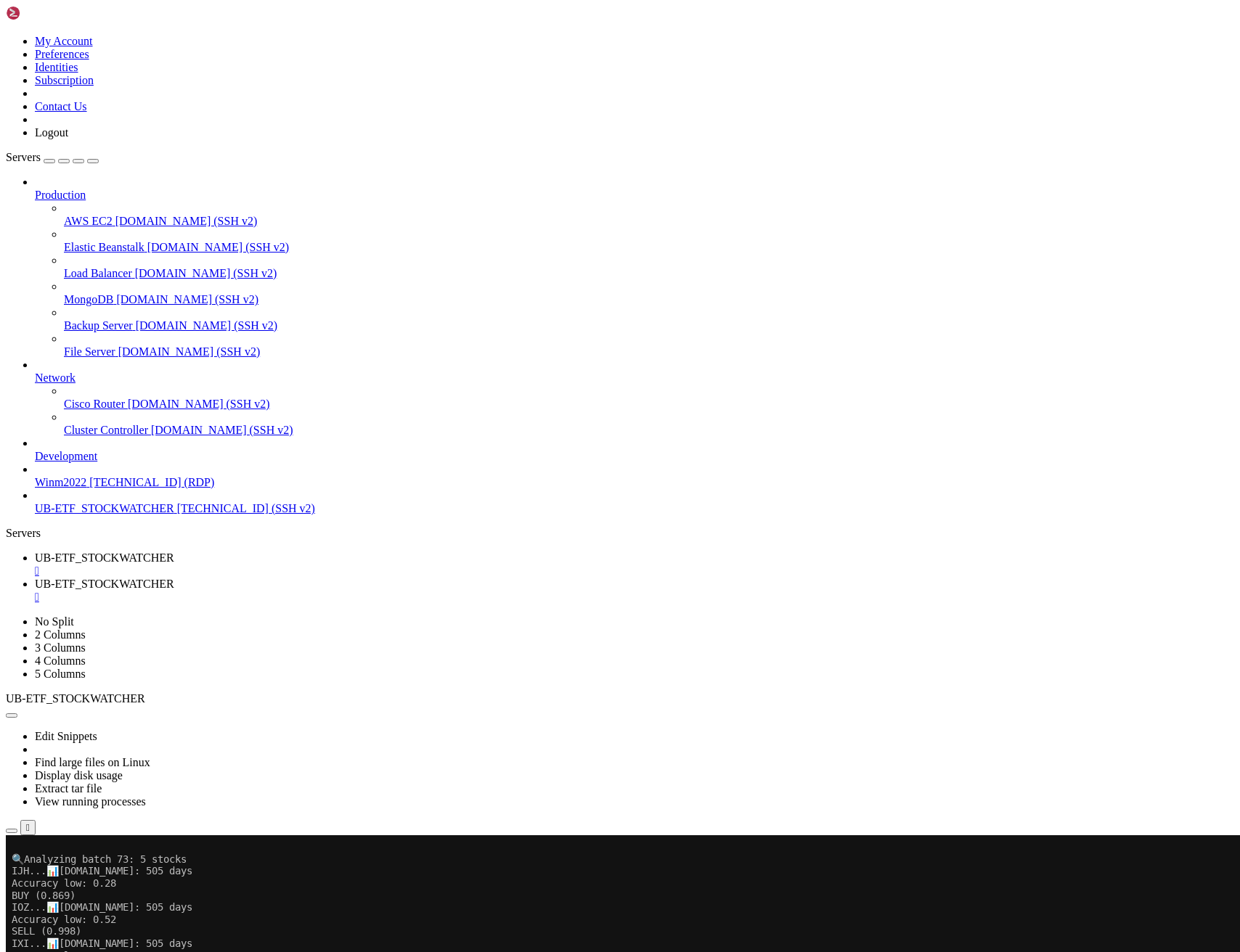
scroll to position [14024, 0]
drag, startPoint x: 342, startPoint y: 1090, endPoint x: 380, endPoint y: 1092, distance: 38.1
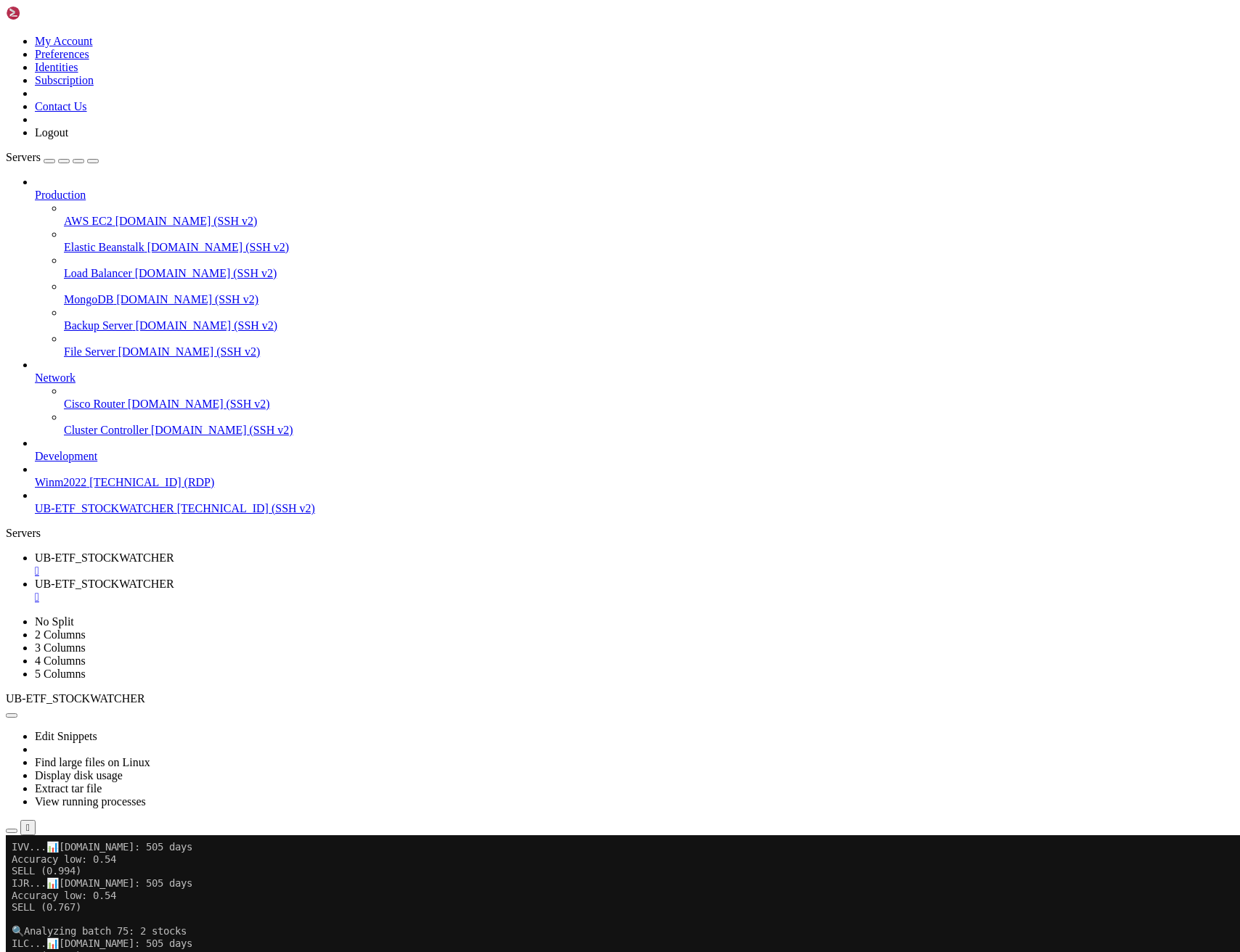
copy x-row "115.00"
copy x-row "CMM"
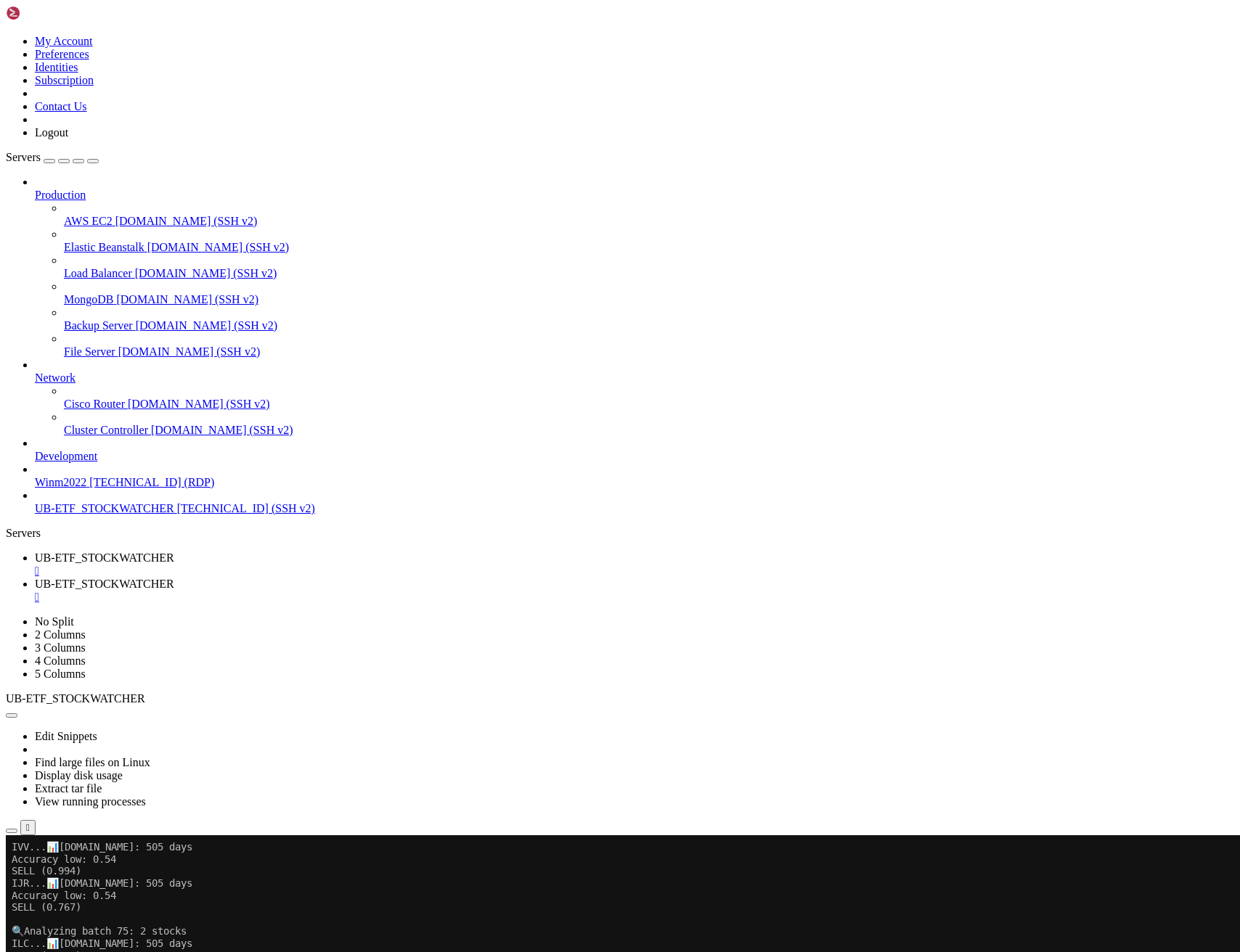
click at [366, 578] on link "UB-ETF_STOCKWATCHER " at bounding box center [634, 591] width 1199 height 26
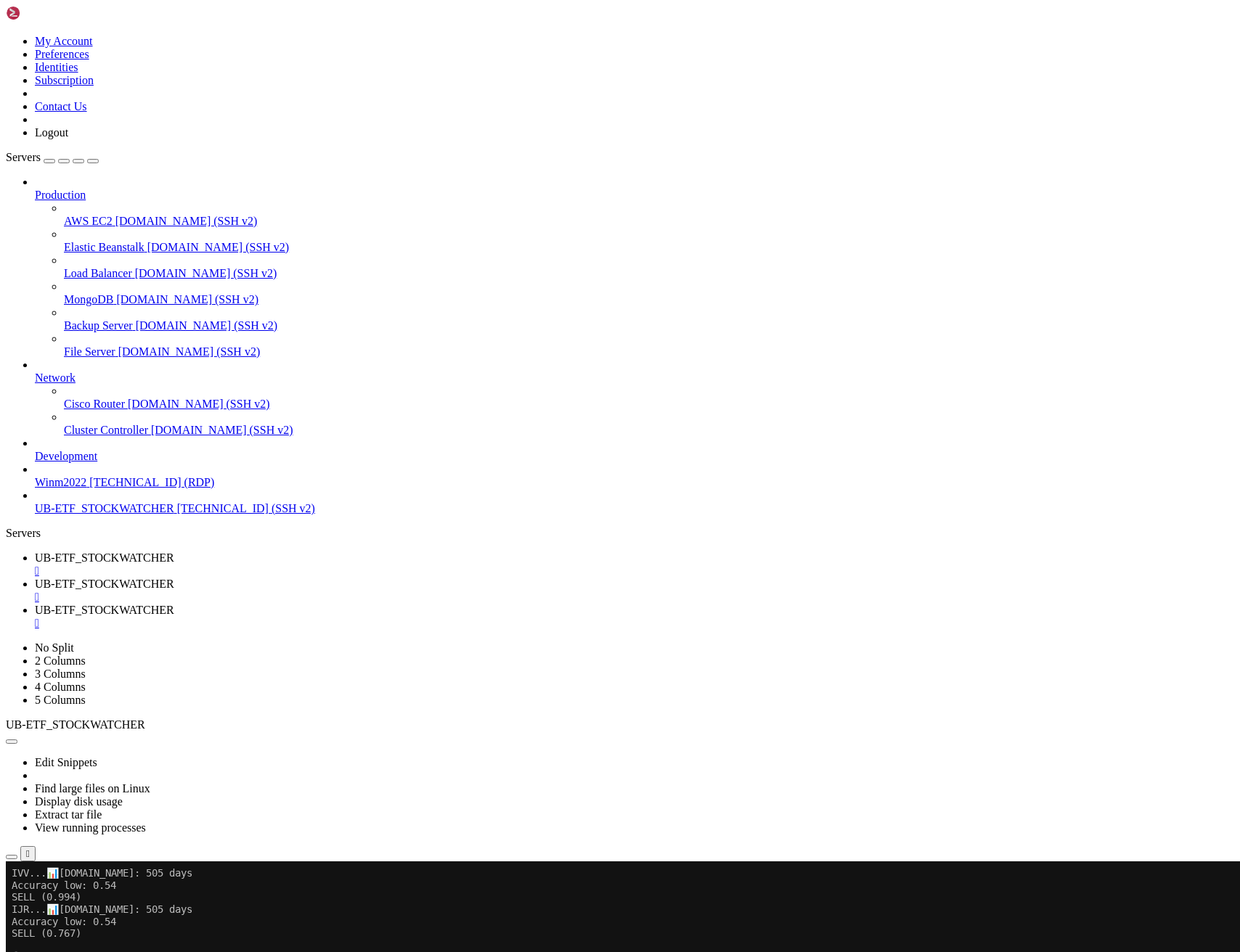
type input "/home/ubuntu/asx-scanner2.0"
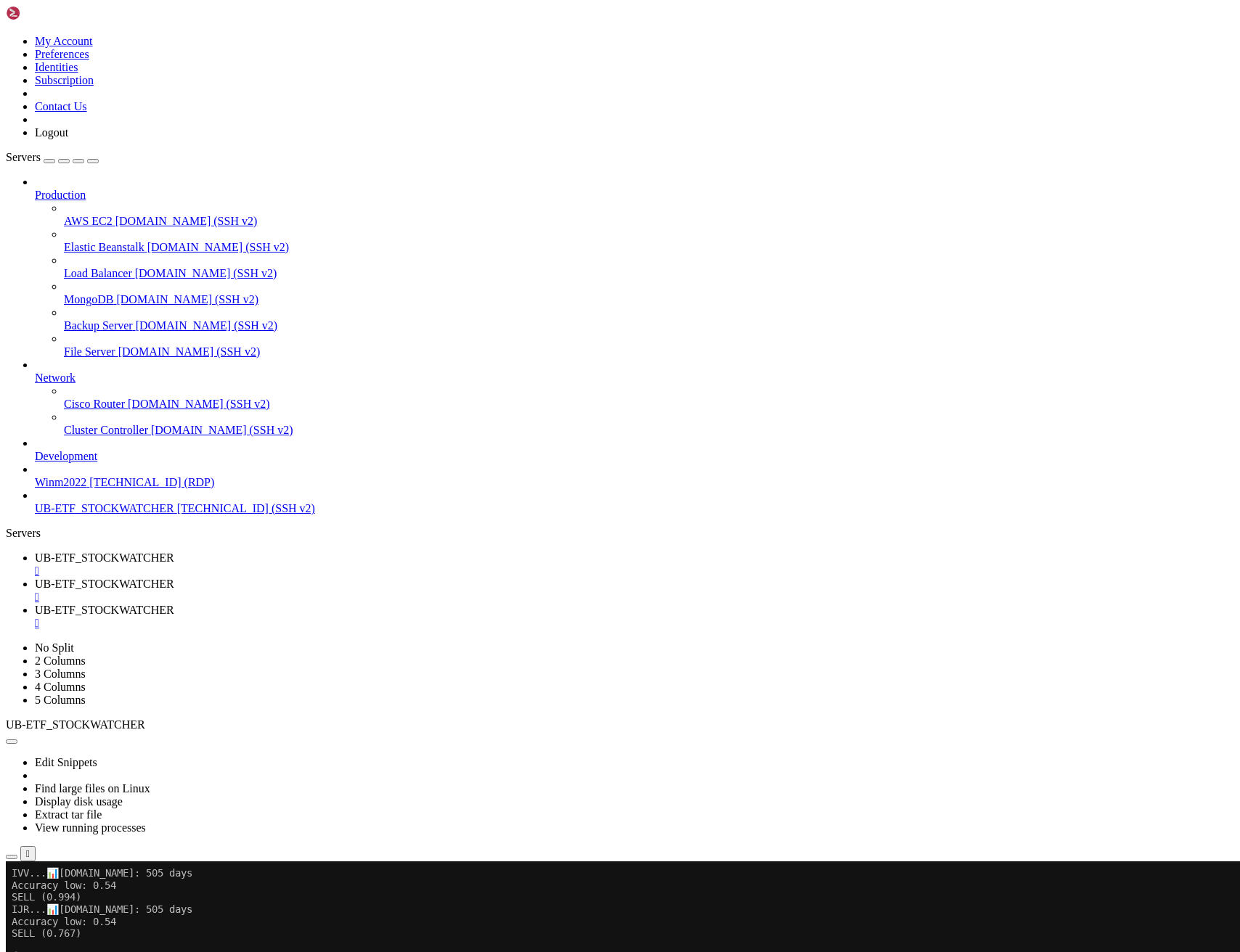
click at [174, 551] on span "UB-ETF_STOCKWATCHER" at bounding box center [104, 557] width 140 height 12
